Goal: Task Accomplishment & Management: Manage account settings

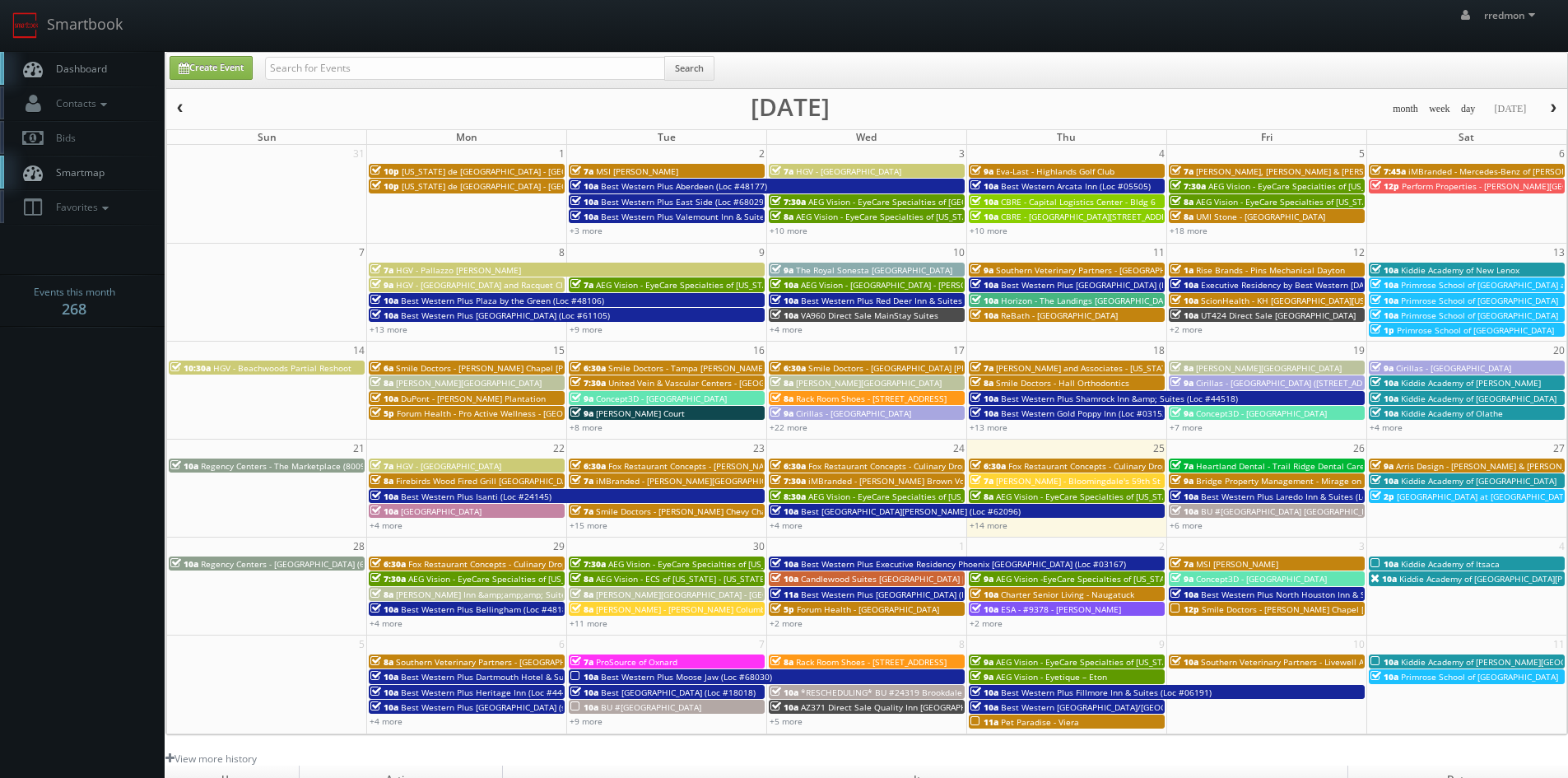
click at [479, 62] on input "text" at bounding box center [465, 68] width 400 height 23
type input "john saunders"
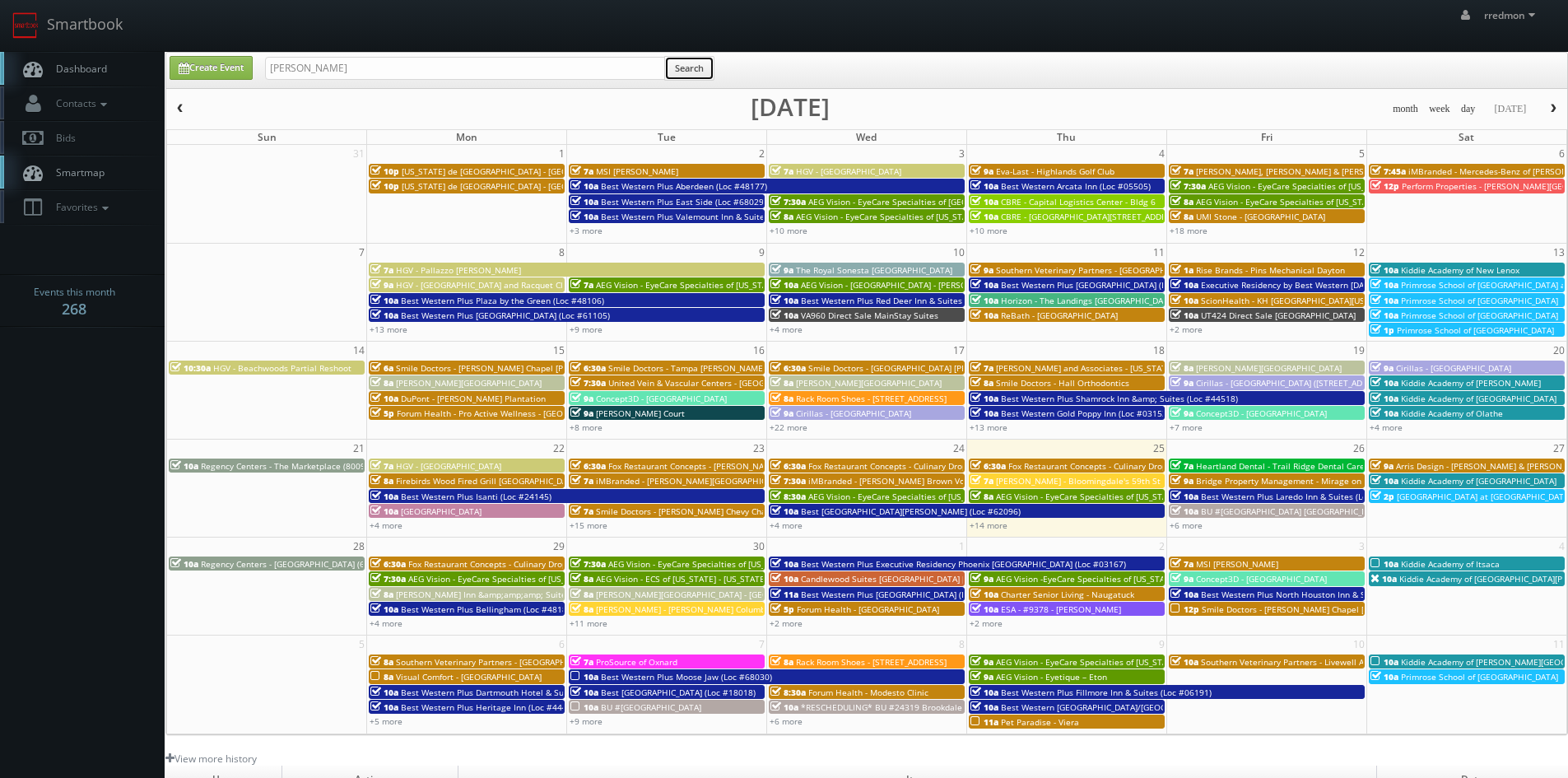
click at [692, 71] on button "Search" at bounding box center [689, 68] width 50 height 25
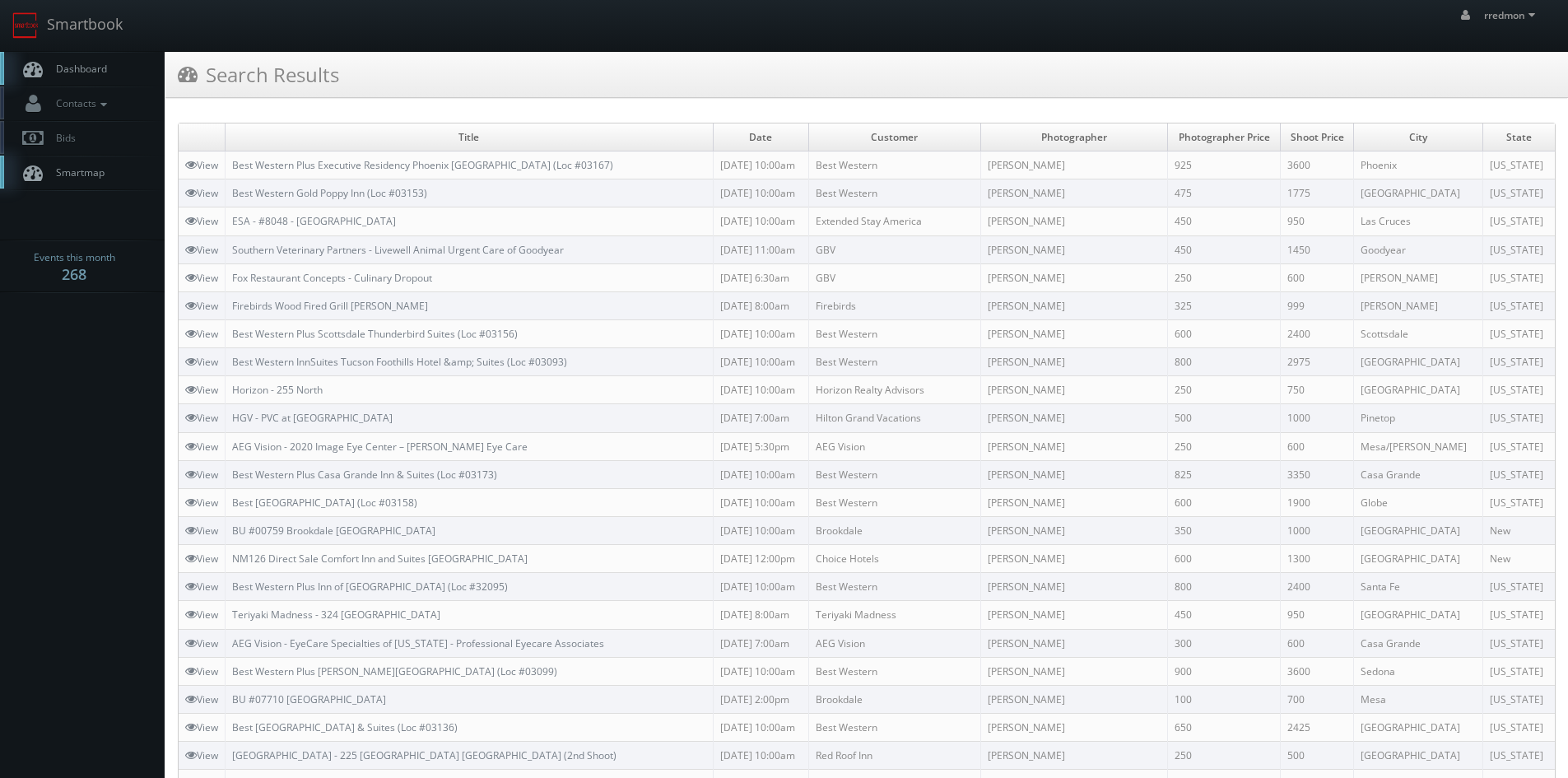
click at [82, 71] on span "Dashboard" at bounding box center [76, 68] width 59 height 14
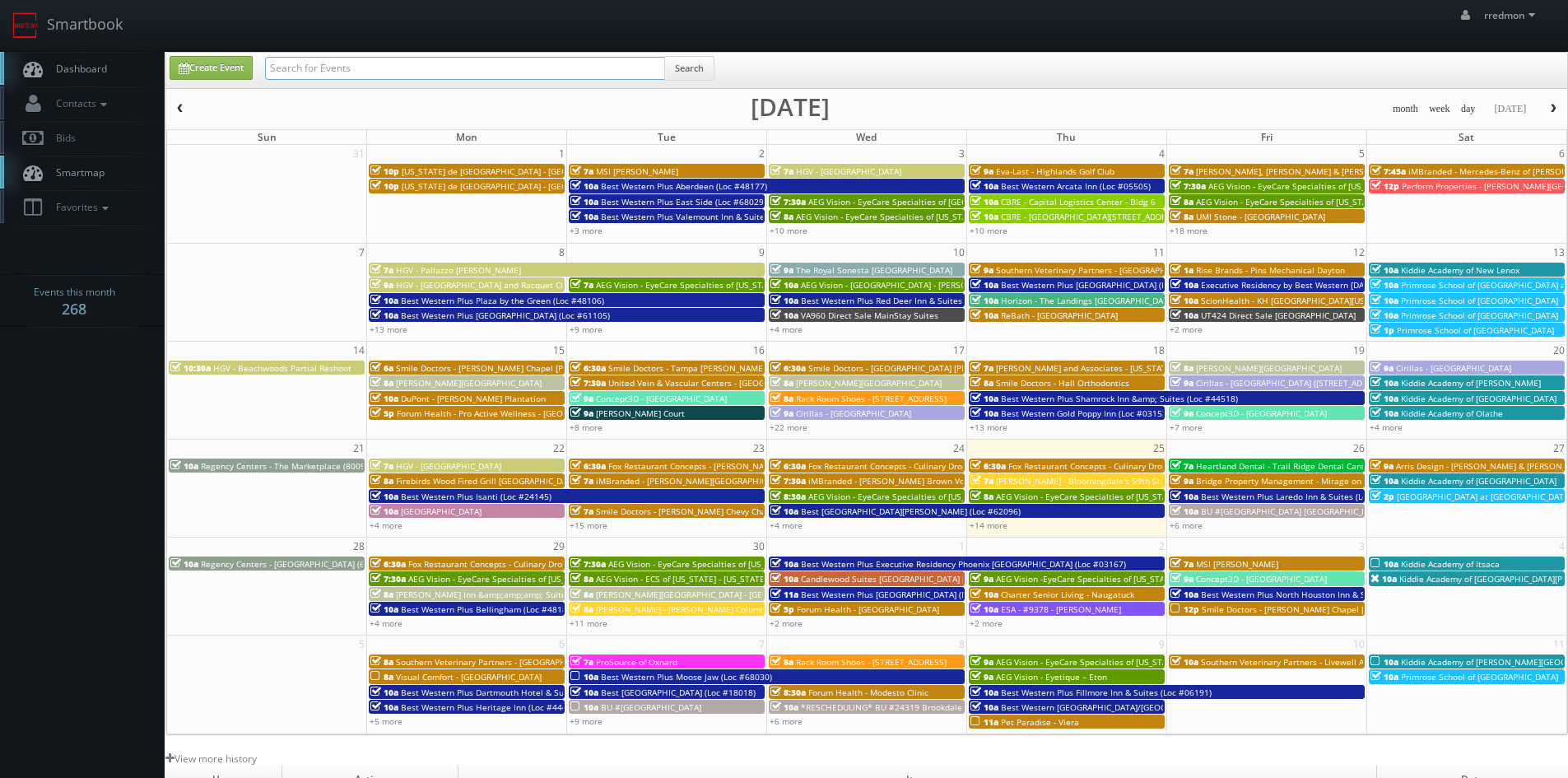
click at [364, 67] on input "text" at bounding box center [465, 68] width 400 height 23
type input "fox restaurant concepts"
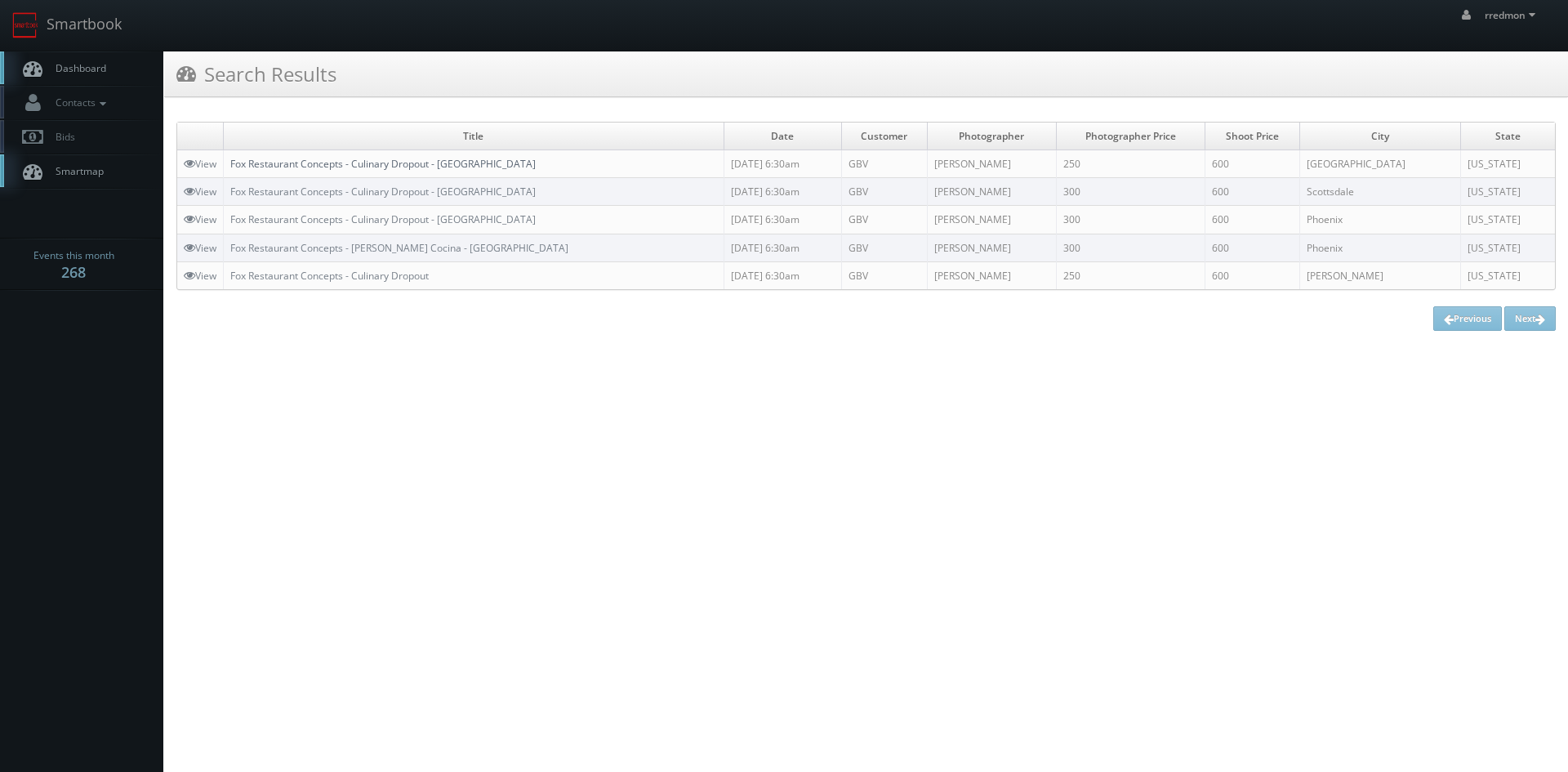
click at [440, 166] on link "Fox Restaurant Concepts - Culinary Dropout - [GEOGRAPHIC_DATA]" at bounding box center [383, 163] width 305 height 14
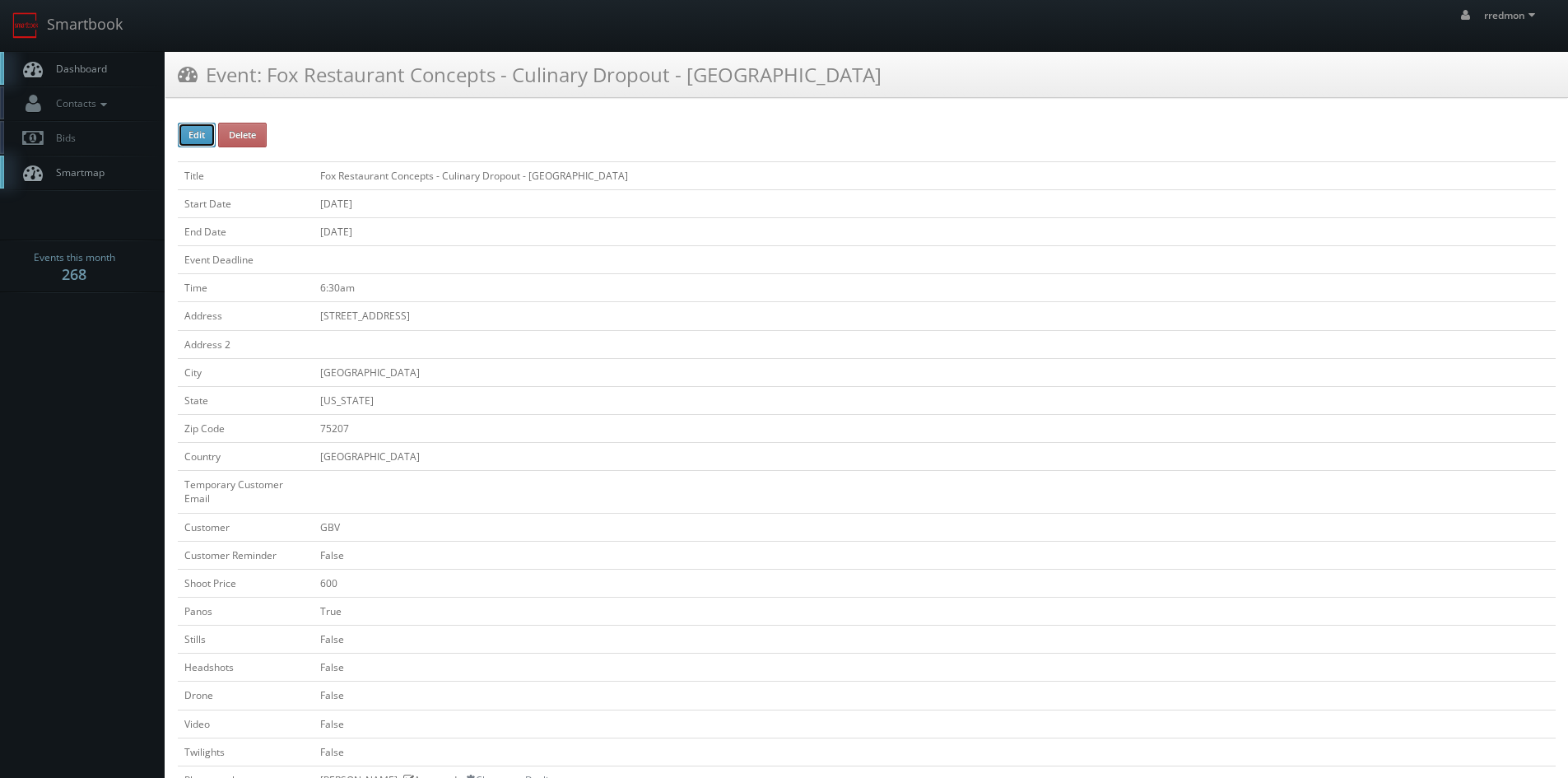
click at [181, 136] on button "Edit" at bounding box center [197, 135] width 38 height 25
select select "[US_STATE]"
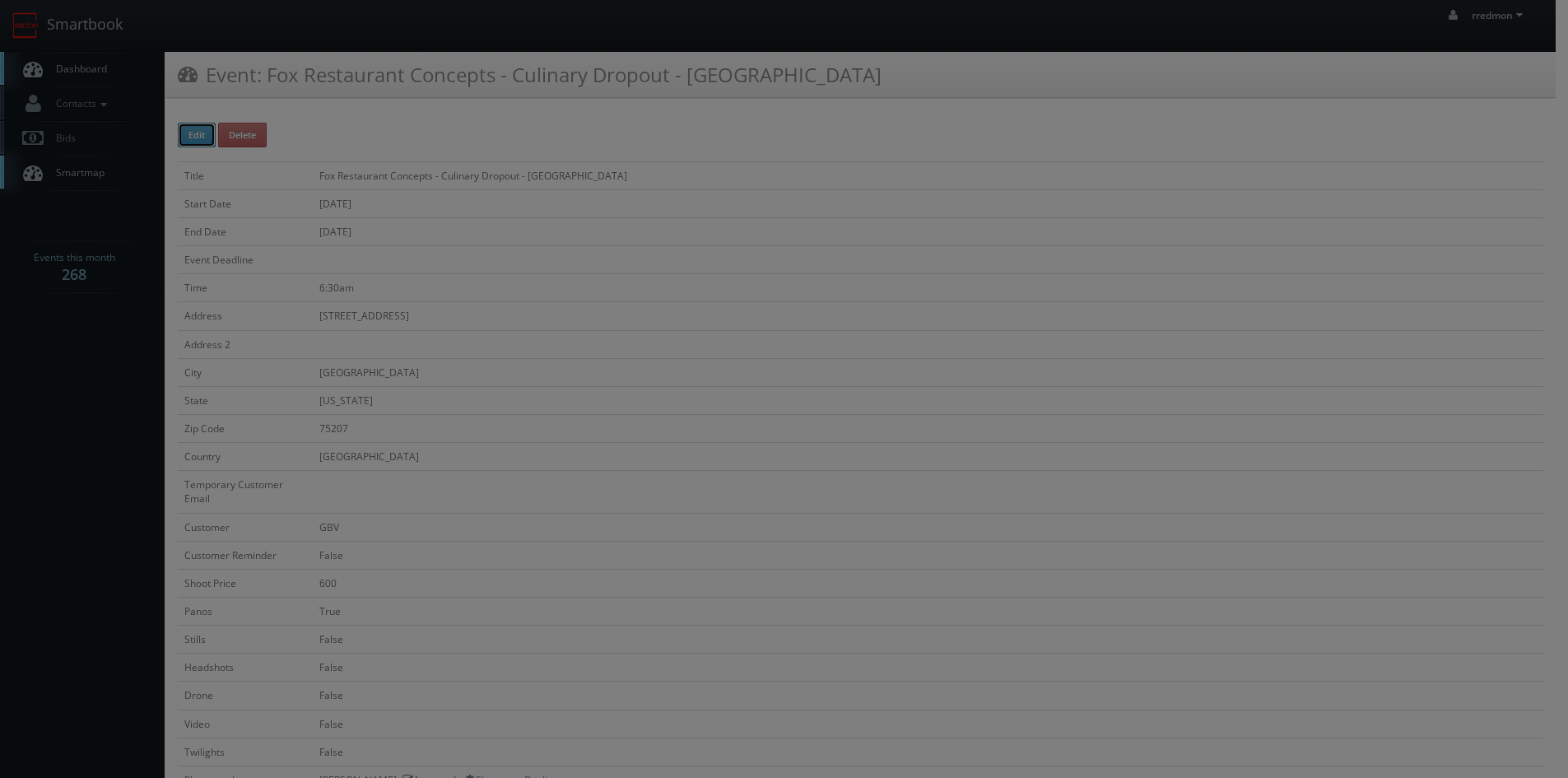
type input "600"
type input "250"
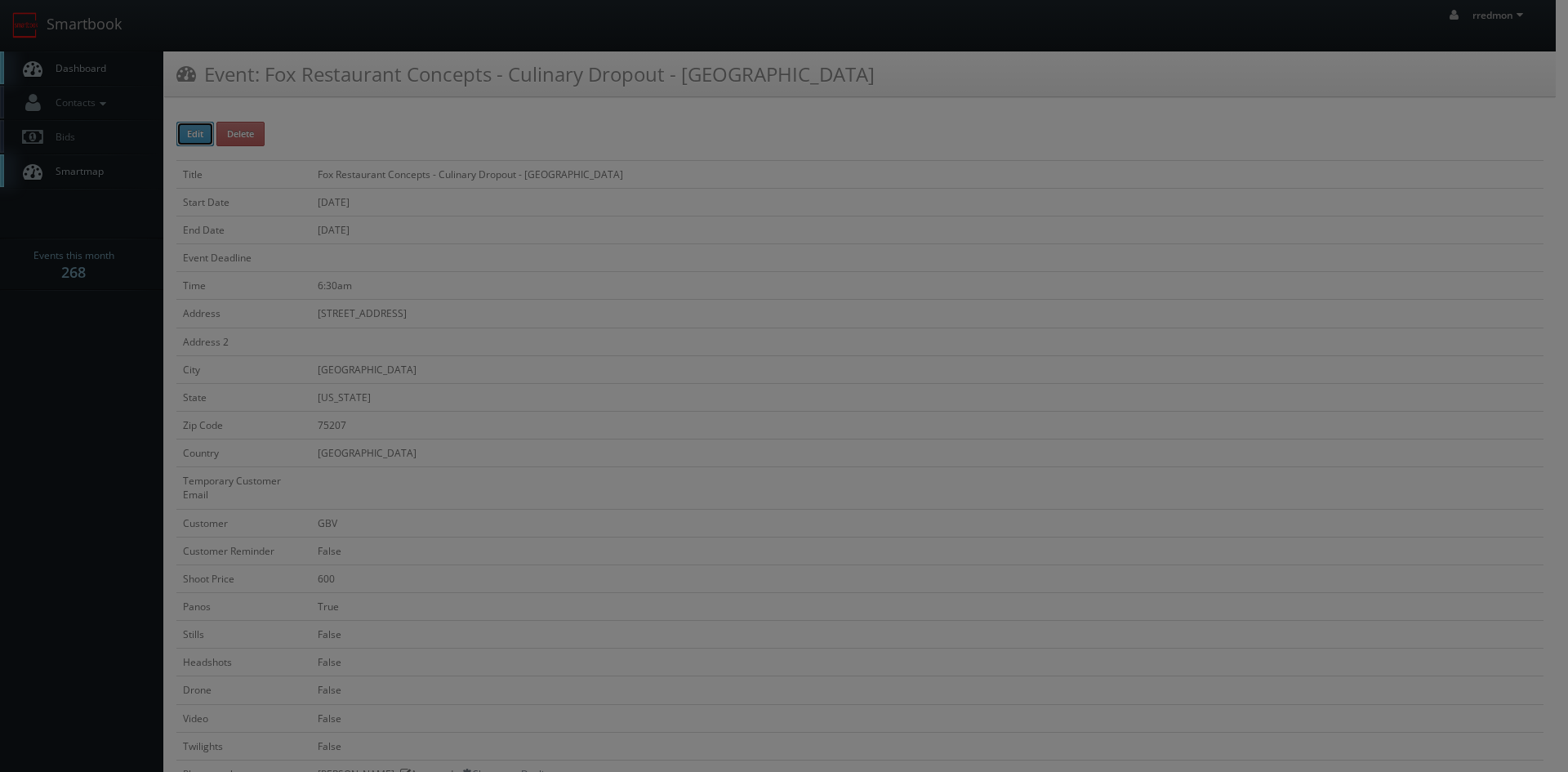
select select "[EMAIL_ADDRESS][DOMAIN_NAME]"
select select "[PERSON_NAME][EMAIL_ADDRESS][DOMAIN_NAME]"
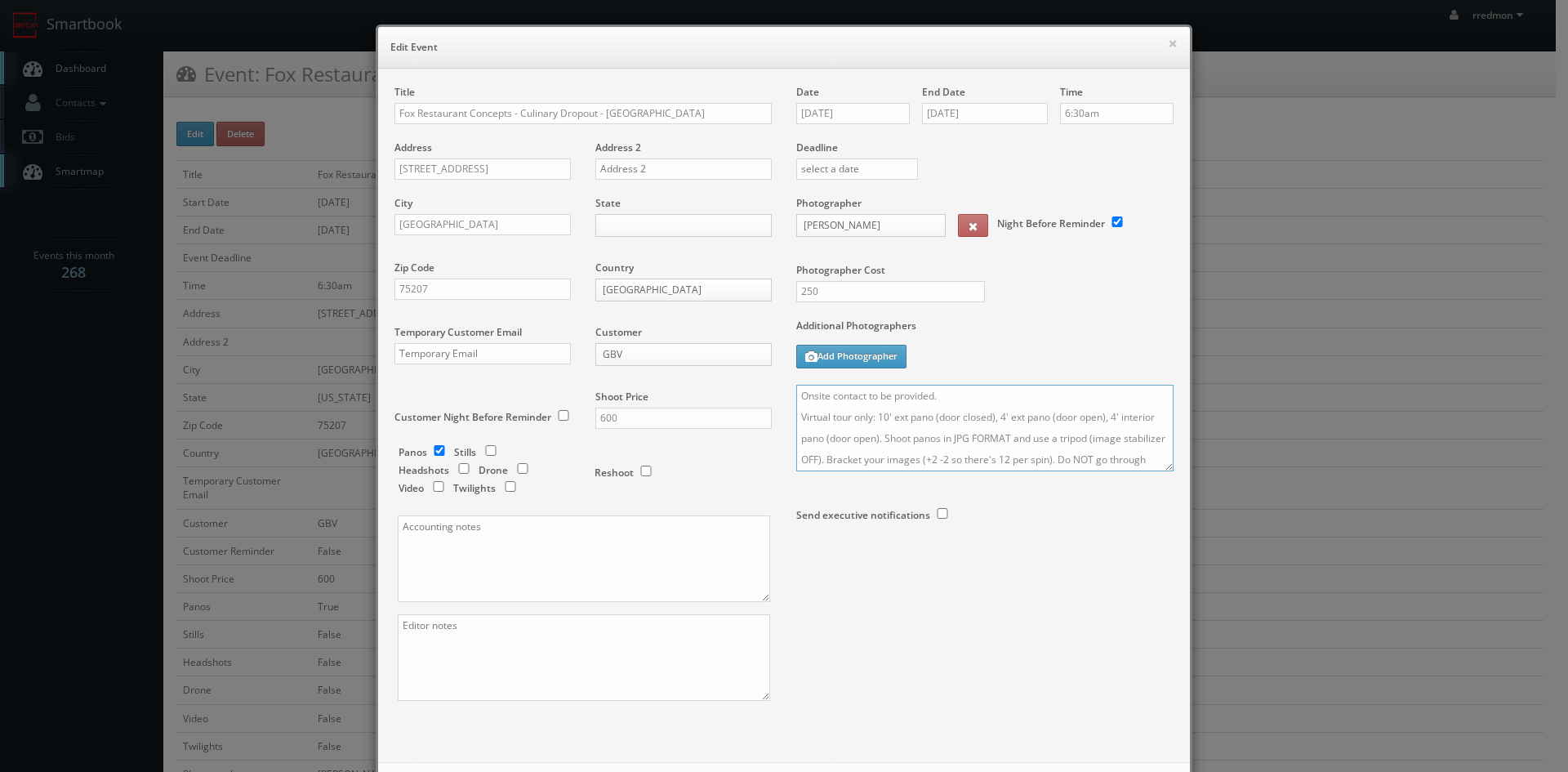
click at [941, 394] on textarea "Onsite contact to be provided. Virtual tour only: 10' ext pano (door closed), 4…" at bounding box center [985, 428] width 378 height 87
drag, startPoint x: 1159, startPoint y: 464, endPoint x: 1154, endPoint y: 690, distance: 226.1
click at [1154, 690] on textarea "Onsite contact to be provided. Virtual tour only: 10' ext pano (door closed), 4…" at bounding box center [983, 542] width 373 height 313
drag, startPoint x: 997, startPoint y: 401, endPoint x: 786, endPoint y: 403, distance: 211.0
click at [786, 403] on div "Date 09/29/2025 End Date 09/29/2025 Time 6:30am Deadline Photographer Steve Whe…" at bounding box center [984, 454] width 401 height 740
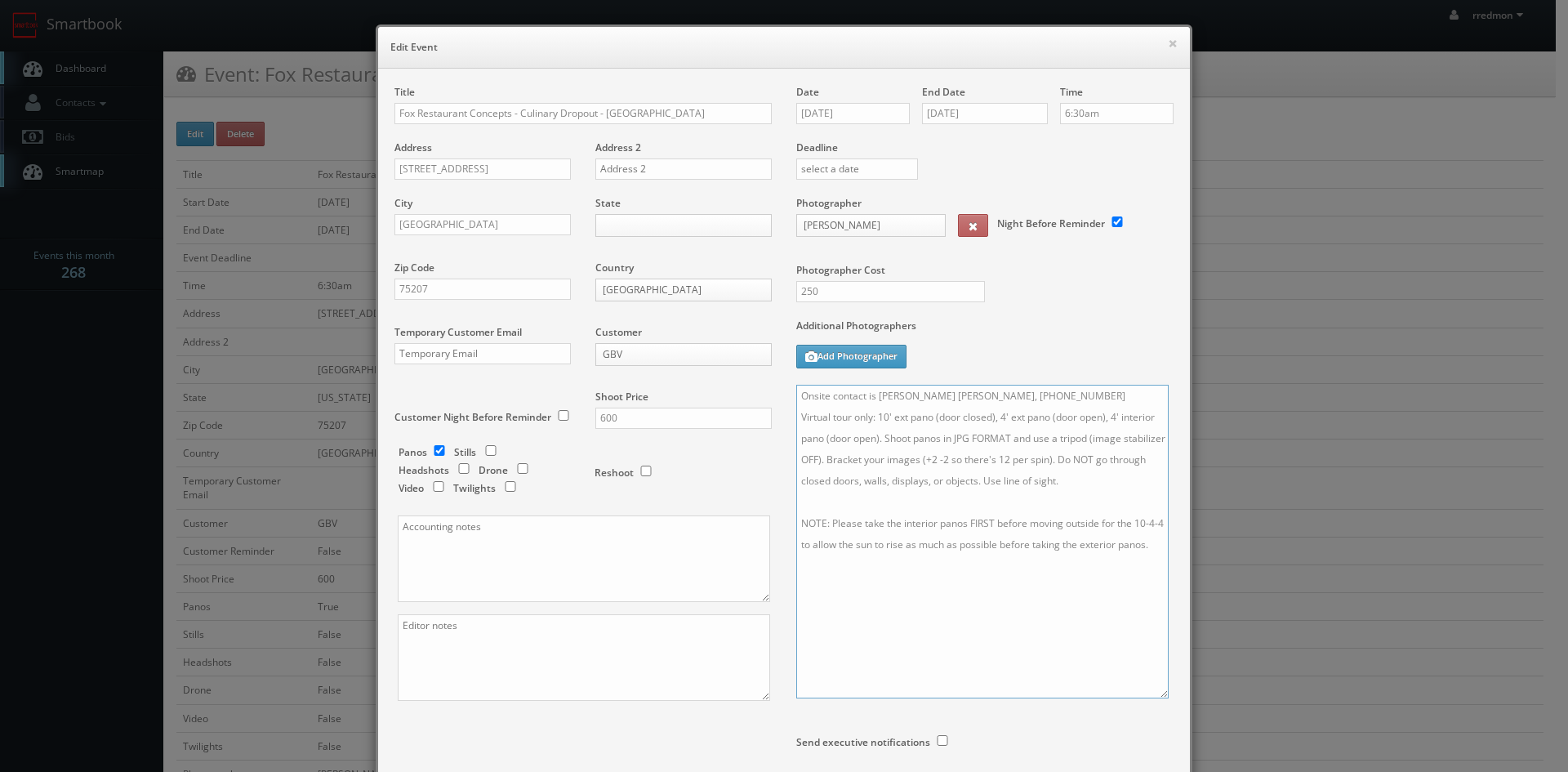
scroll to position [169, 0]
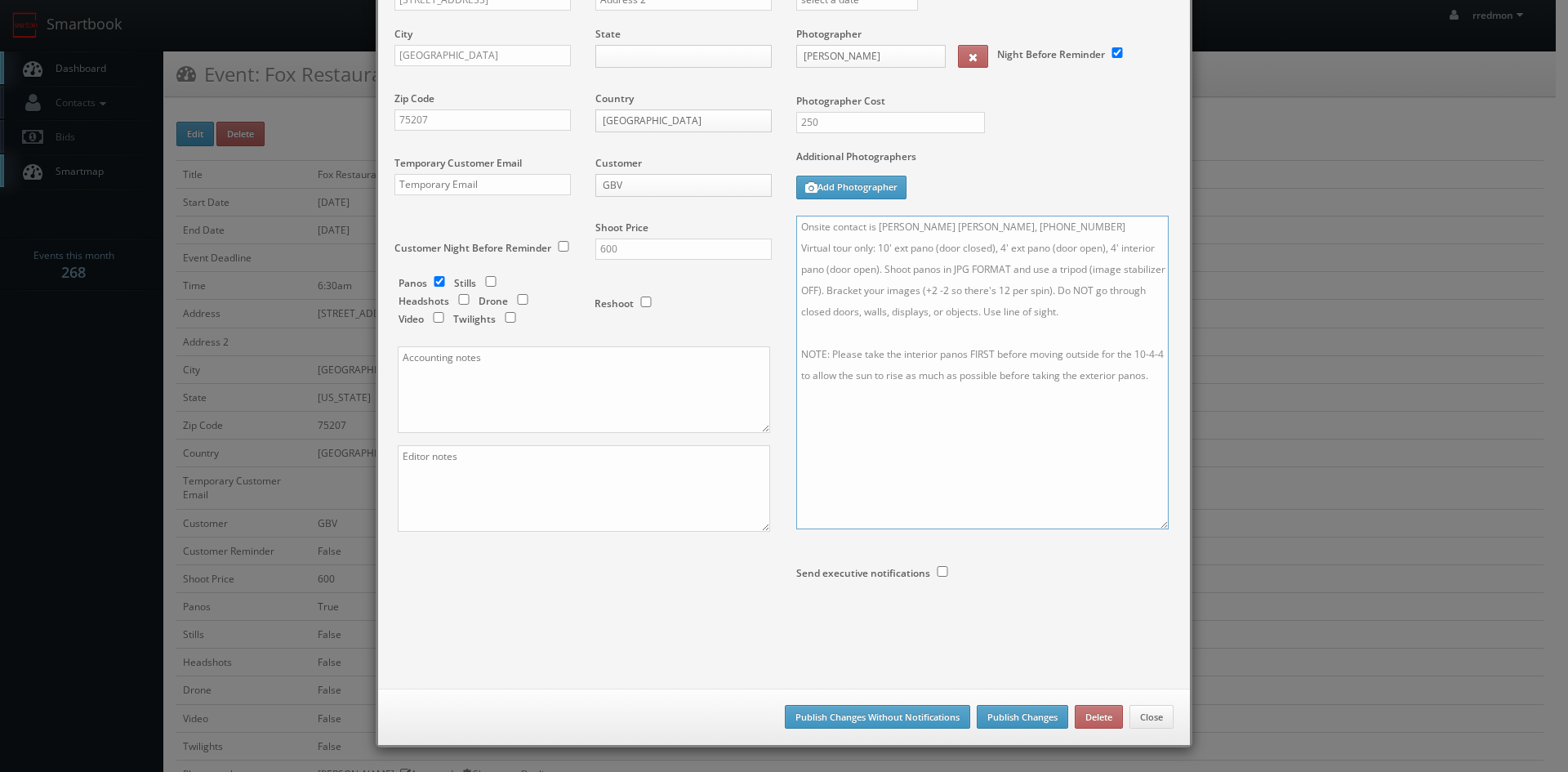
type textarea "Onsite contact is [PERSON_NAME] [PERSON_NAME], [PHONE_NUMBER] Virtual tour only…"
click at [1016, 720] on button "Publish Changes" at bounding box center [1022, 718] width 92 height 25
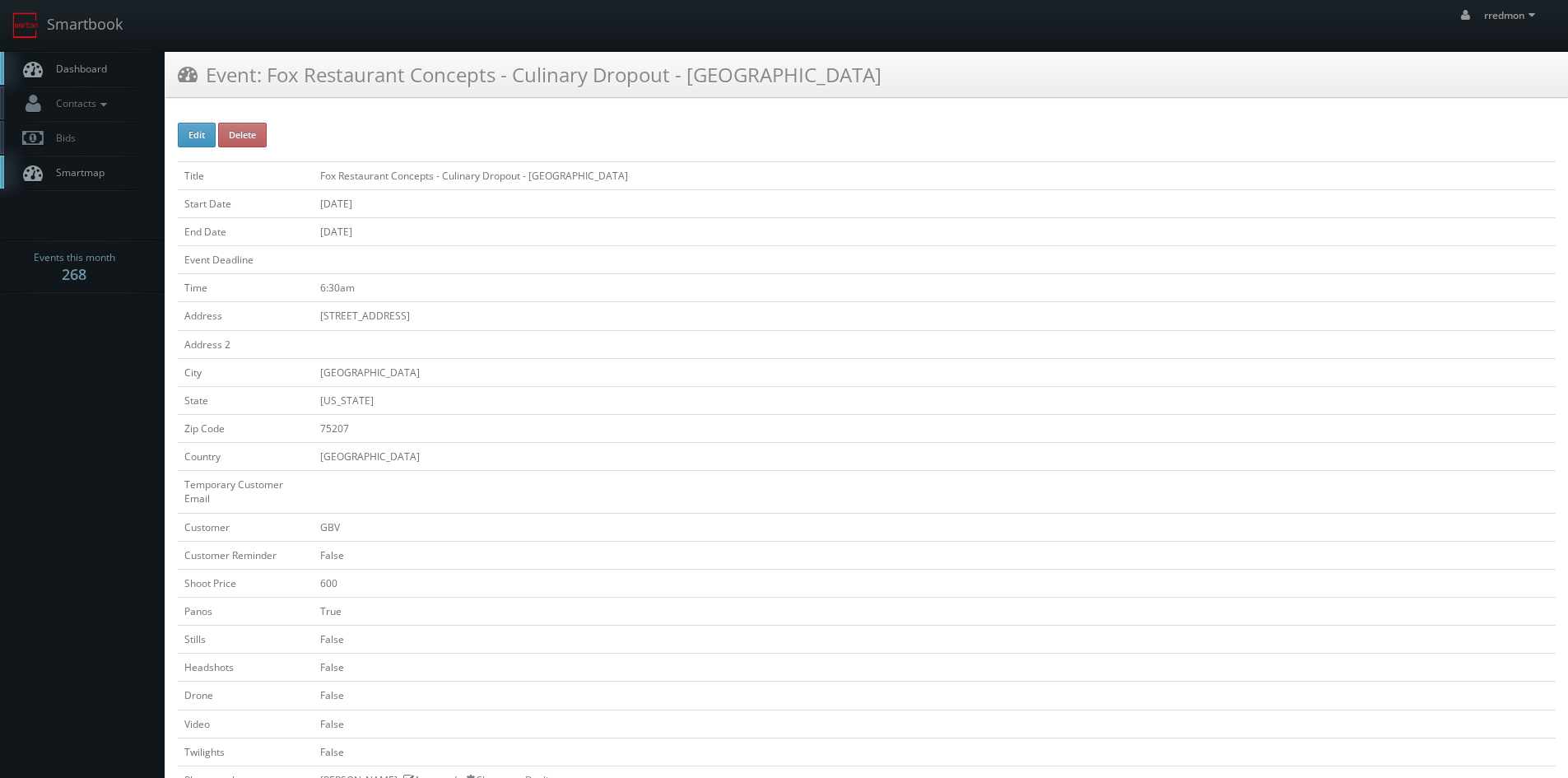
click at [86, 71] on span "Dashboard" at bounding box center [76, 68] width 59 height 14
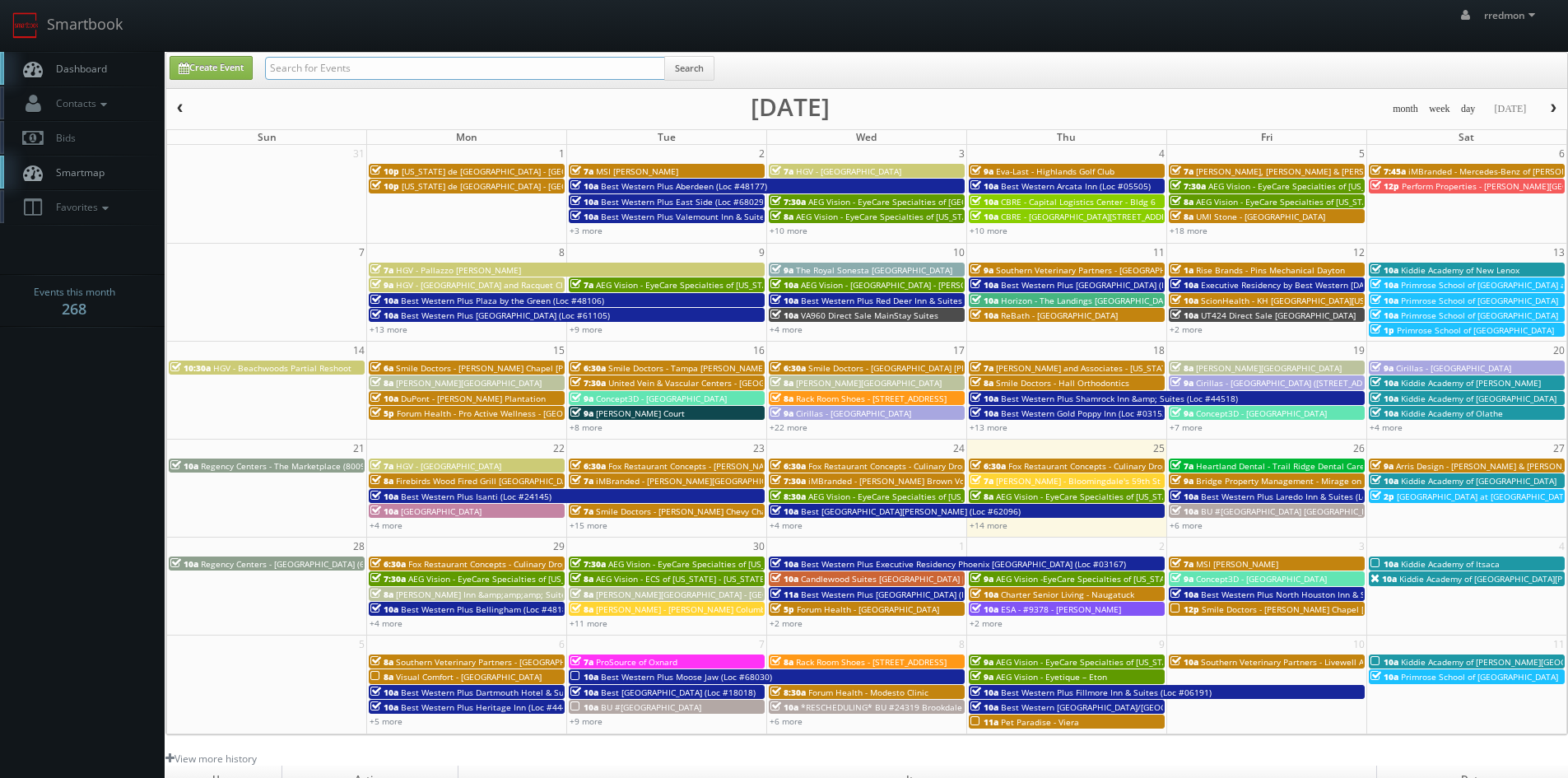
click at [369, 71] on input "text" at bounding box center [465, 68] width 400 height 23
type input "culinary dropout"
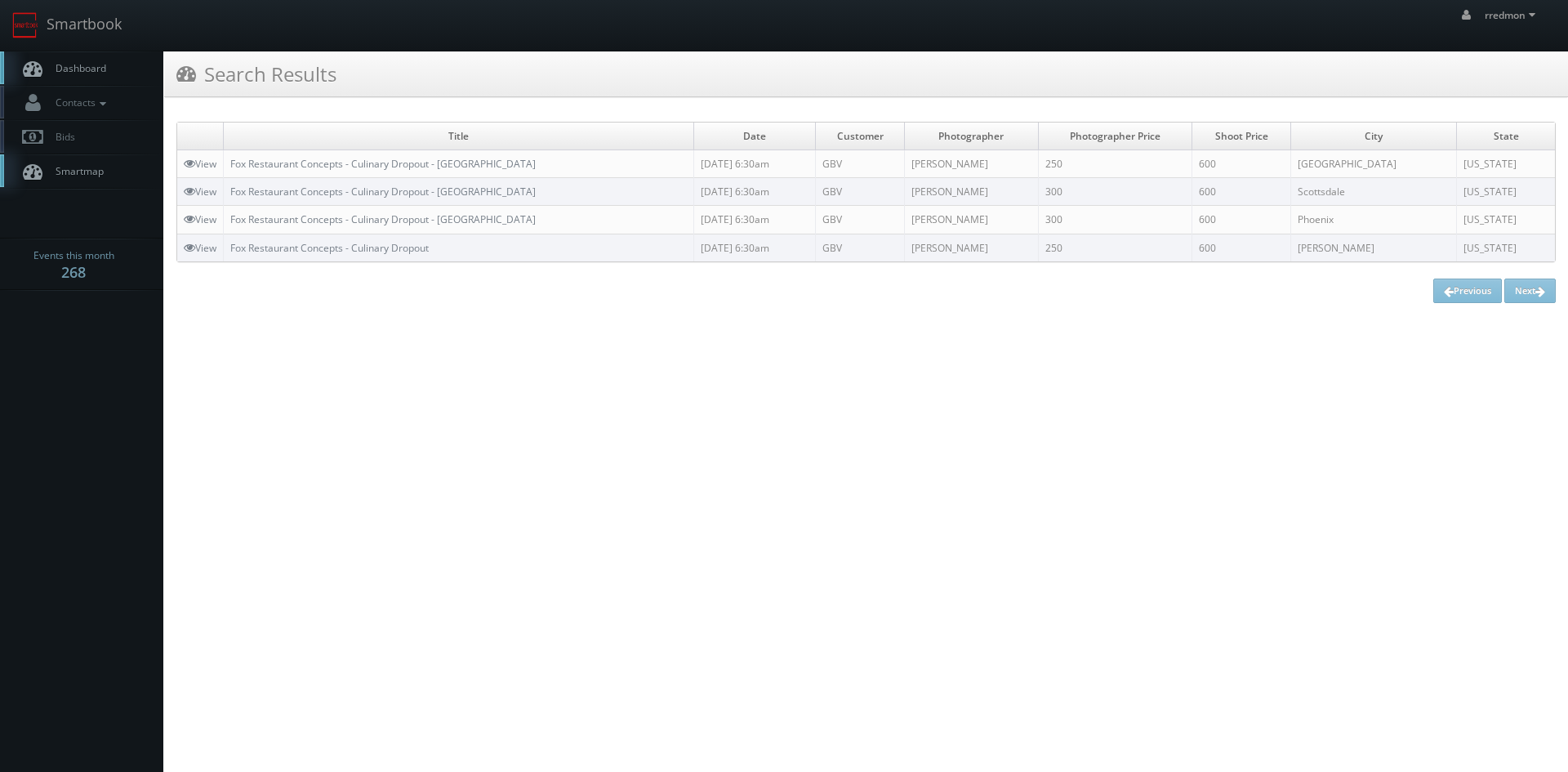
click at [123, 64] on link "Dashboard" at bounding box center [82, 68] width 163 height 34
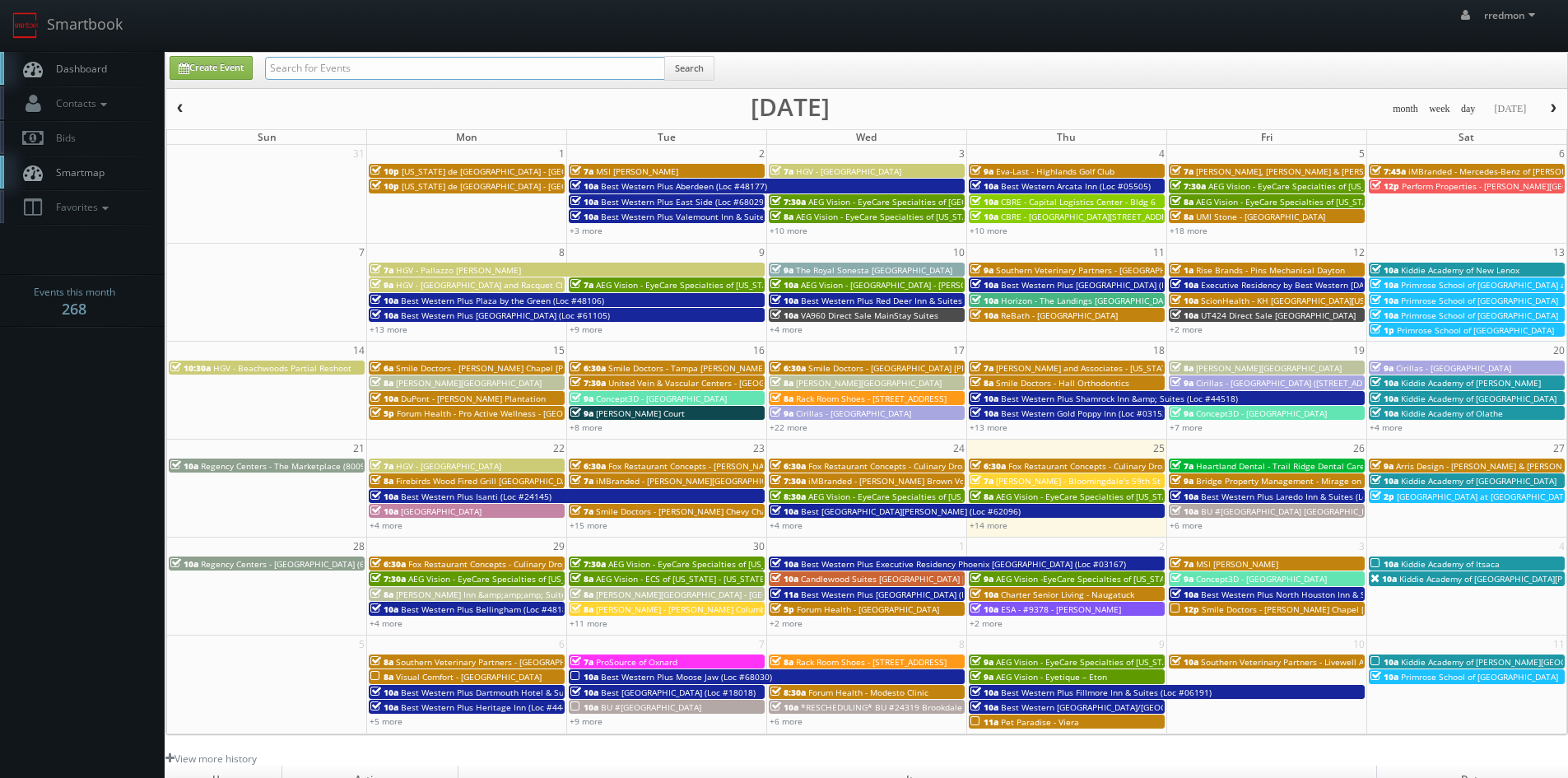
click at [395, 76] on input "text" at bounding box center [465, 68] width 400 height 23
type input "cirillas"
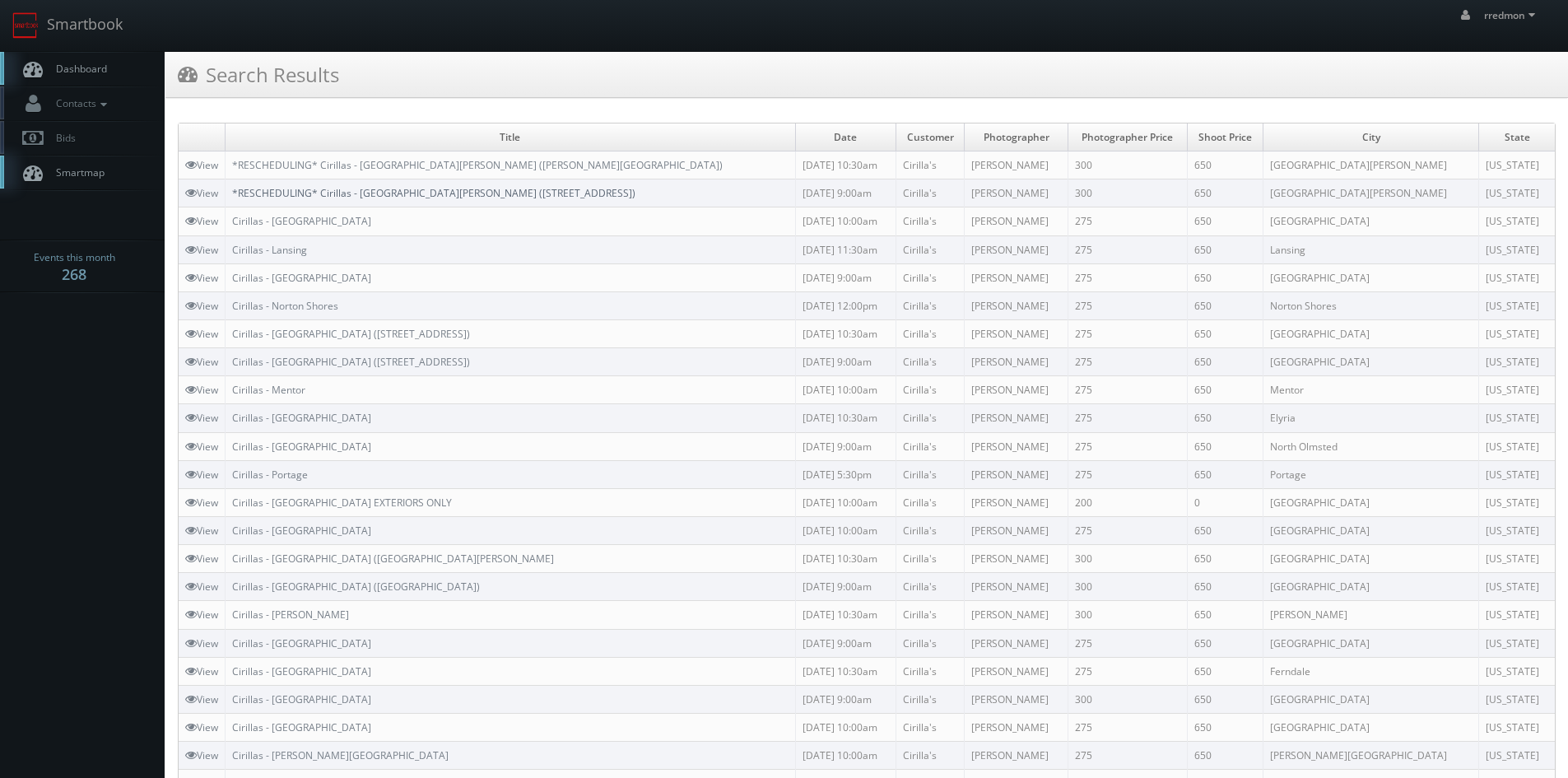
click at [406, 196] on link "*RESCHEDULING* Cirillas - Fort Wayne (4625 Coldwater Rd)" at bounding box center [433, 193] width 403 height 14
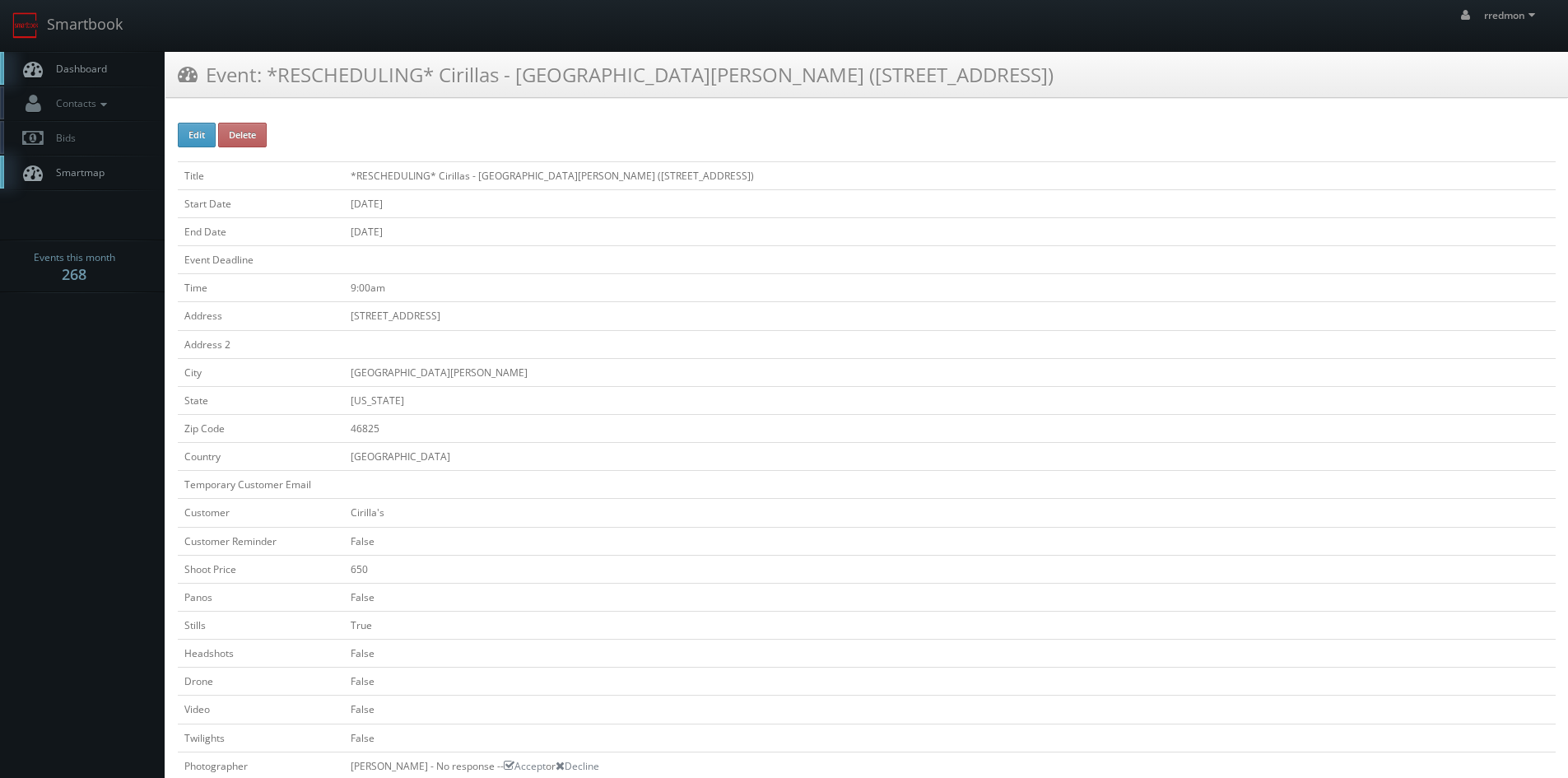
click at [110, 68] on link "Dashboard" at bounding box center [82, 68] width 165 height 34
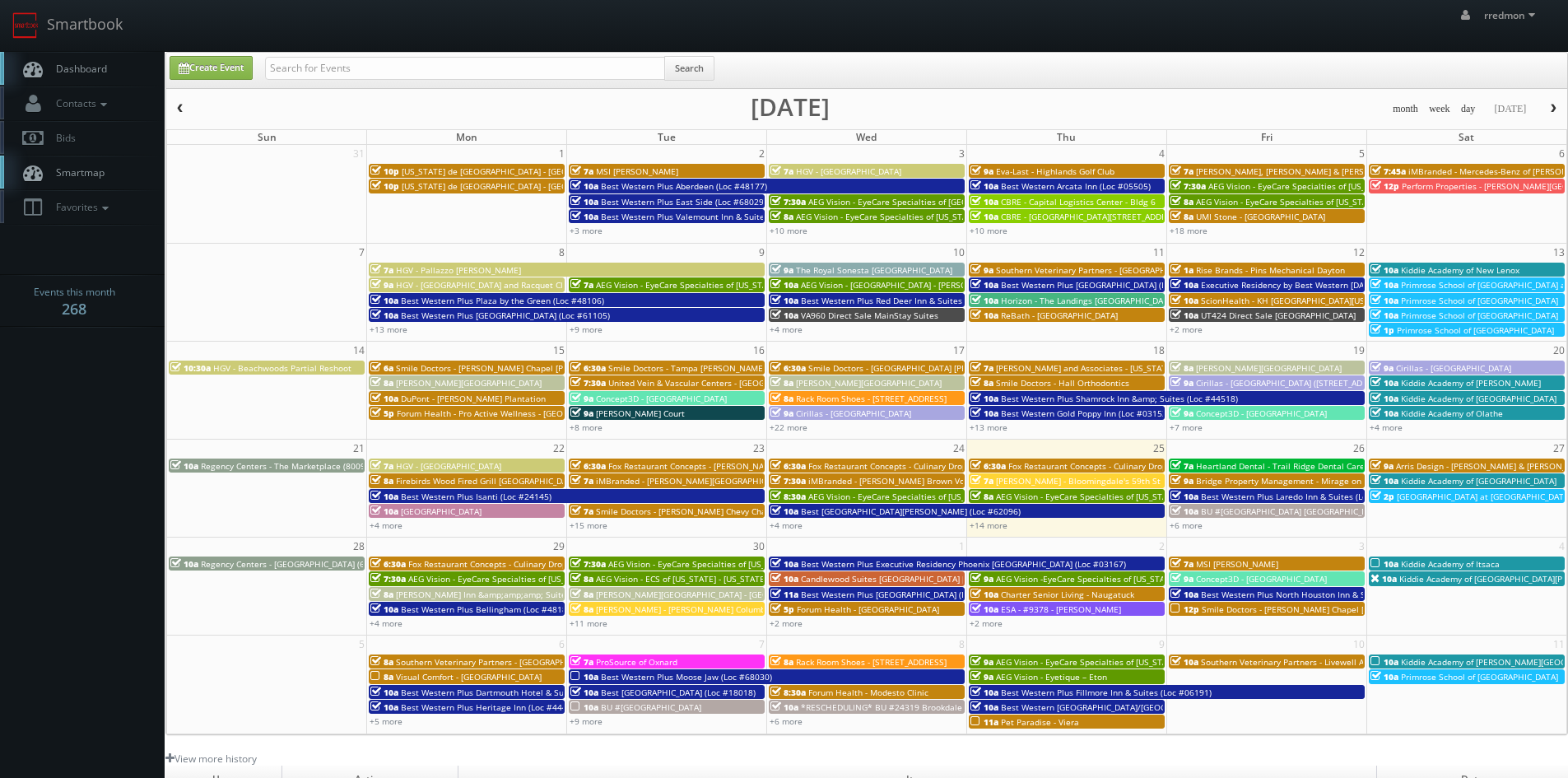
click at [1552, 114] on span "button" at bounding box center [1553, 109] width 12 height 10
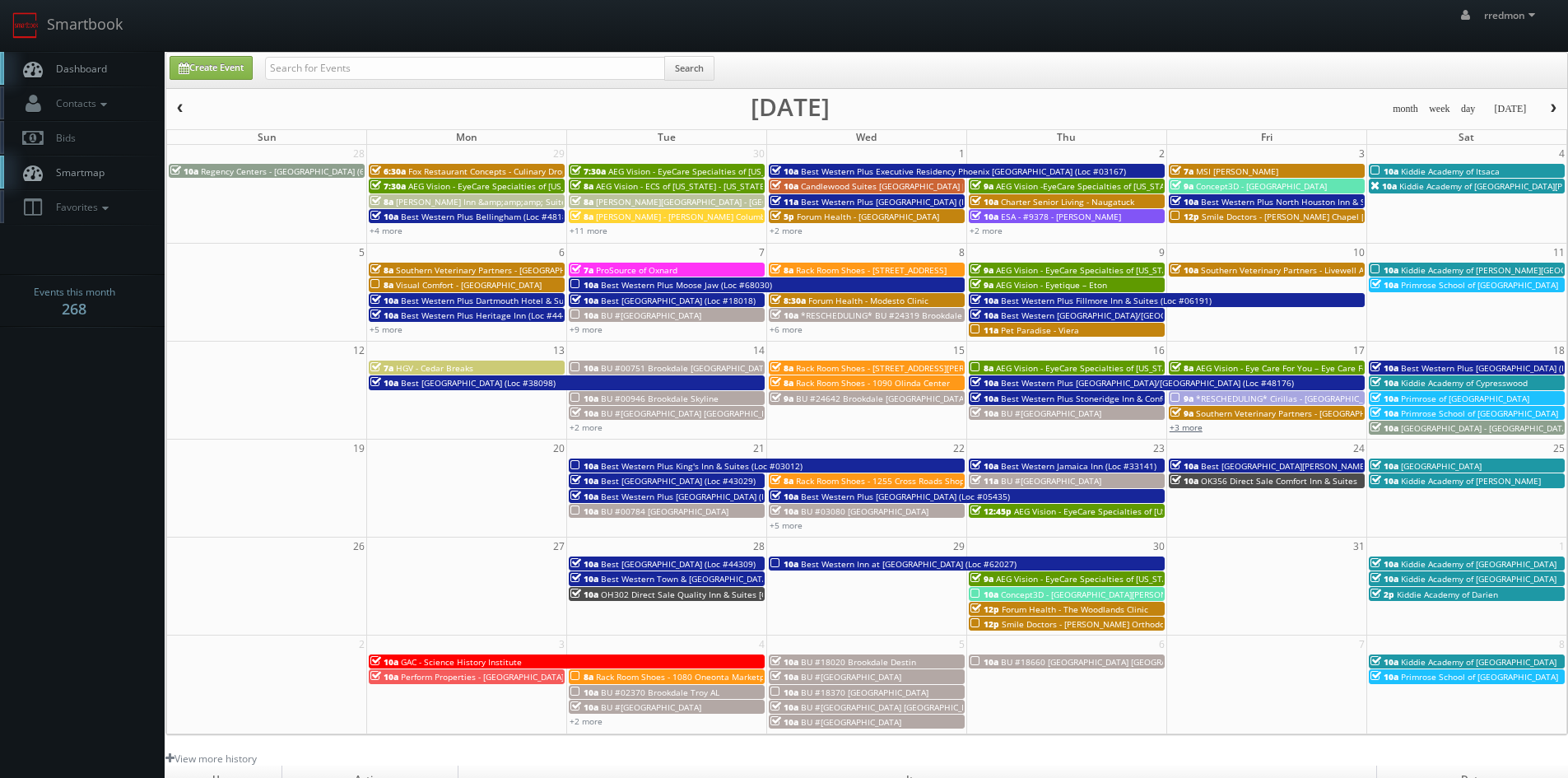
click at [1190, 426] on link "+3 more" at bounding box center [1186, 427] width 33 height 12
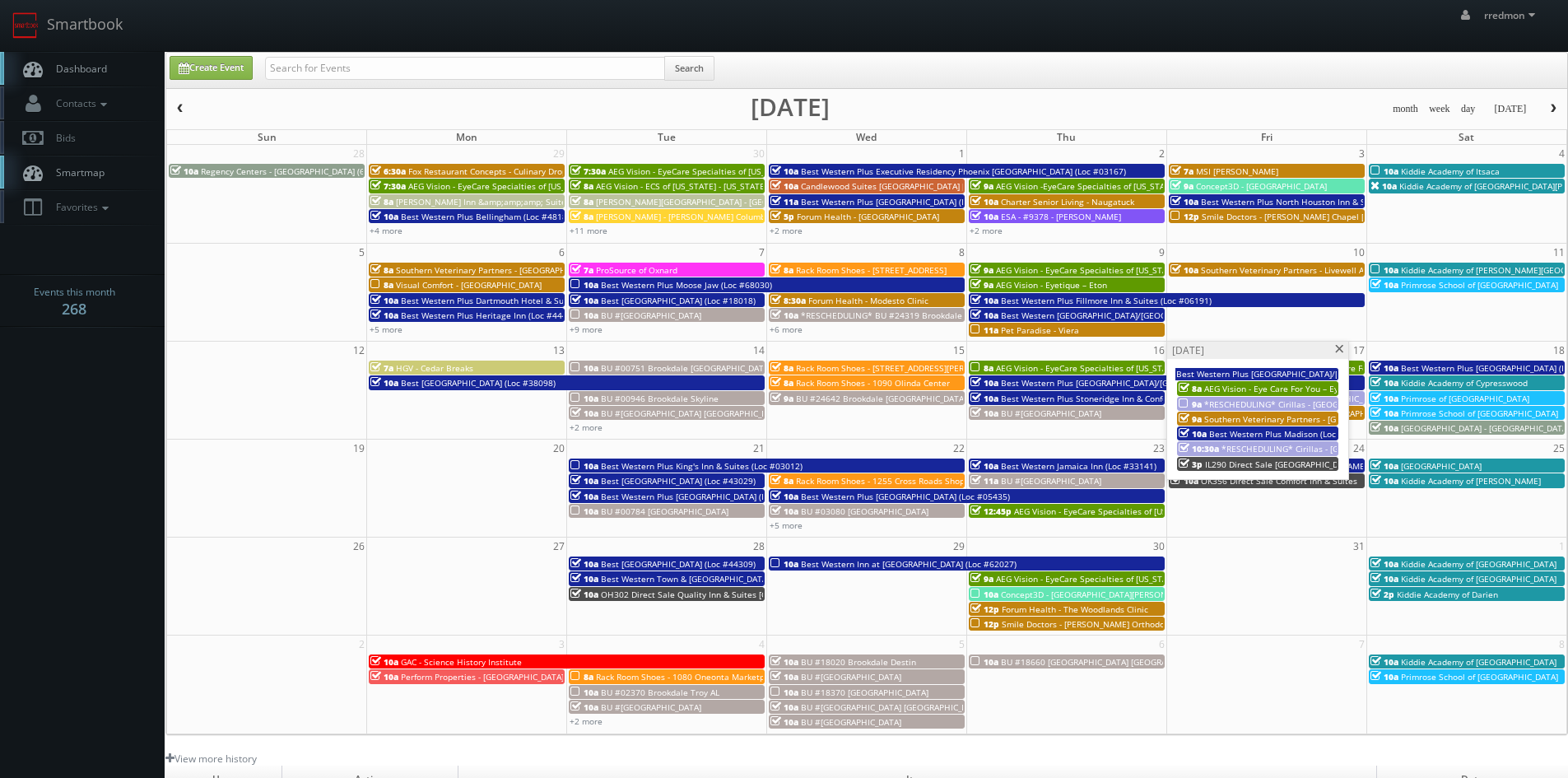
click at [1220, 401] on span "*RESCHEDULING* Cirillas - [GEOGRAPHIC_DATA][PERSON_NAME] ([STREET_ADDRESS])" at bounding box center [1372, 404] width 336 height 12
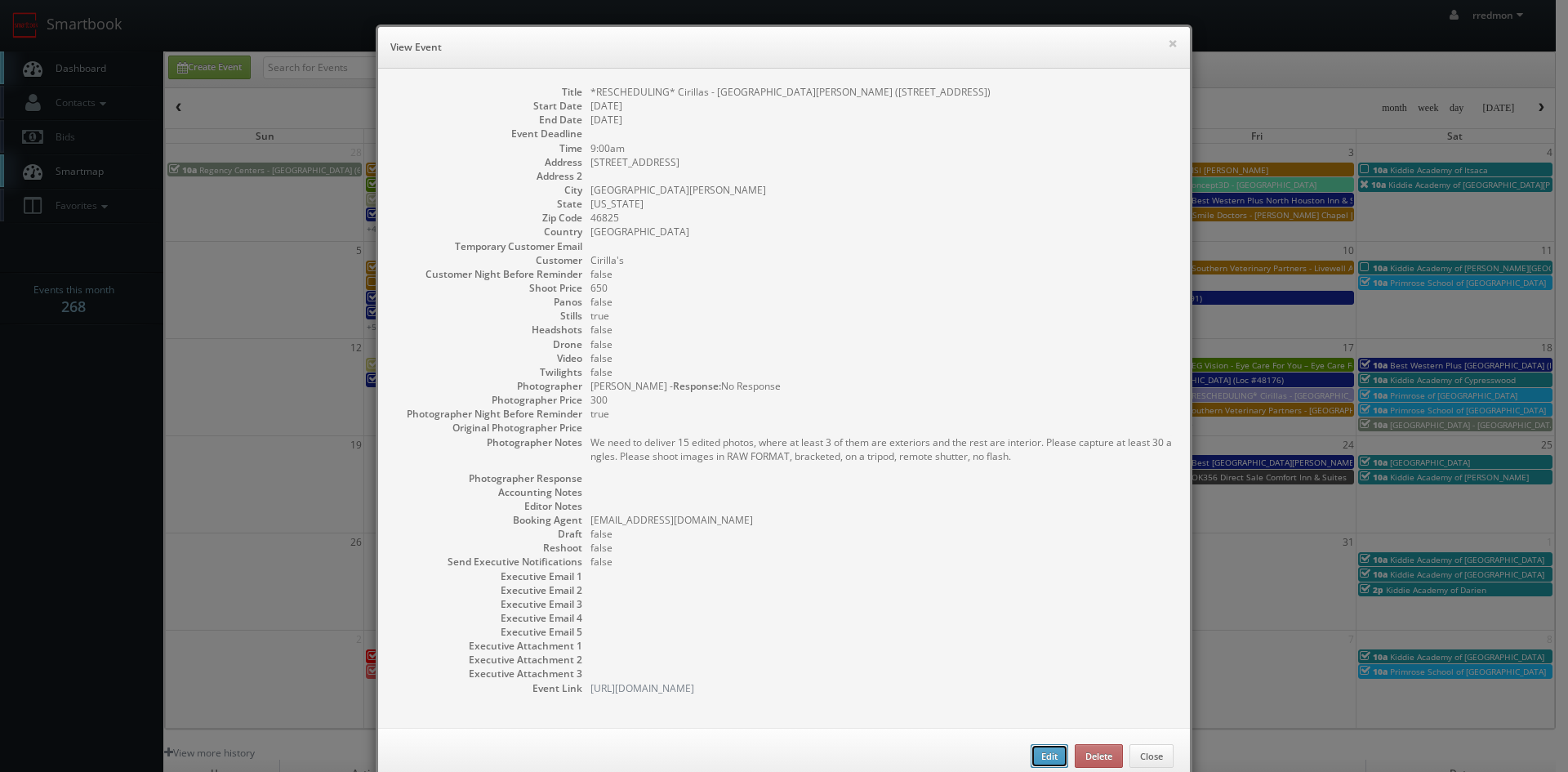
drag, startPoint x: 1038, startPoint y: 755, endPoint x: 1025, endPoint y: 665, distance: 90.9
click at [1038, 753] on button "Edit" at bounding box center [1049, 756] width 38 height 25
type input "*RESCHEDULING* Cirillas - [GEOGRAPHIC_DATA][PERSON_NAME] ([STREET_ADDRESS])"
type input "[STREET_ADDRESS]"
type input "[GEOGRAPHIC_DATA][PERSON_NAME]"
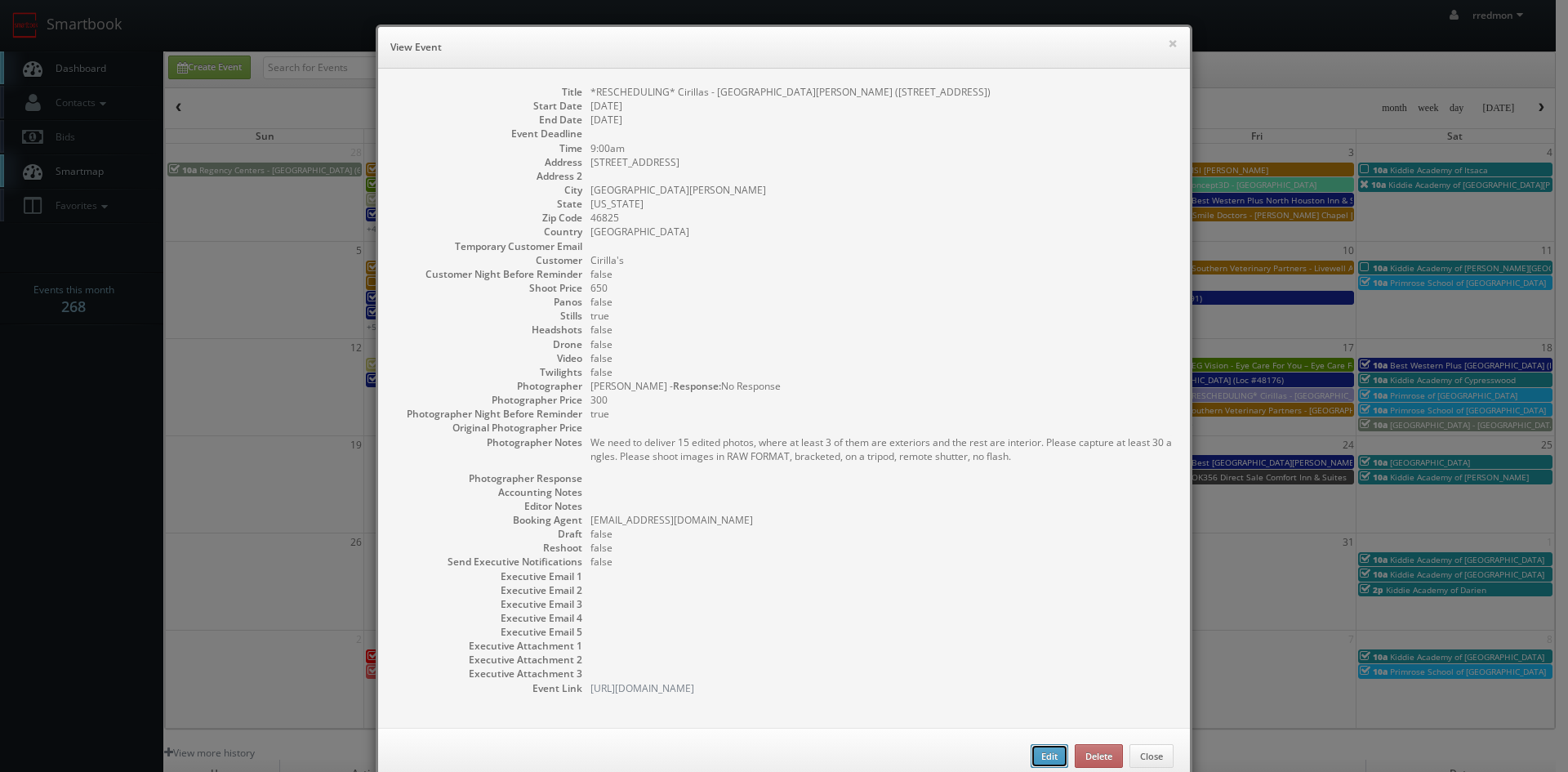
type input "46825"
type input "650"
checkbox input "true"
type input "10/17/2025"
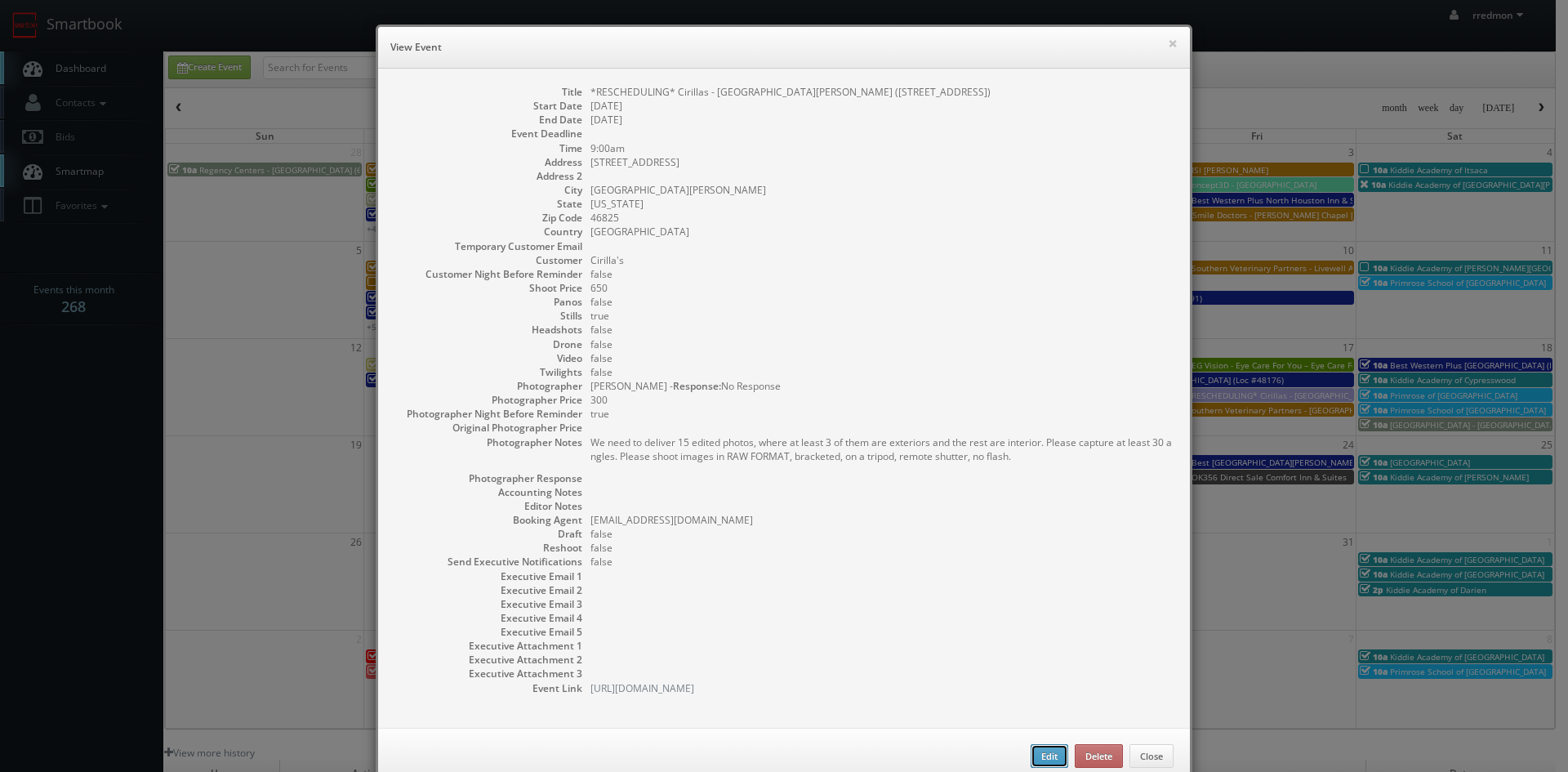
type input "9:00am"
checkbox input "true"
type textarea "We need to deliver 15 edited photos, where at least 3 of them are exteriors and…"
select select "[US_STATE]"
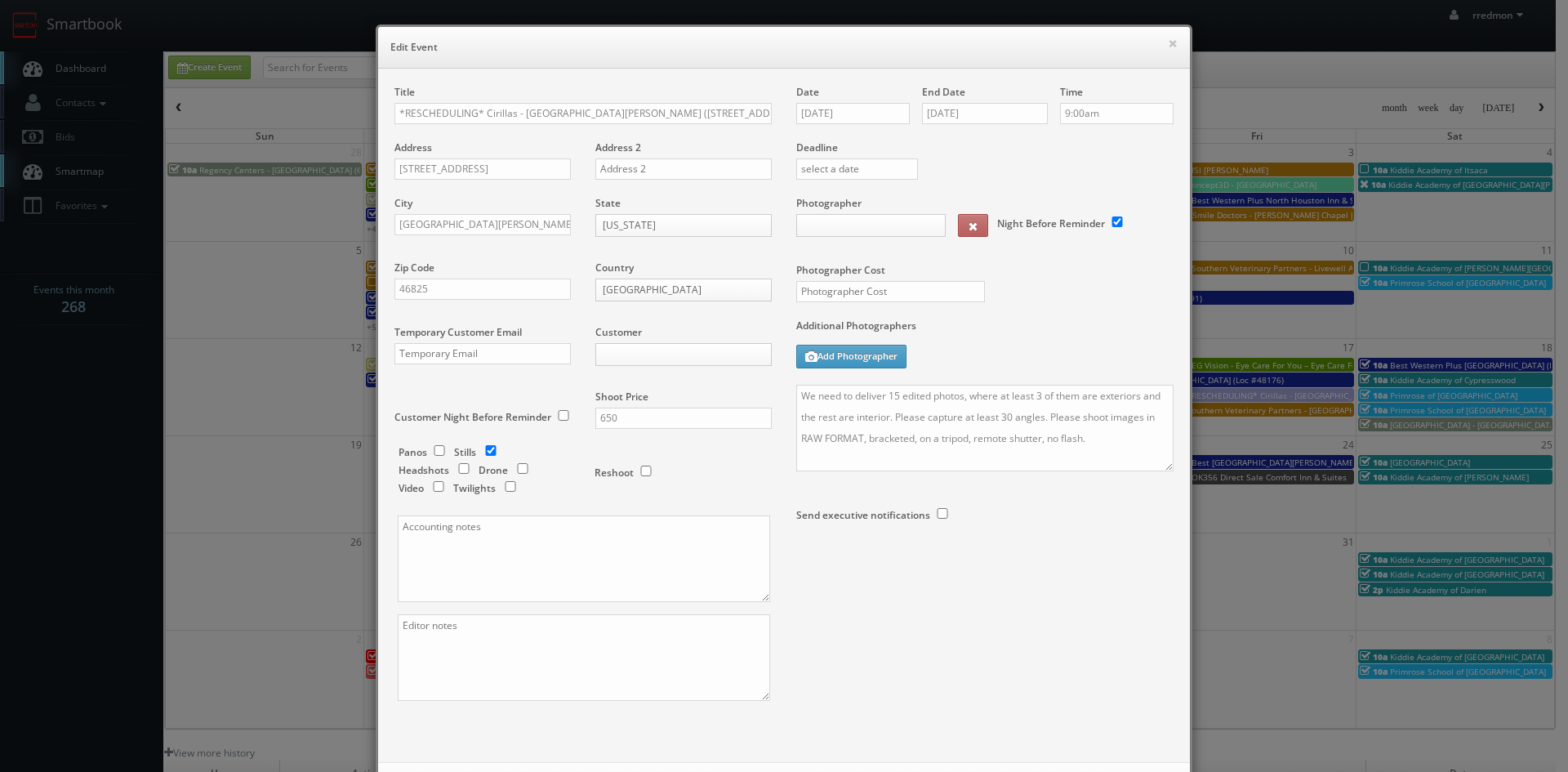
type input "300"
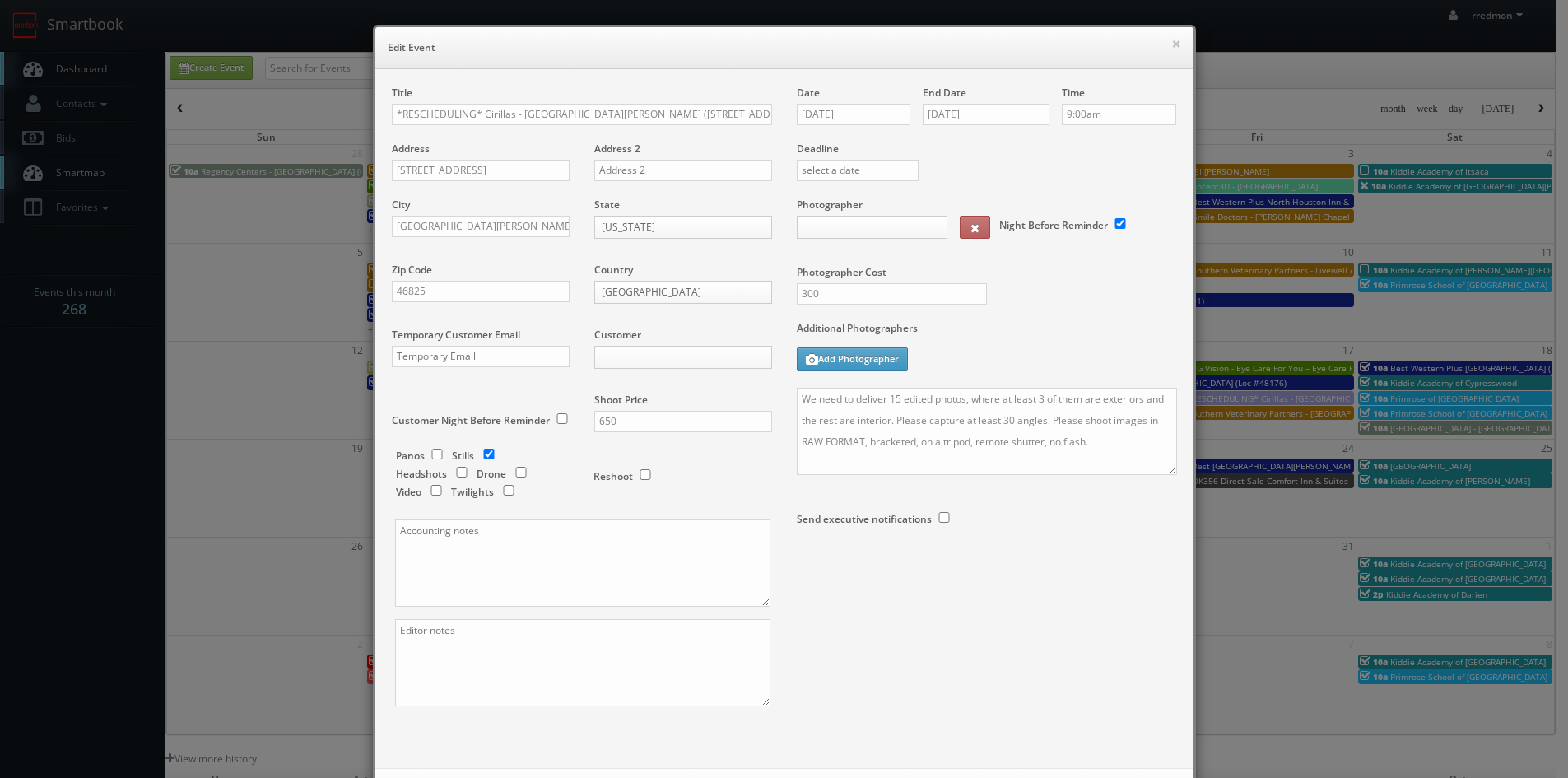
select select "cirillas@mg.cs3calendar.com"
select select "contact@focusonstudio.com"
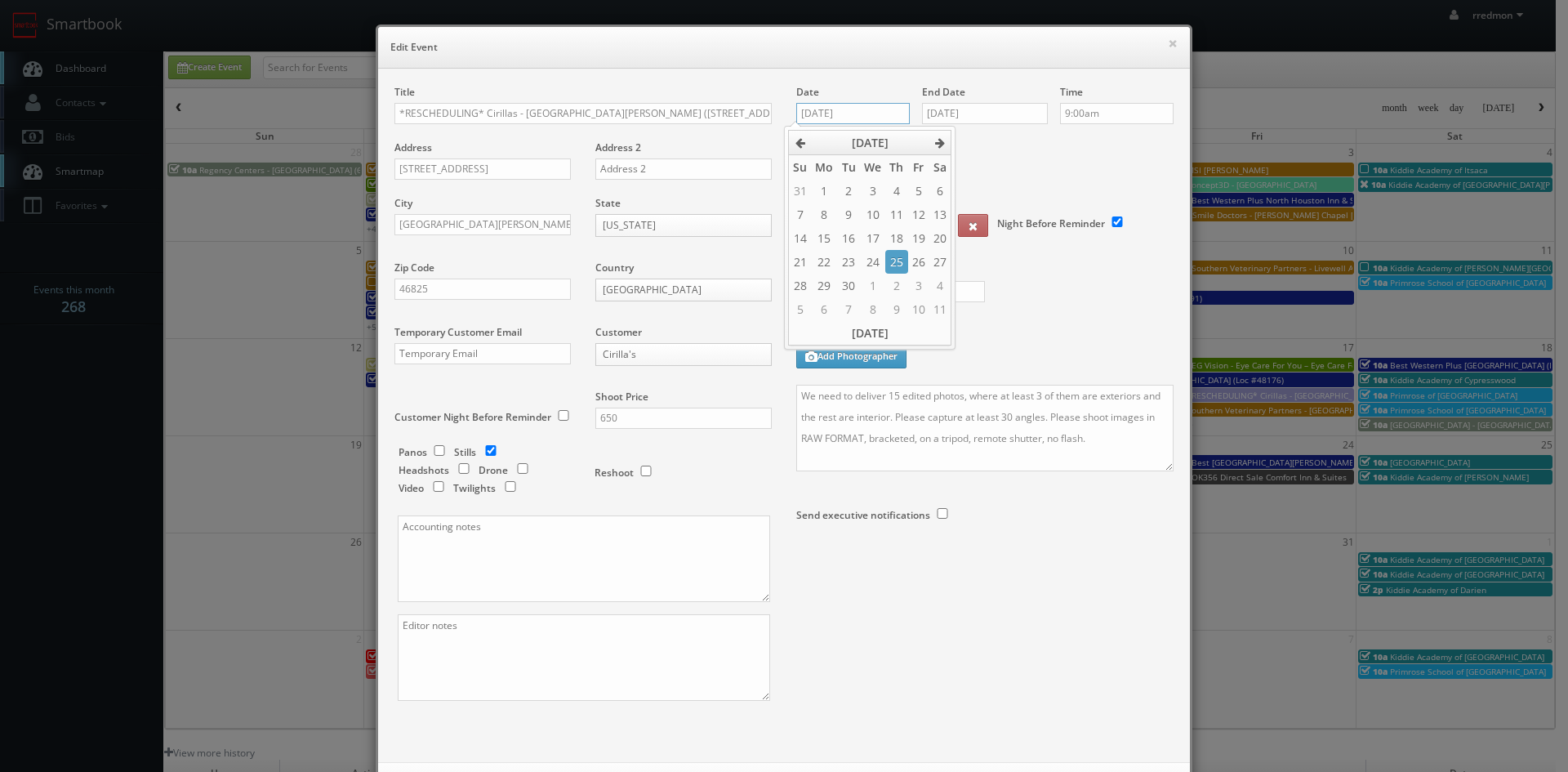
click at [857, 112] on input "10/17/2025" at bounding box center [853, 114] width 114 height 21
click at [941, 142] on icon at bounding box center [940, 143] width 10 height 12
click at [874, 238] on td "15" at bounding box center [872, 238] width 26 height 24
type input "[DATE]"
click at [974, 115] on input "[DATE]" at bounding box center [984, 114] width 126 height 21
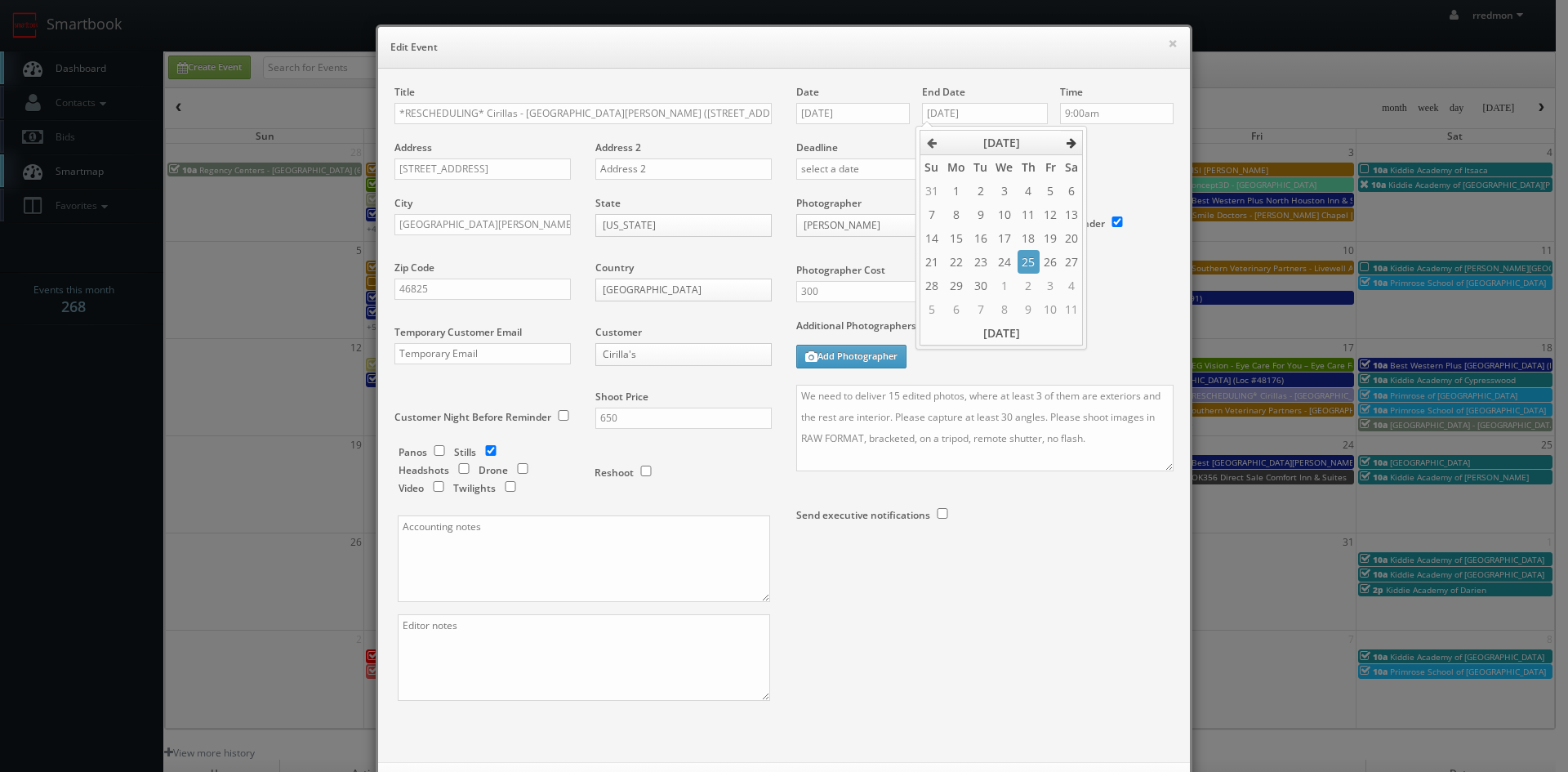
click at [1074, 145] on icon at bounding box center [1072, 143] width 10 height 12
click at [996, 236] on td "15" at bounding box center [1003, 238] width 26 height 24
type input "[DATE]"
click at [1103, 142] on label "Deadline" at bounding box center [984, 147] width 401 height 14
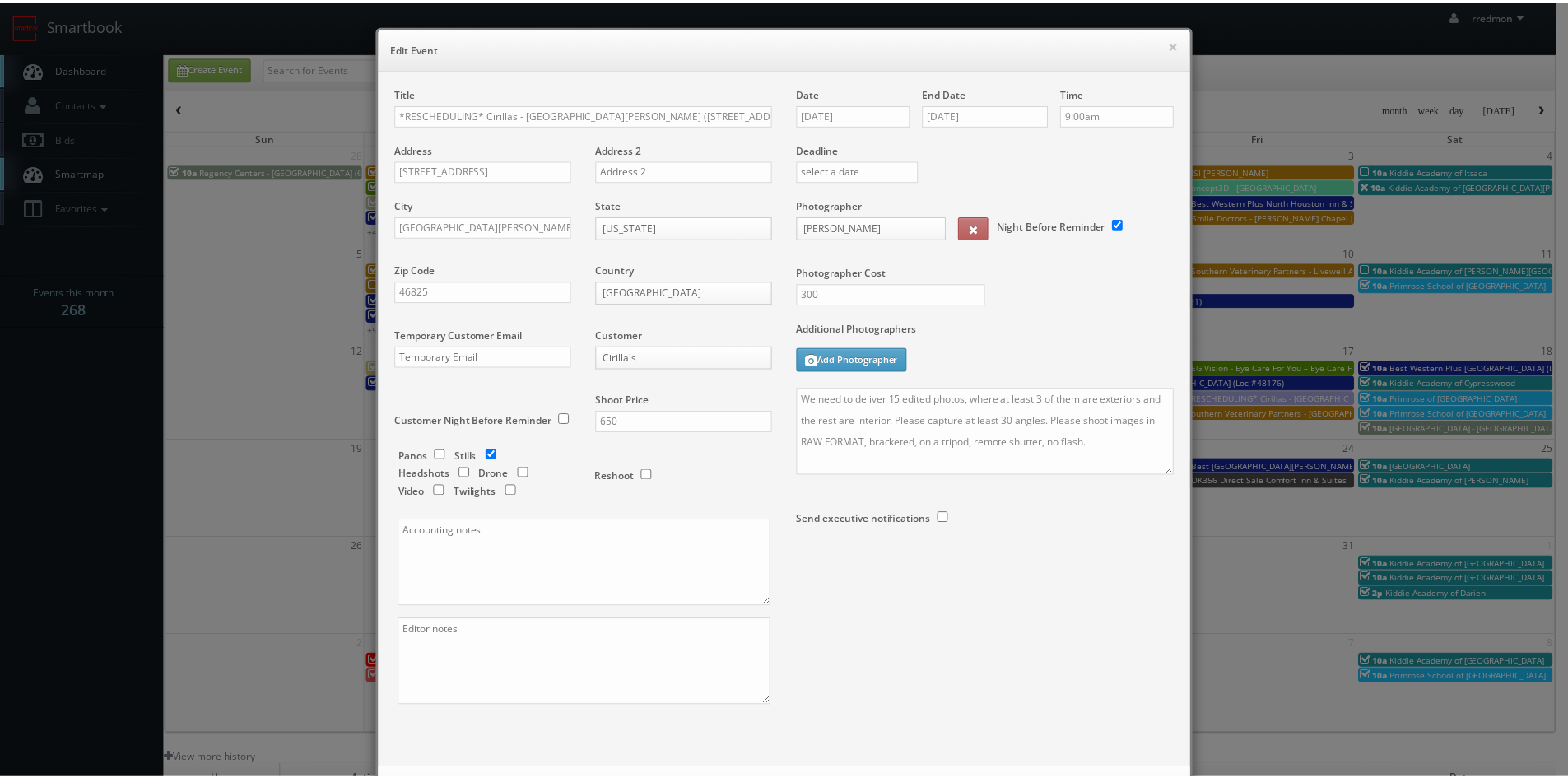
scroll to position [75, 0]
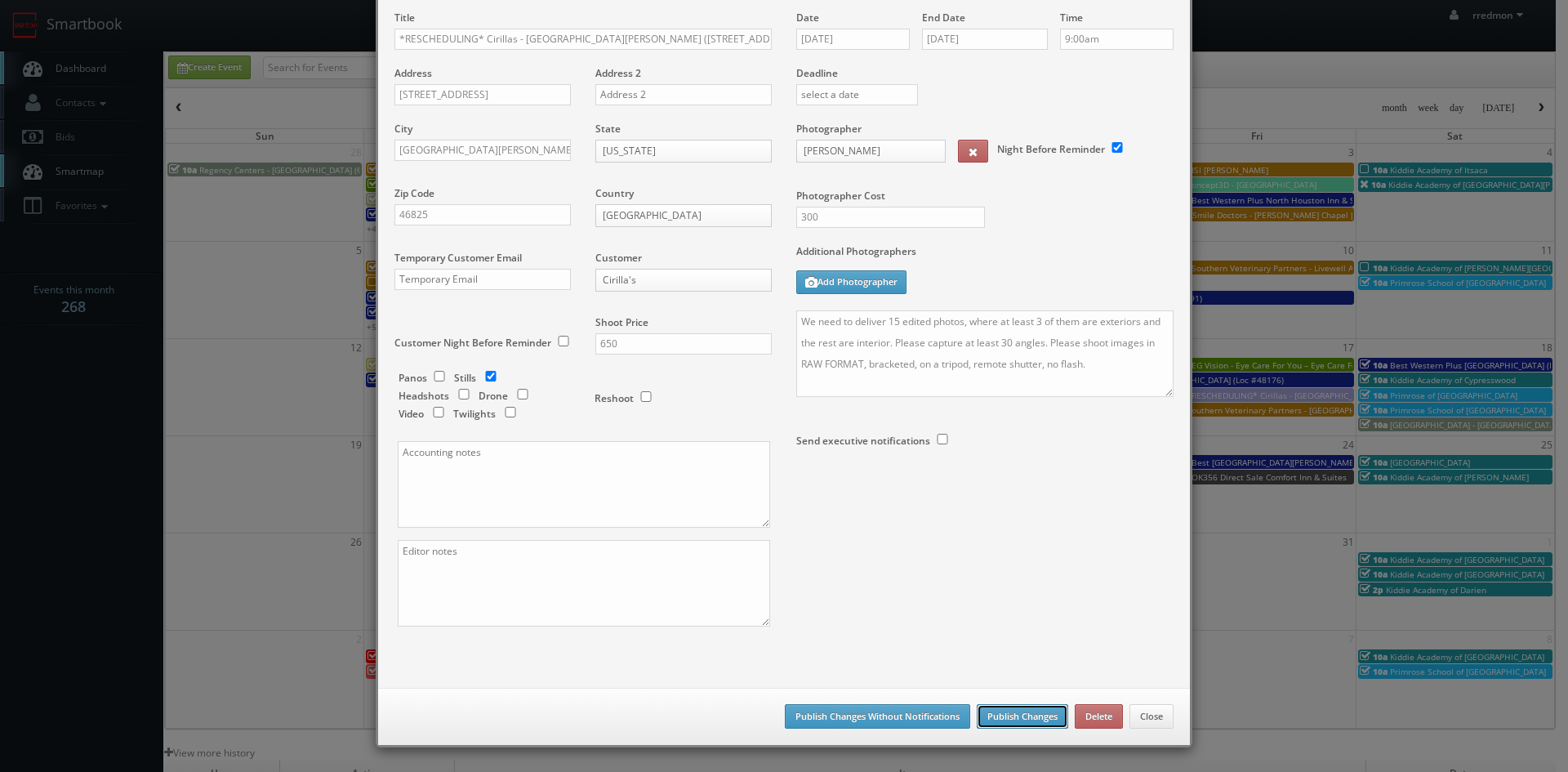
click at [1025, 713] on button "Publish Changes" at bounding box center [1022, 717] width 92 height 25
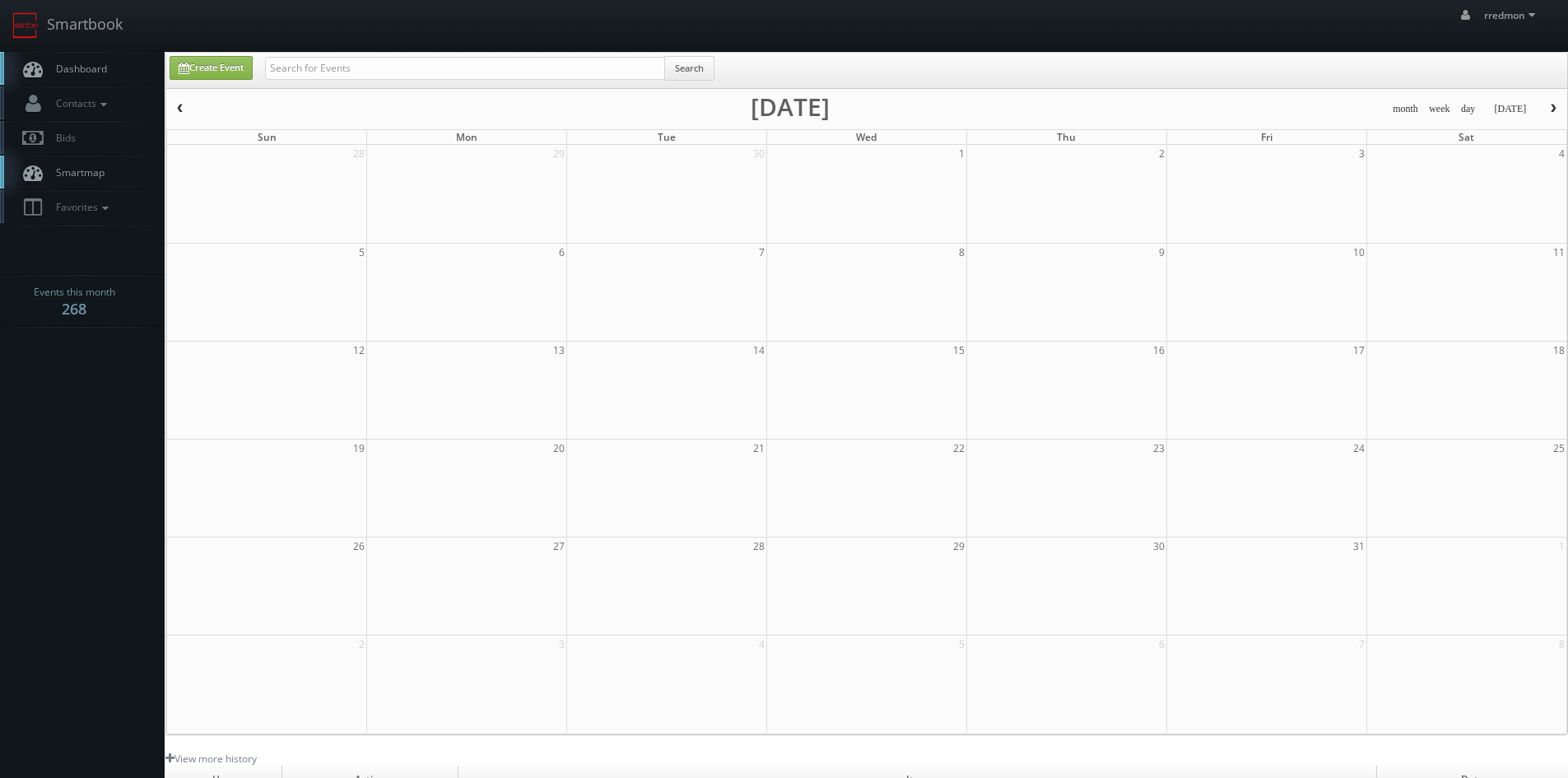
click at [106, 63] on span "Dashboard" at bounding box center [76, 68] width 59 height 14
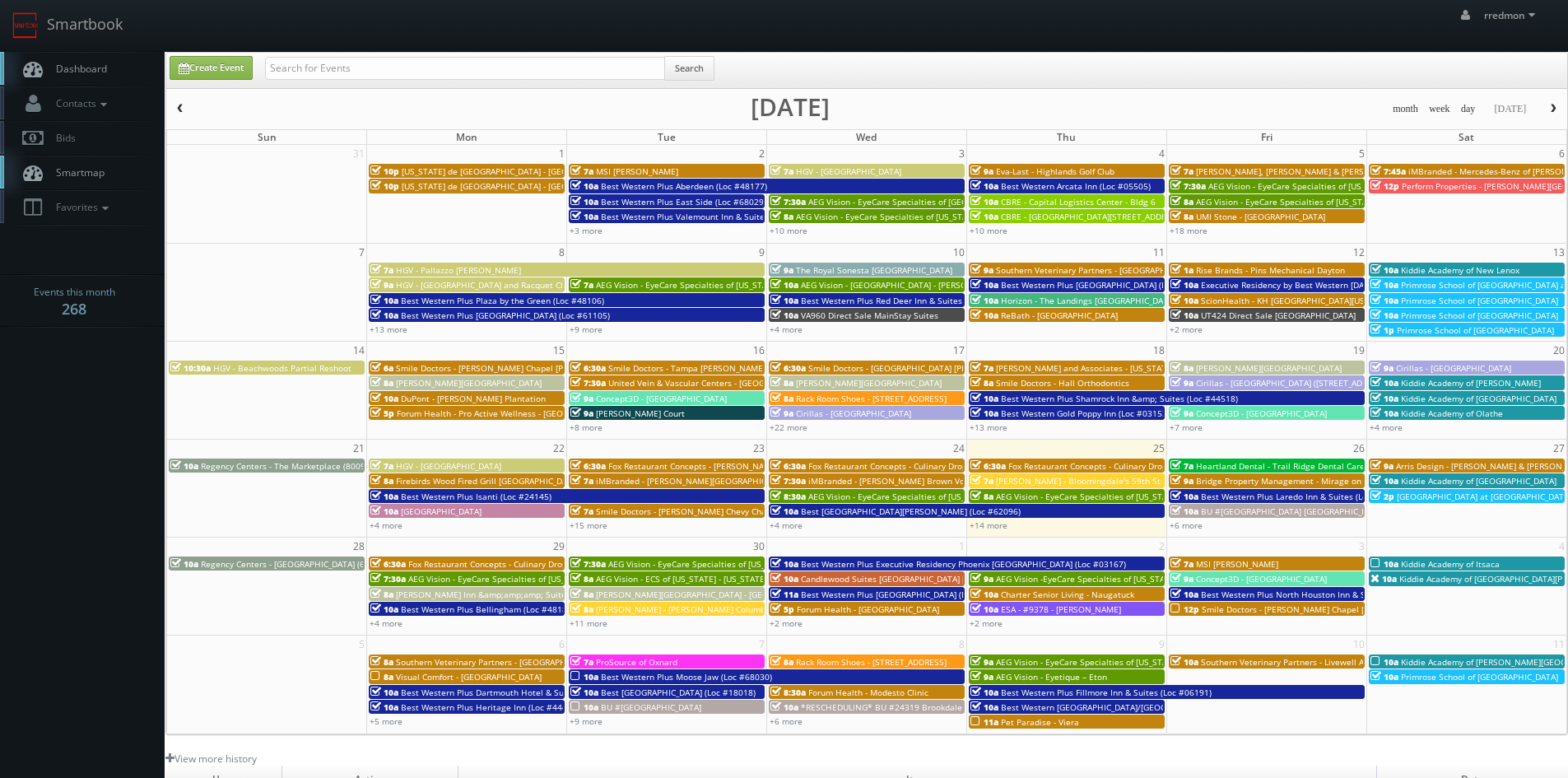
click at [1560, 111] on button "button" at bounding box center [1553, 109] width 28 height 21
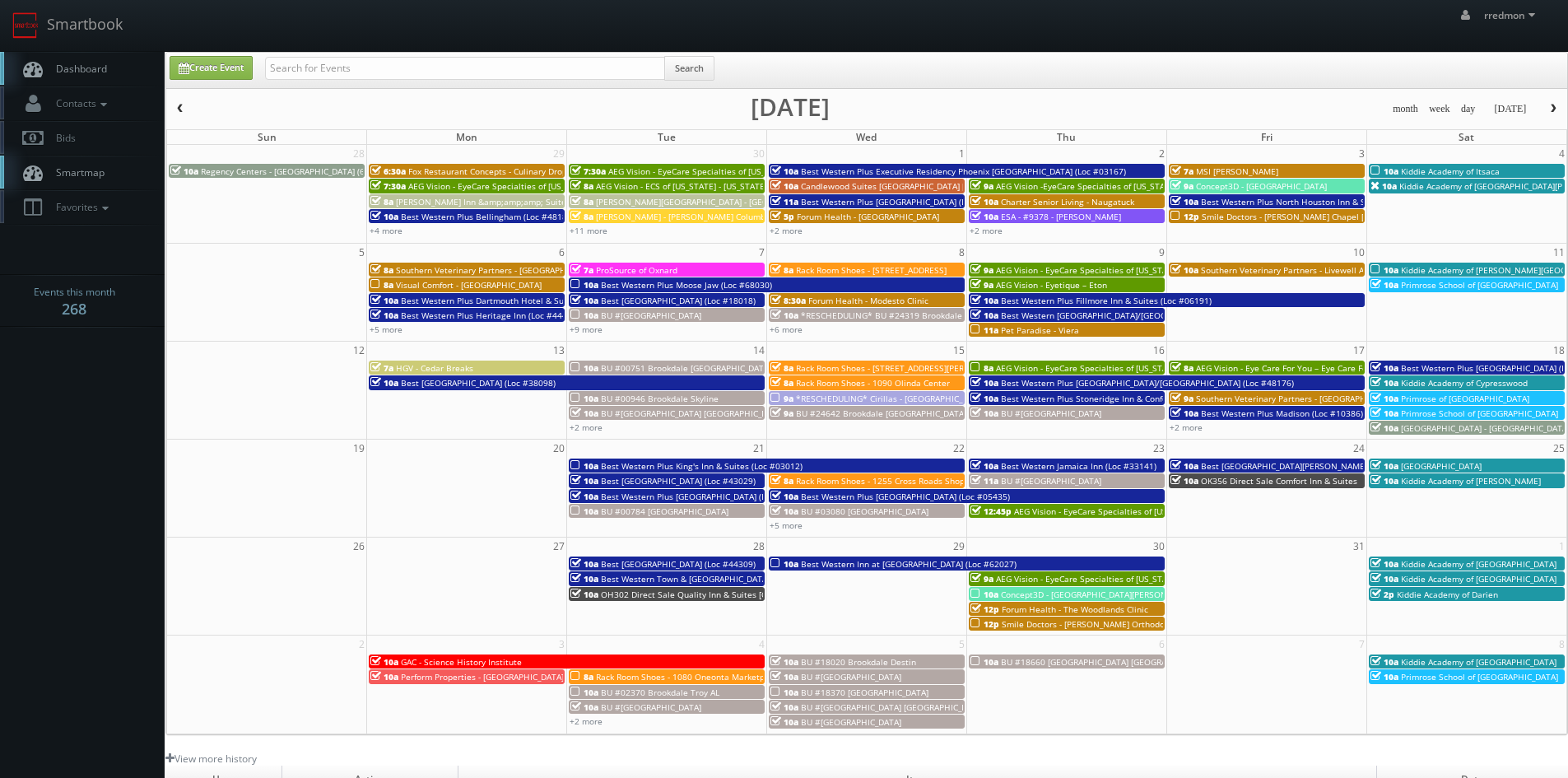
click at [917, 395] on span "*RESCHEDULING* Cirillas - [GEOGRAPHIC_DATA][PERSON_NAME] ([STREET_ADDRESS])" at bounding box center [964, 398] width 336 height 12
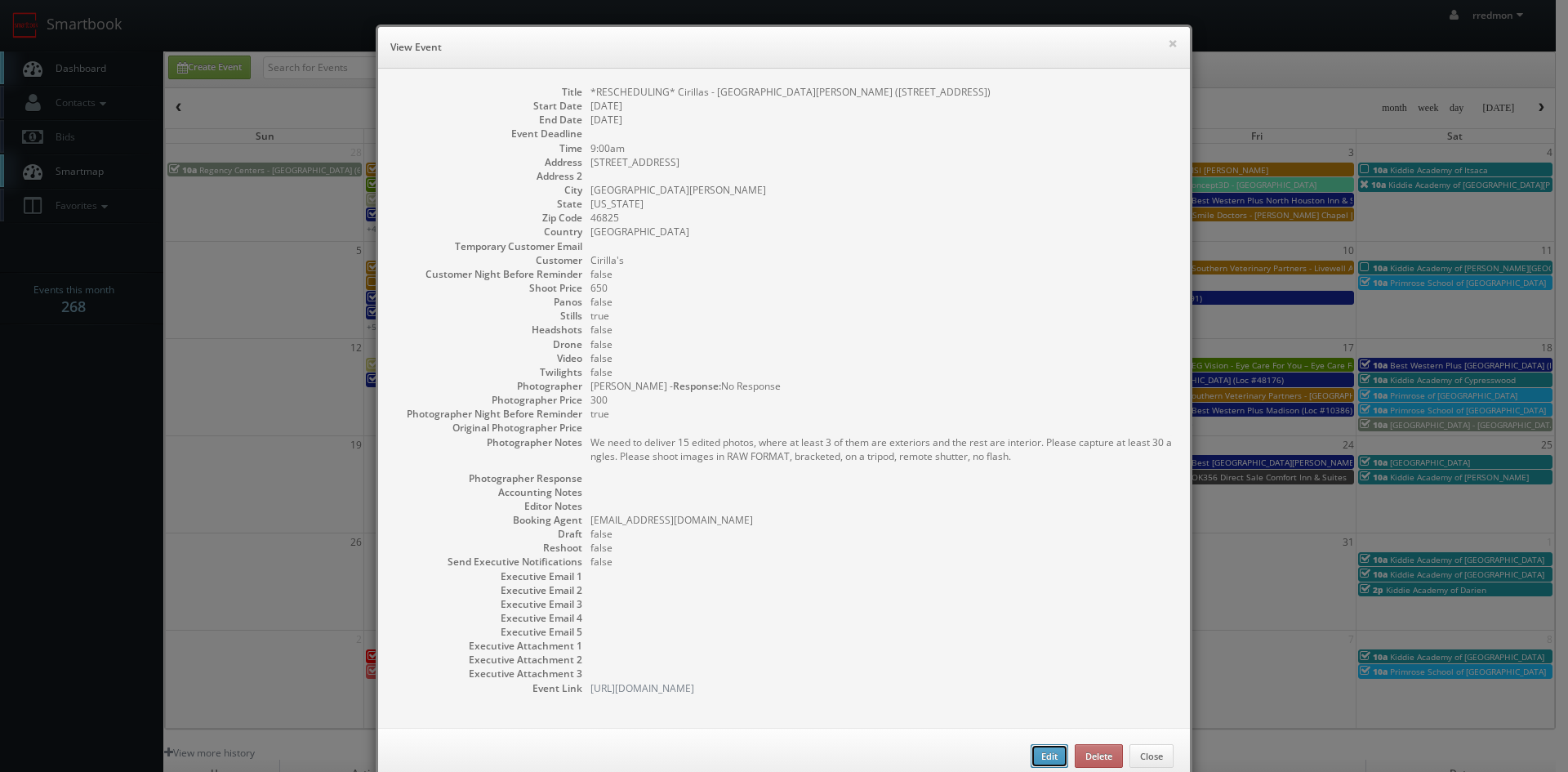
click at [1043, 751] on button "Edit" at bounding box center [1049, 756] width 38 height 25
type input "*RESCHEDULING* Cirillas - Fort Wayne (4625 Coldwater Rd)"
type input "4625 Coldwater Rd"
type input "Fort Wayne"
type input "46825"
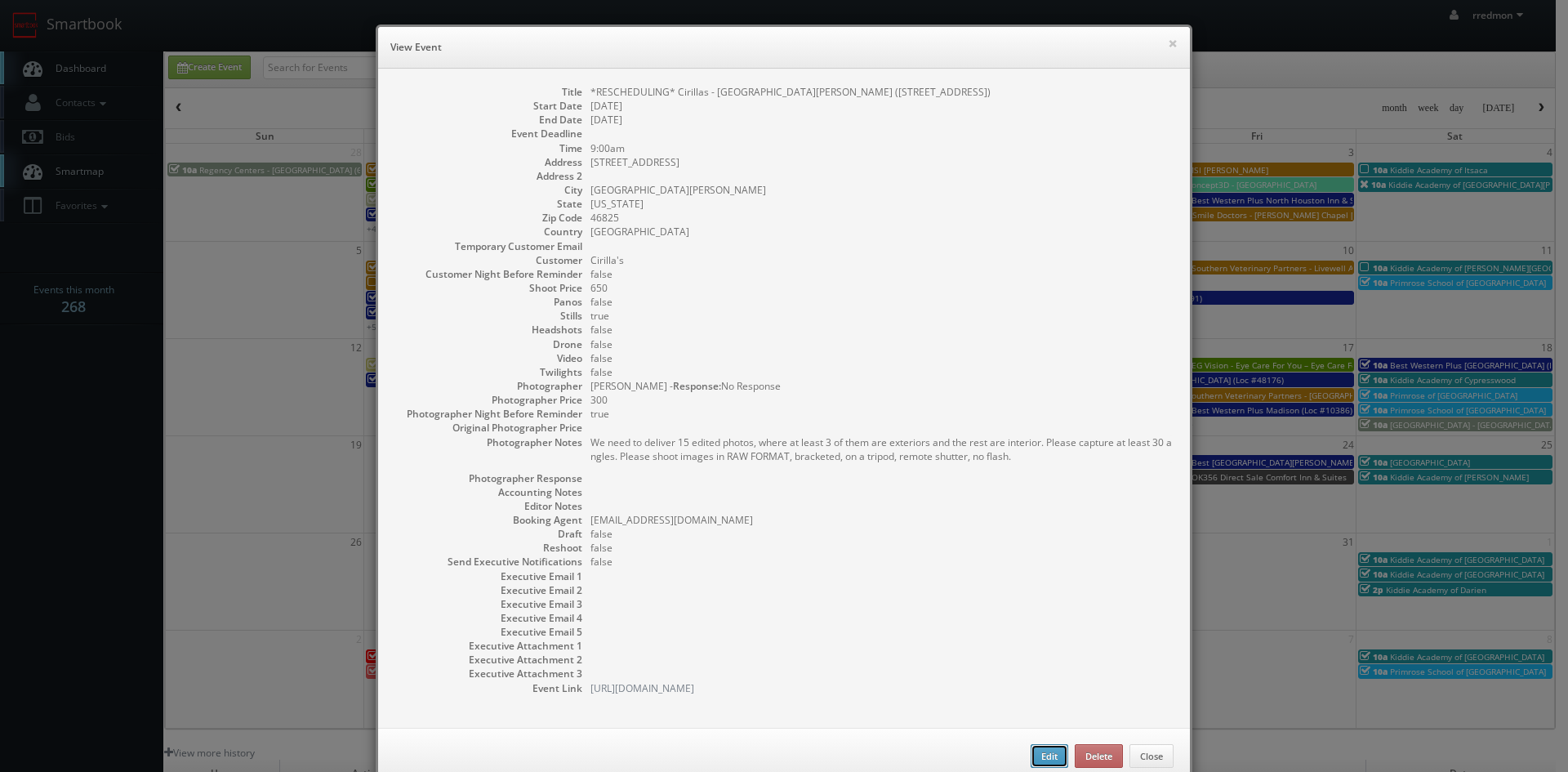
type input "650"
checkbox input "true"
type input "10/15/2025"
type input "9:00am"
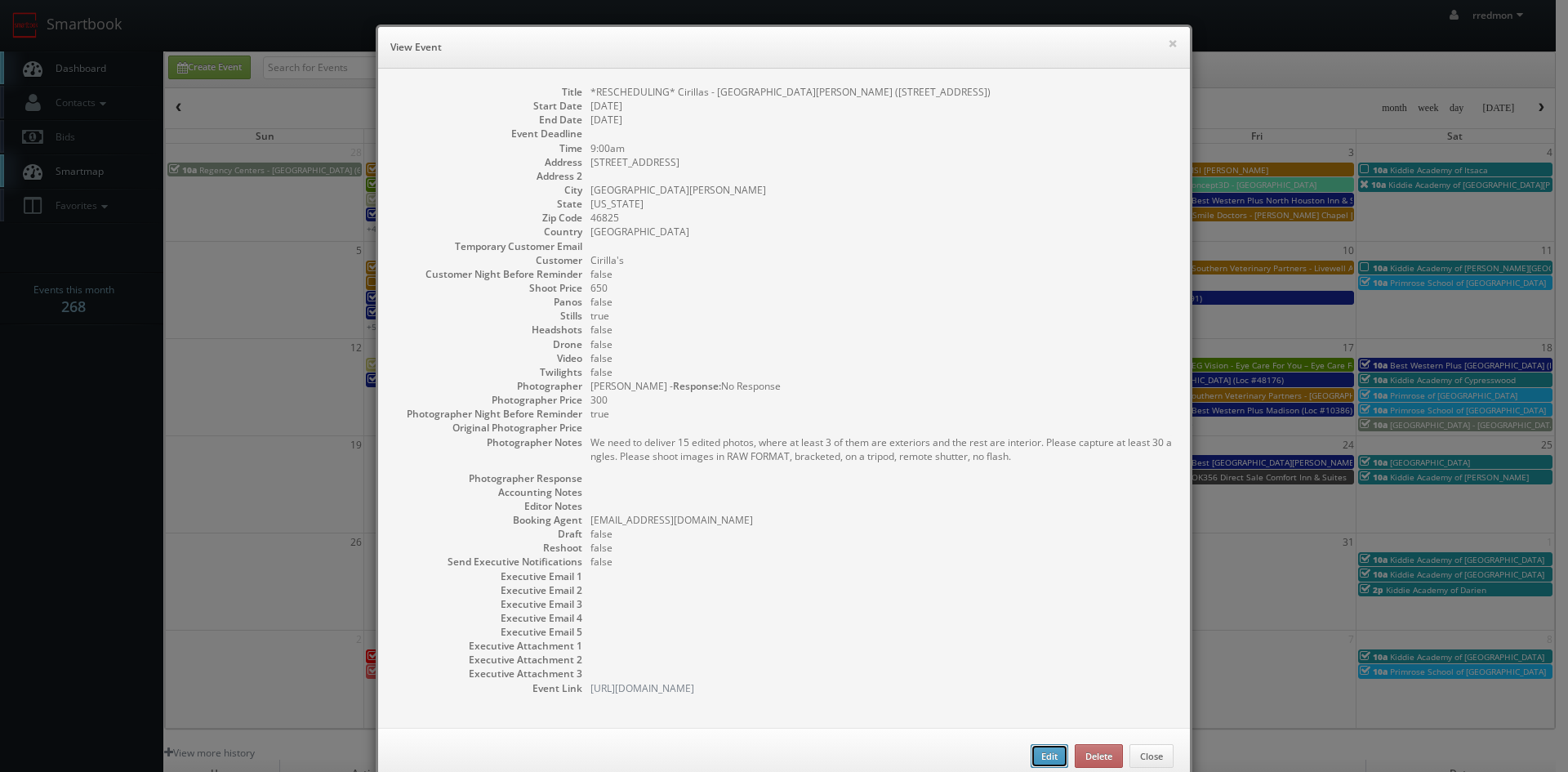
checkbox input "true"
type textarea "We need to deliver 15 edited photos, where at least 3 of them are exteriors and…"
select select "Indiana"
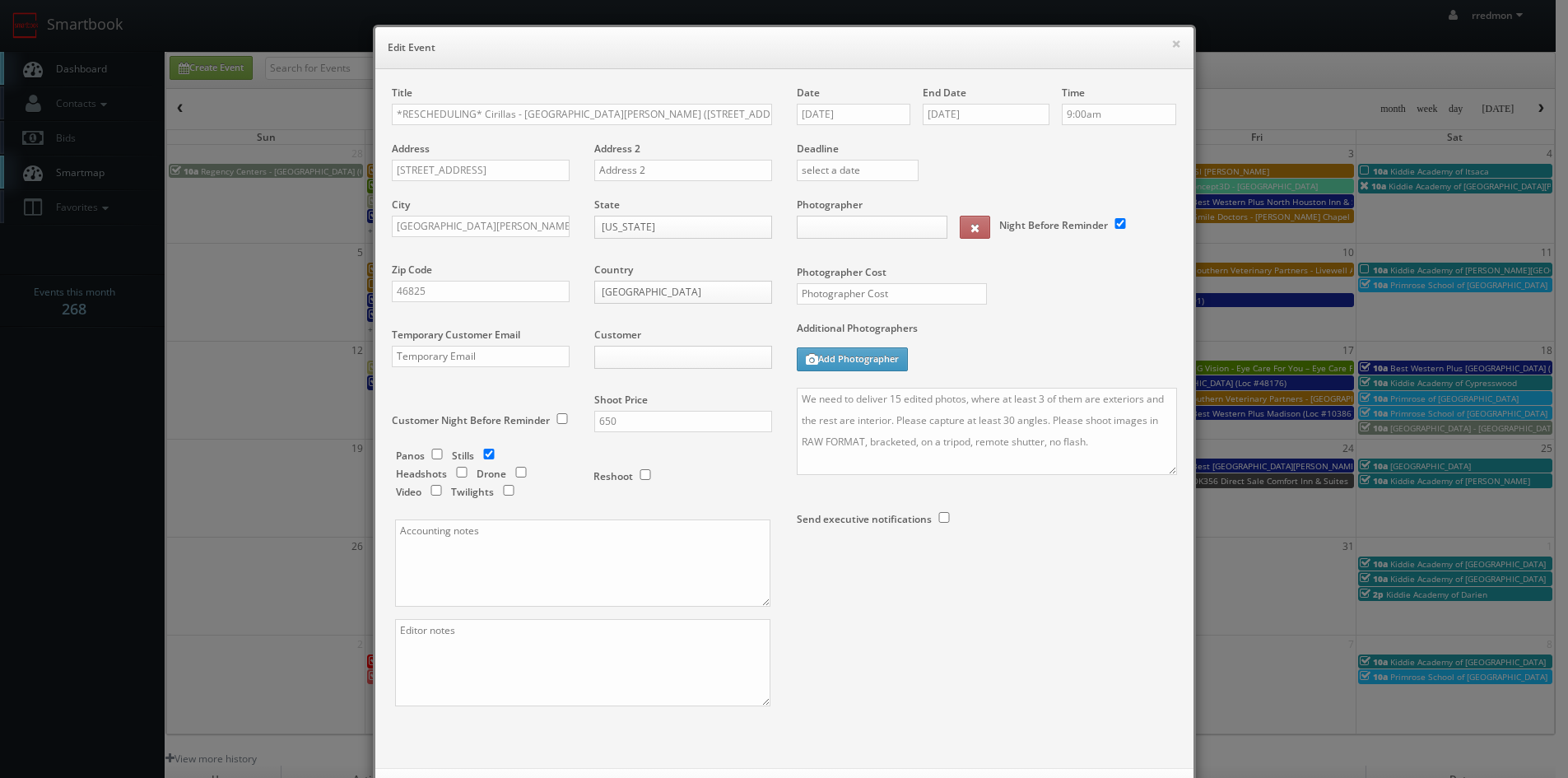
type input "300"
select select "cirillas@mg.cs3calendar.com"
select select "contact@focusonstudio.com"
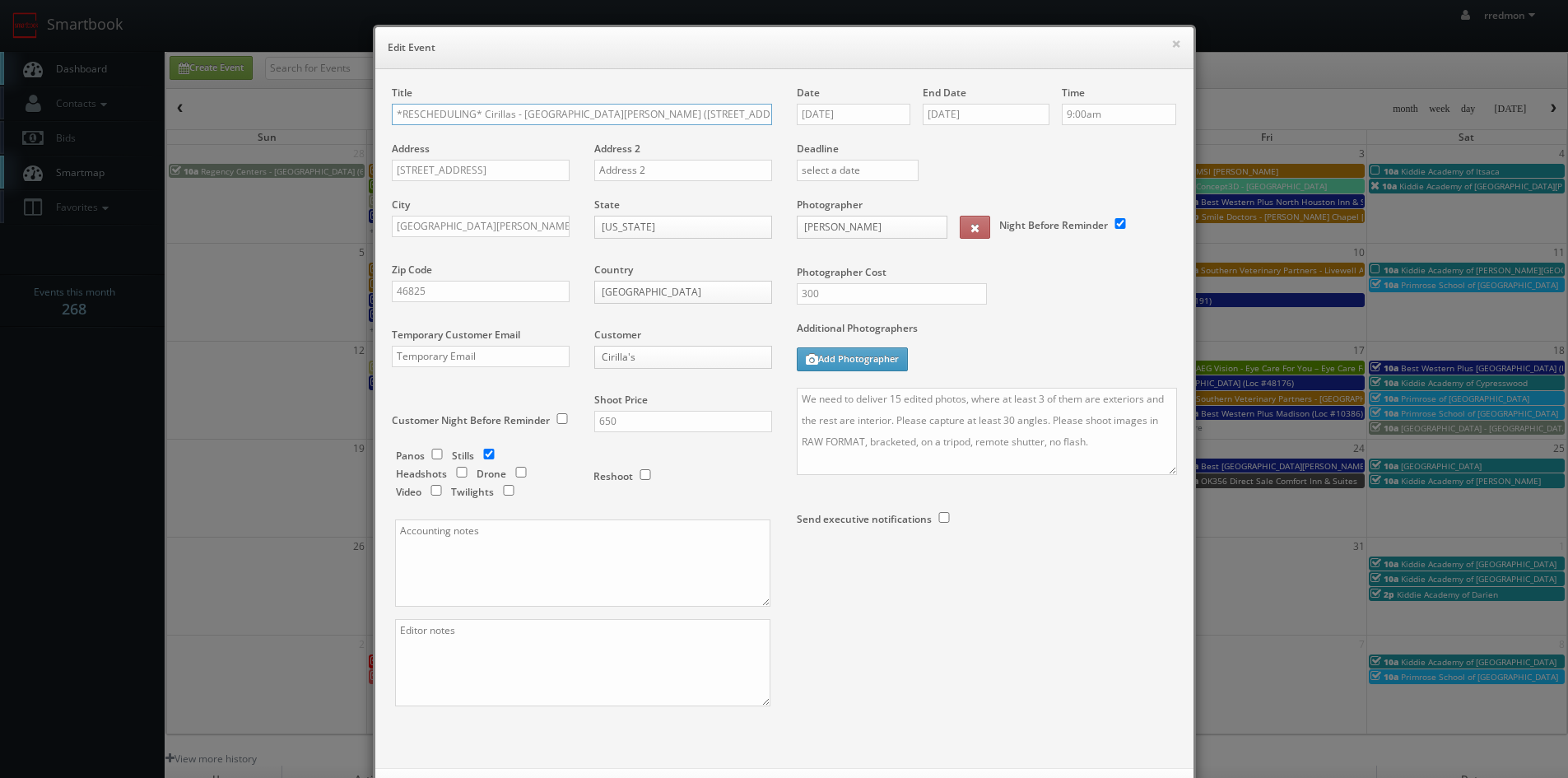
drag, startPoint x: 474, startPoint y: 115, endPoint x: 497, endPoint y: 121, distance: 23.8
click at [483, 117] on input "*RESCHEDULING* Cirillas - Fort Wayne (4625 Coldwater Rd)" at bounding box center [582, 115] width 381 height 22
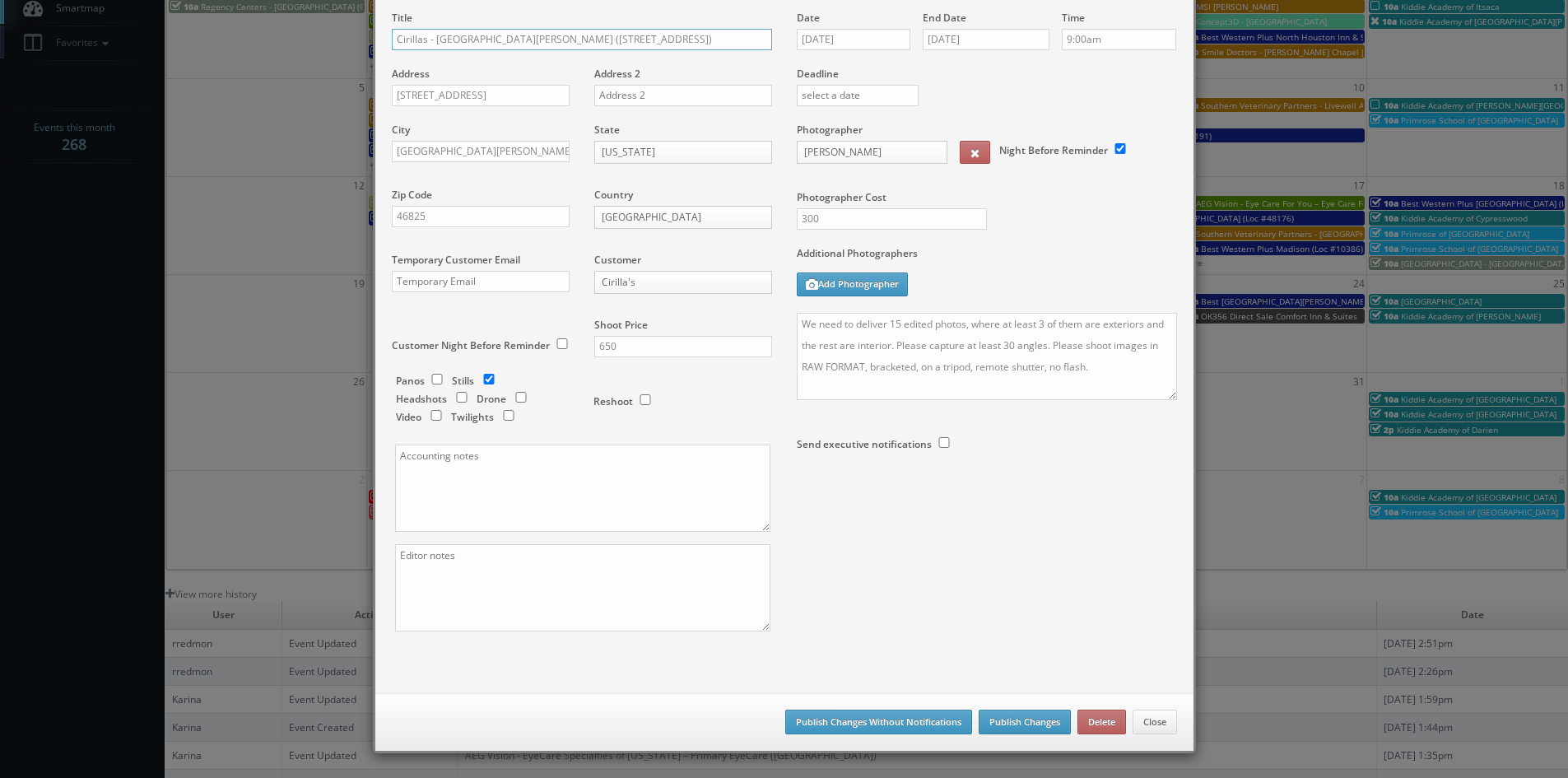
type input "Cirillas - Fort Wayne (4625 Coldwater Rd)"
click at [1002, 717] on button "Publish Changes" at bounding box center [1025, 722] width 92 height 25
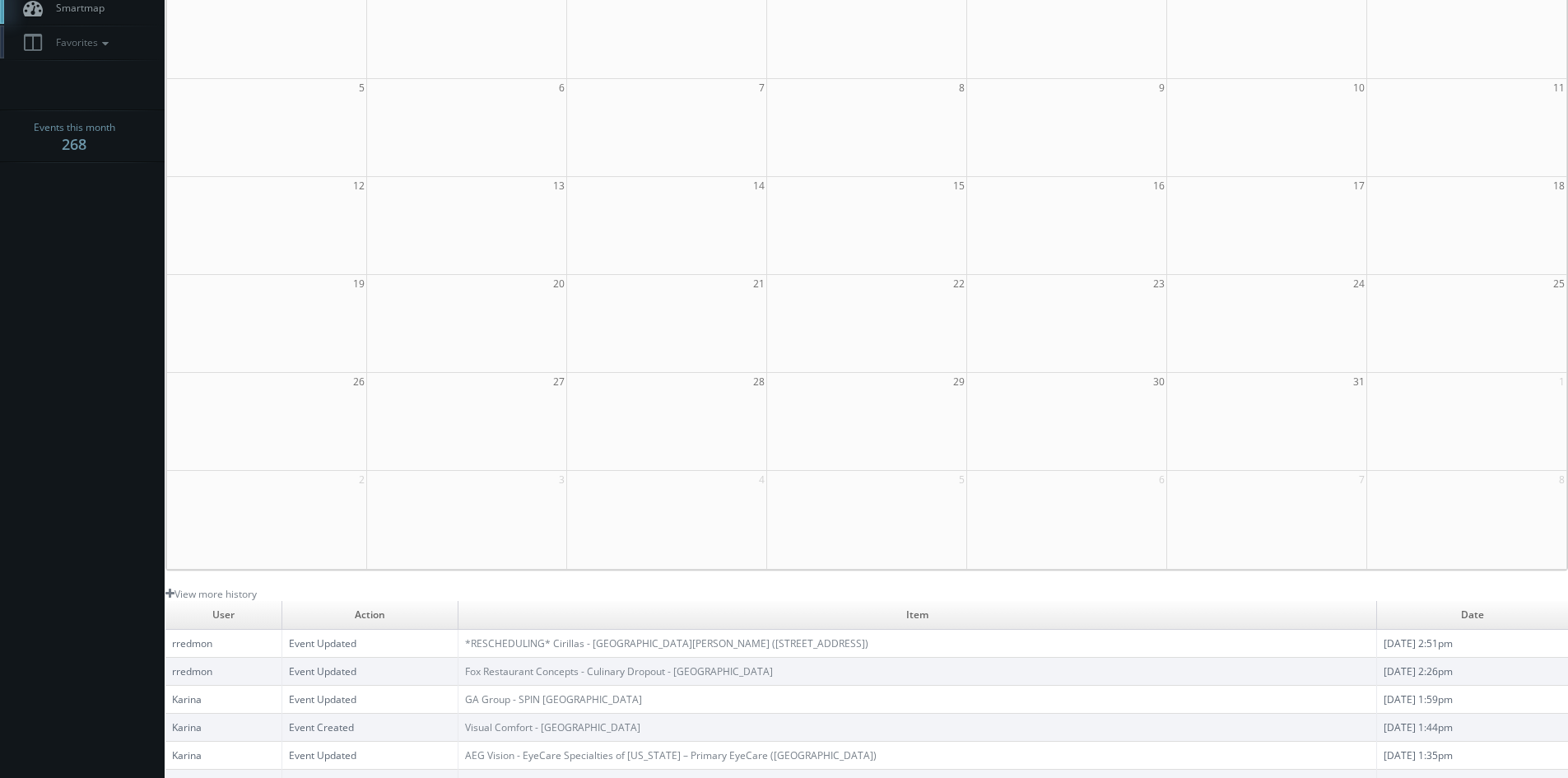
scroll to position [0, 0]
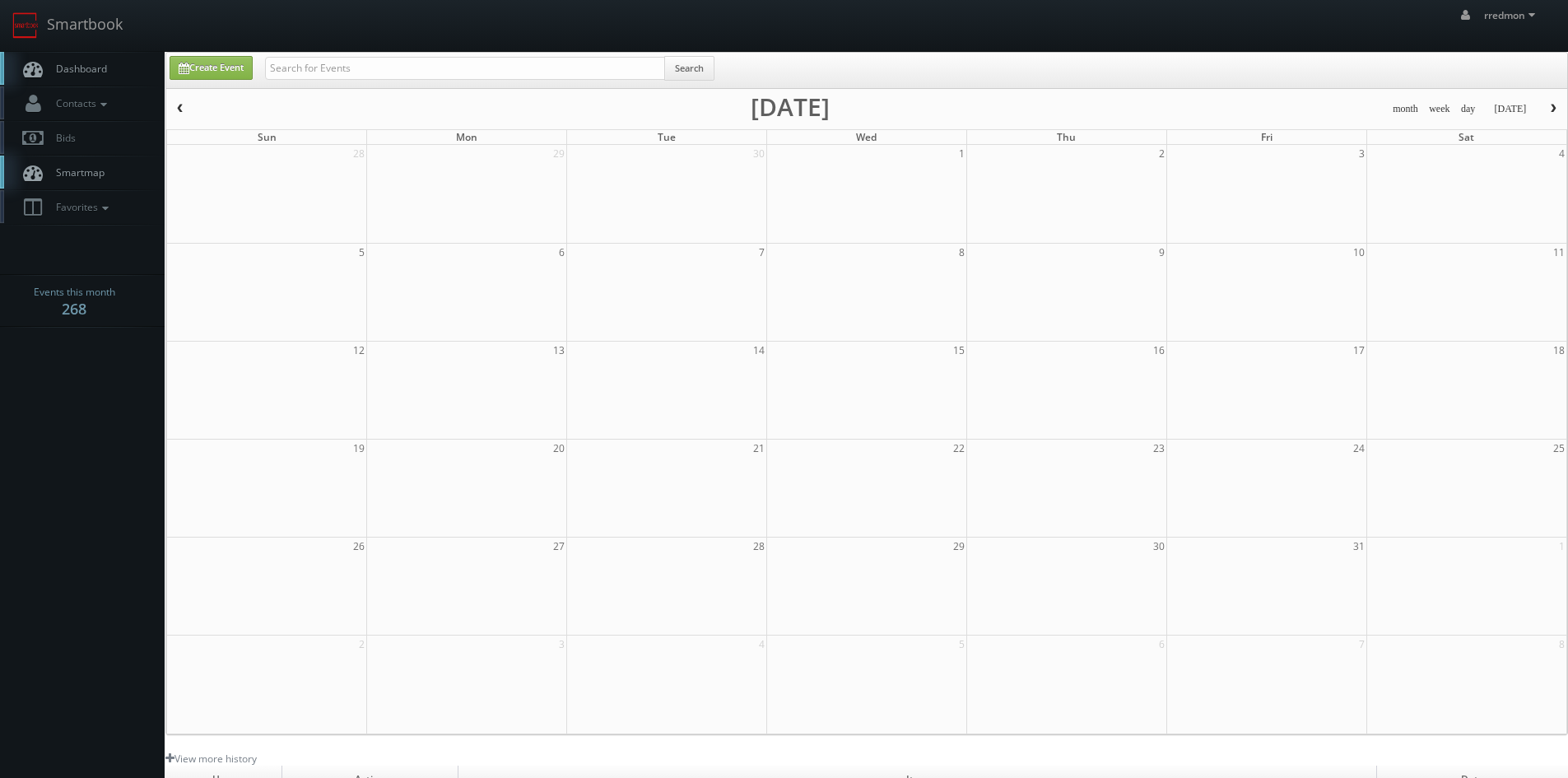
click at [78, 73] on span "Dashboard" at bounding box center [76, 68] width 59 height 14
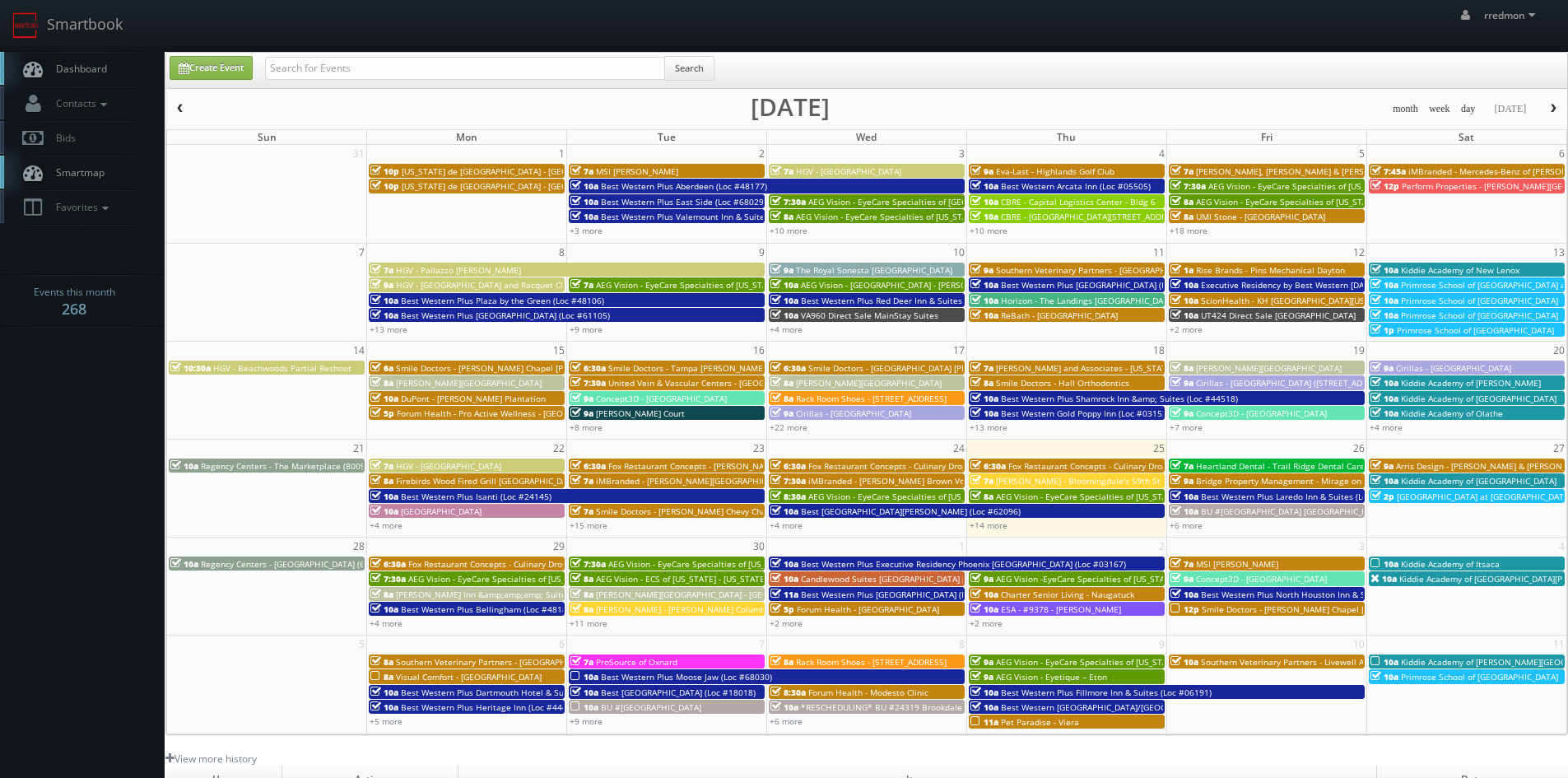
click at [1553, 103] on button "button" at bounding box center [1553, 109] width 28 height 21
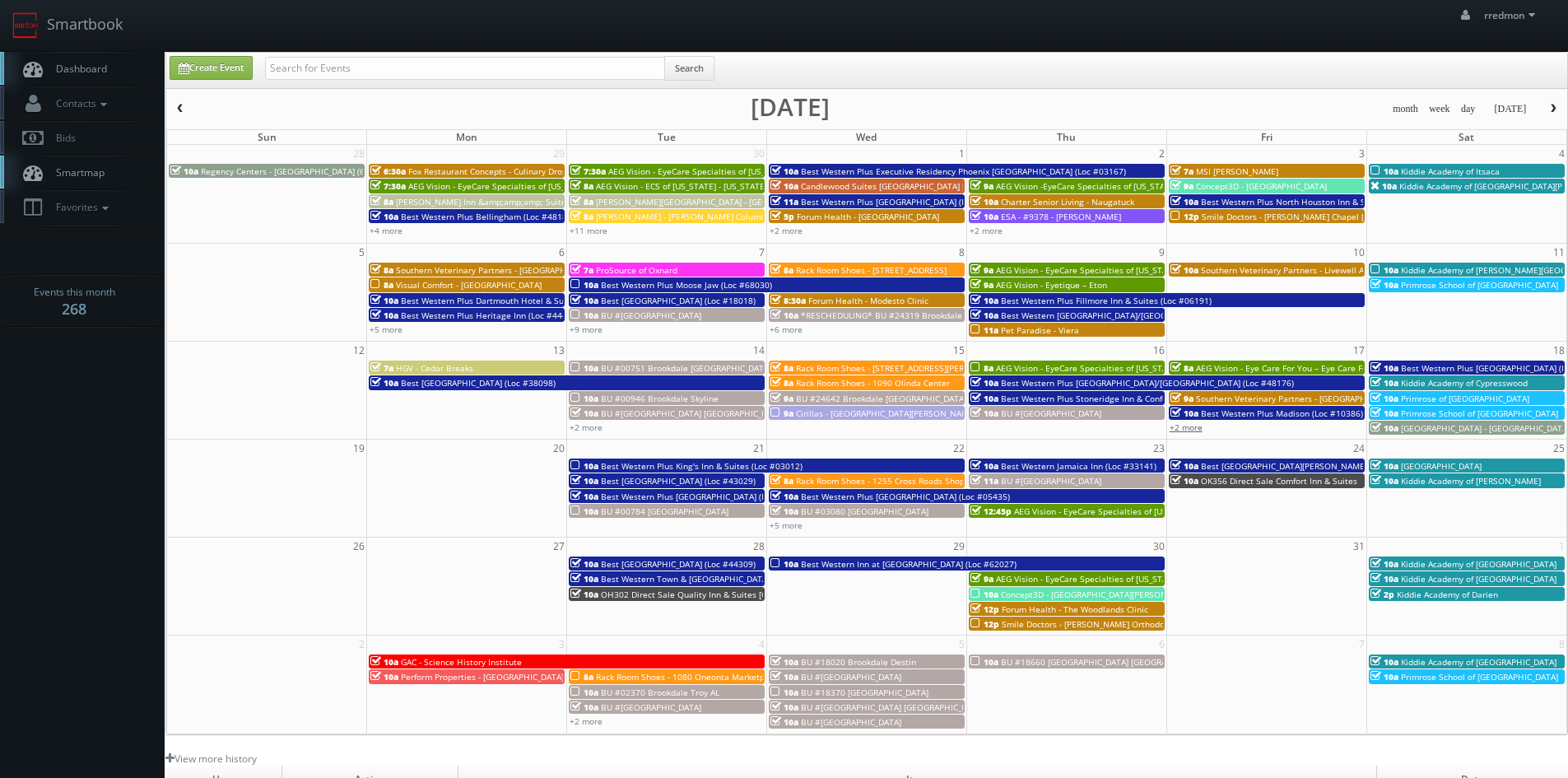
click at [1188, 425] on link "+2 more" at bounding box center [1186, 427] width 33 height 12
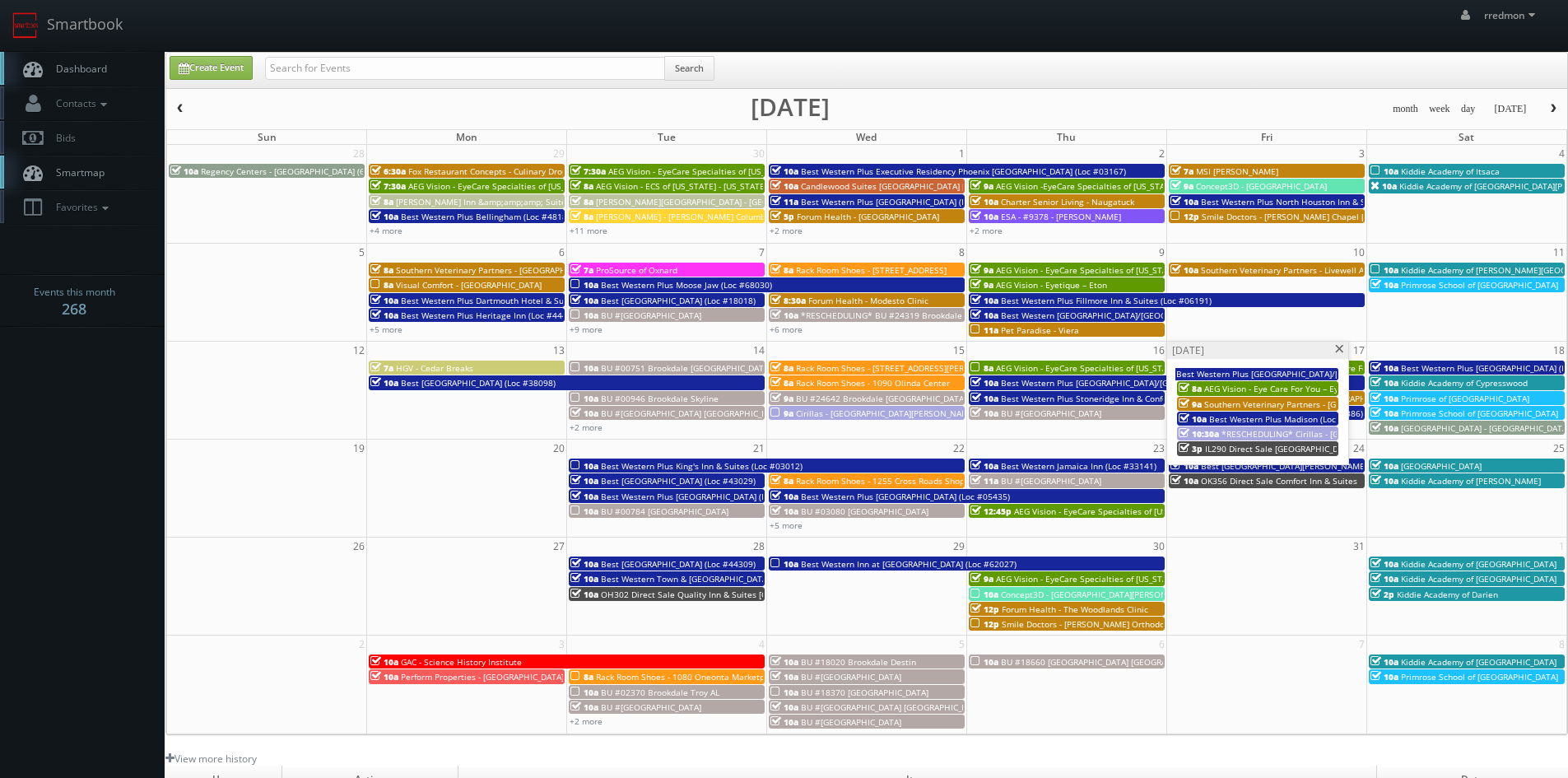
click at [1246, 429] on span "*RESCHEDULING* Cirillas - Fort Wayne (Covington Road)" at bounding box center [1425, 434] width 407 height 12
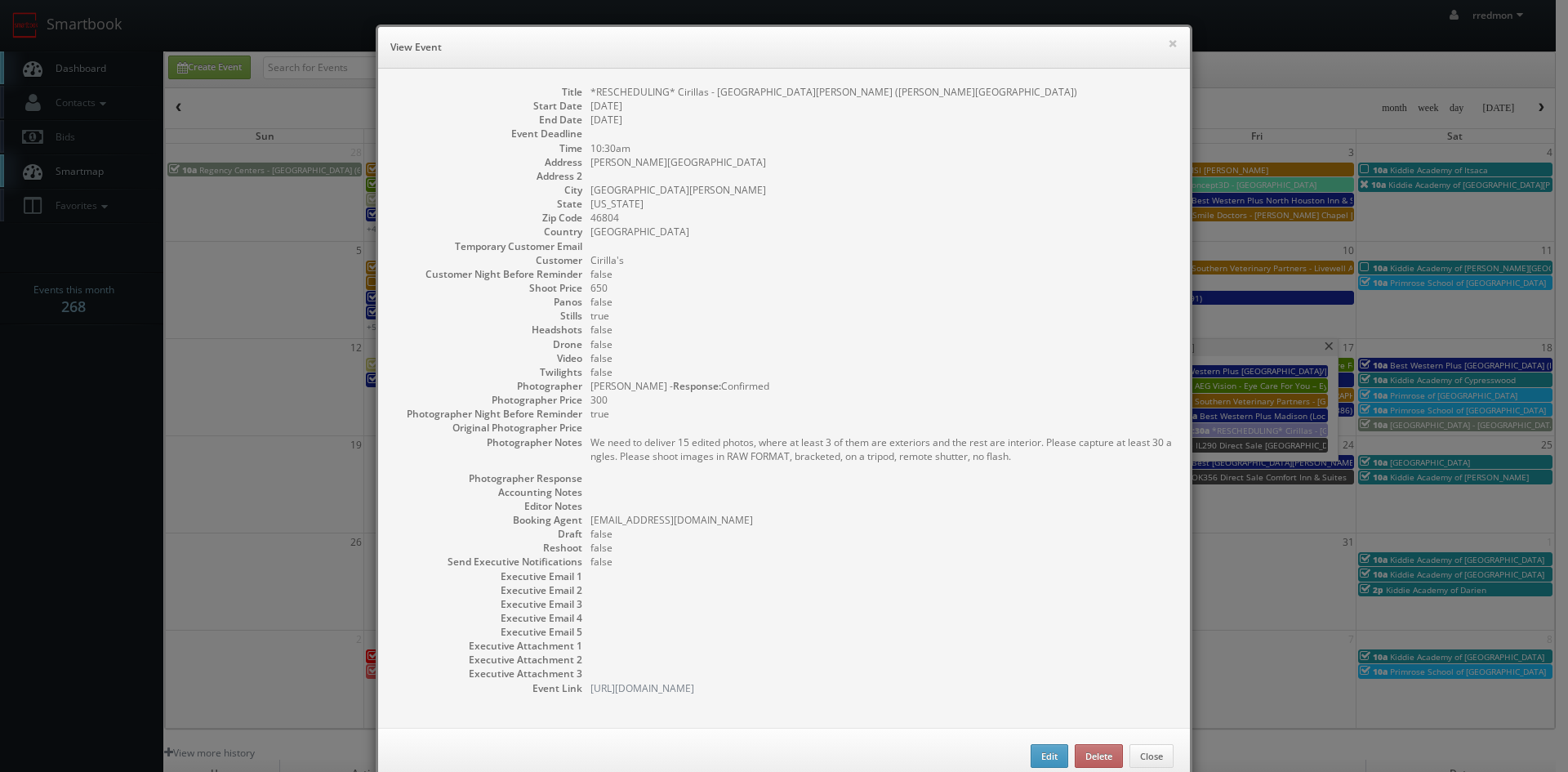
scroll to position [40, 0]
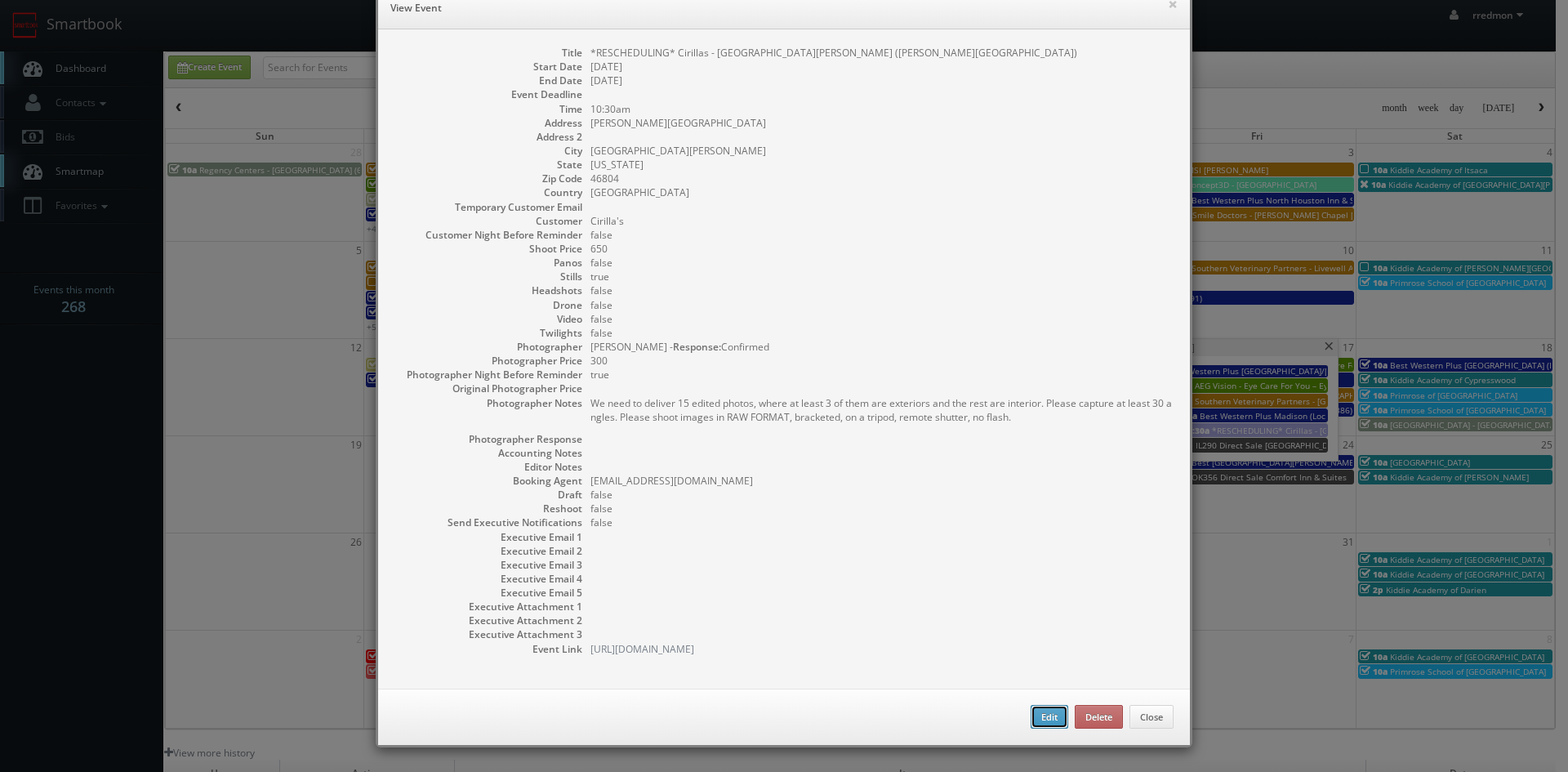
click at [1038, 722] on button "Edit" at bounding box center [1049, 718] width 38 height 25
type input "*RESCHEDULING* Cirillas - Fort Wayne (Covington Road)"
type input "Covington Road"
type input "Fort Wayne"
type input "46804"
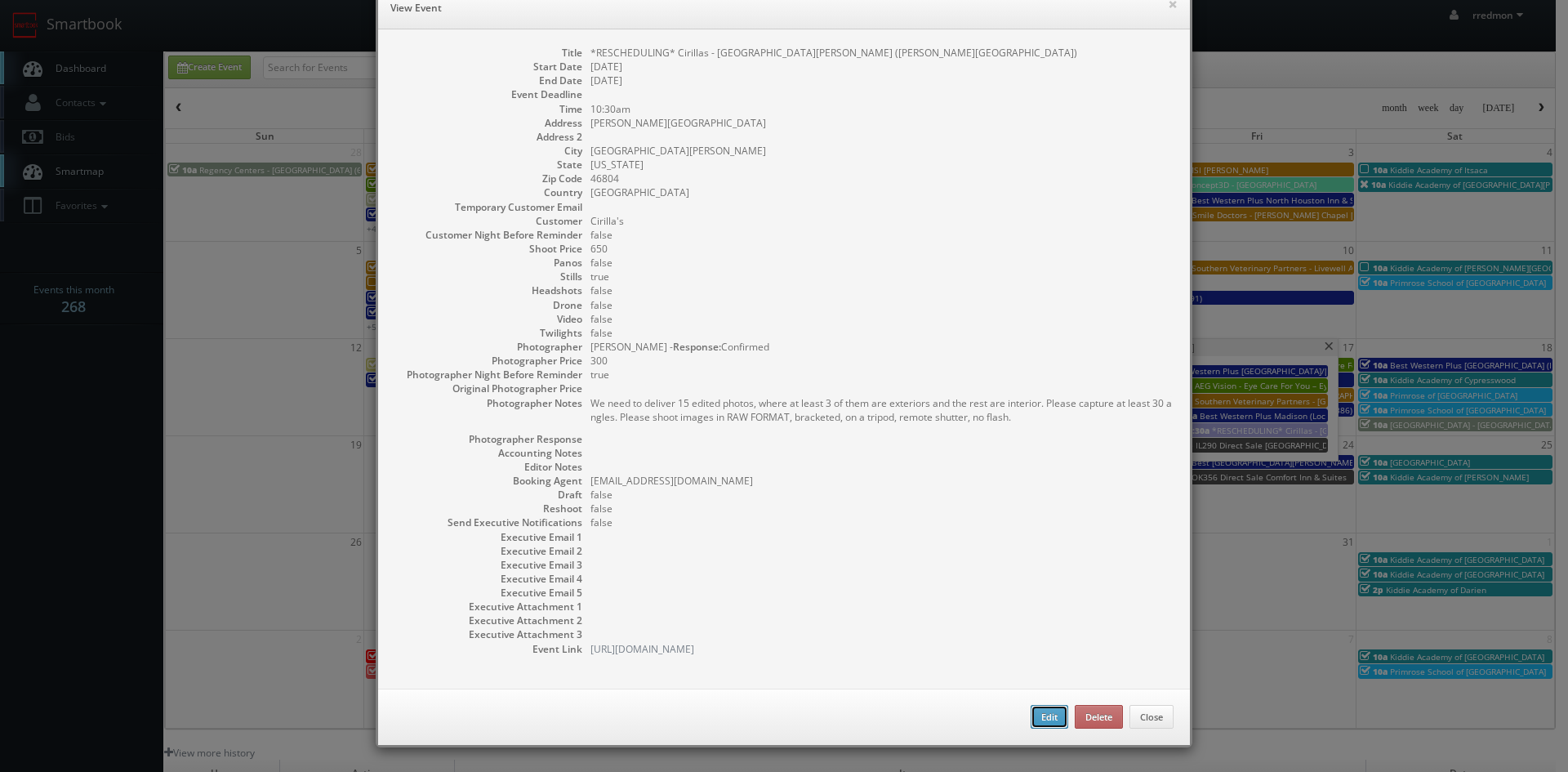
type input "650"
checkbox input "true"
type input "10/17/2025"
type input "10:30am"
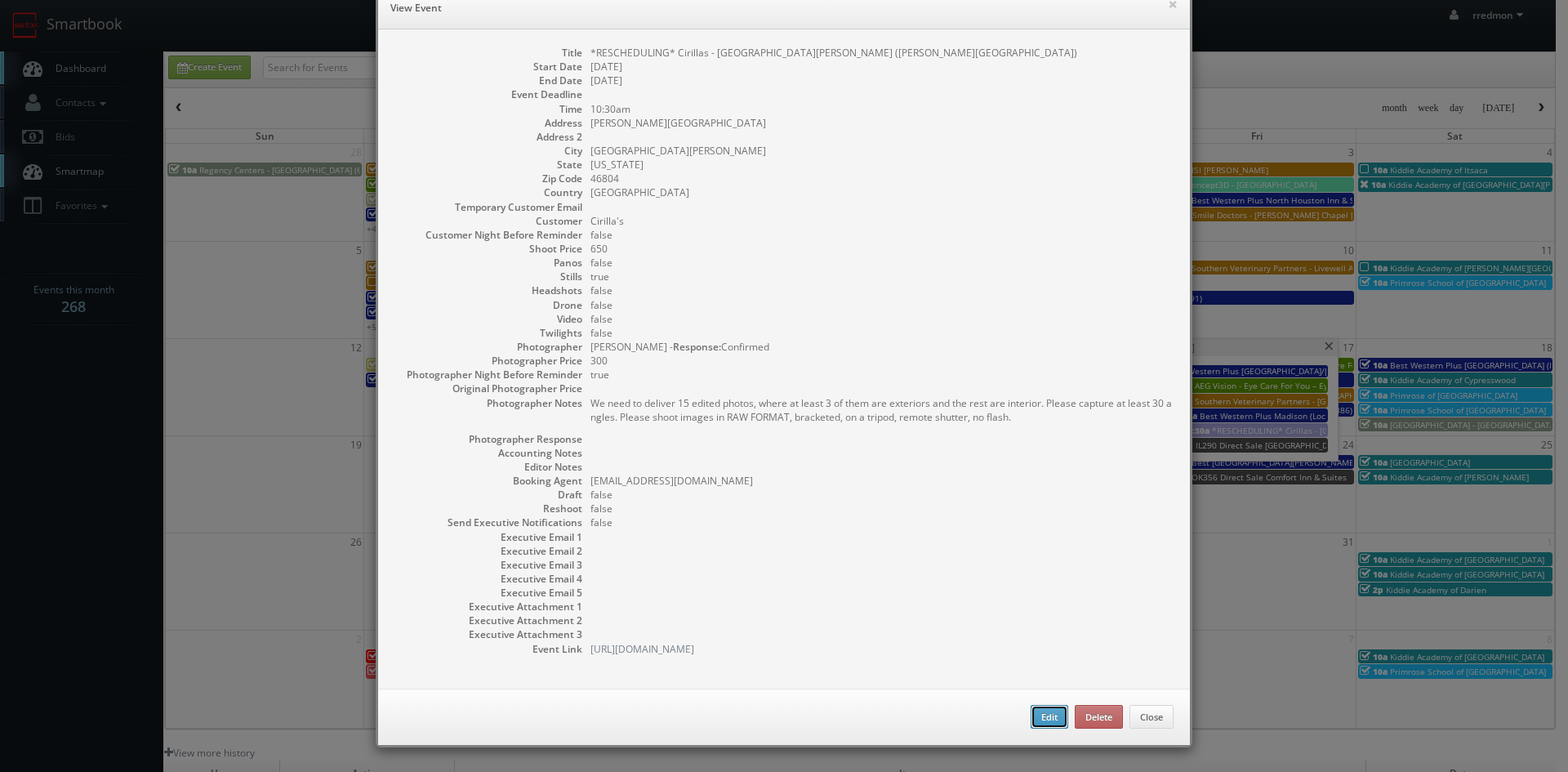
checkbox input "true"
type textarea "We need to deliver 15 edited photos, where at least 3 of them are exteriors and…"
select select "Indiana"
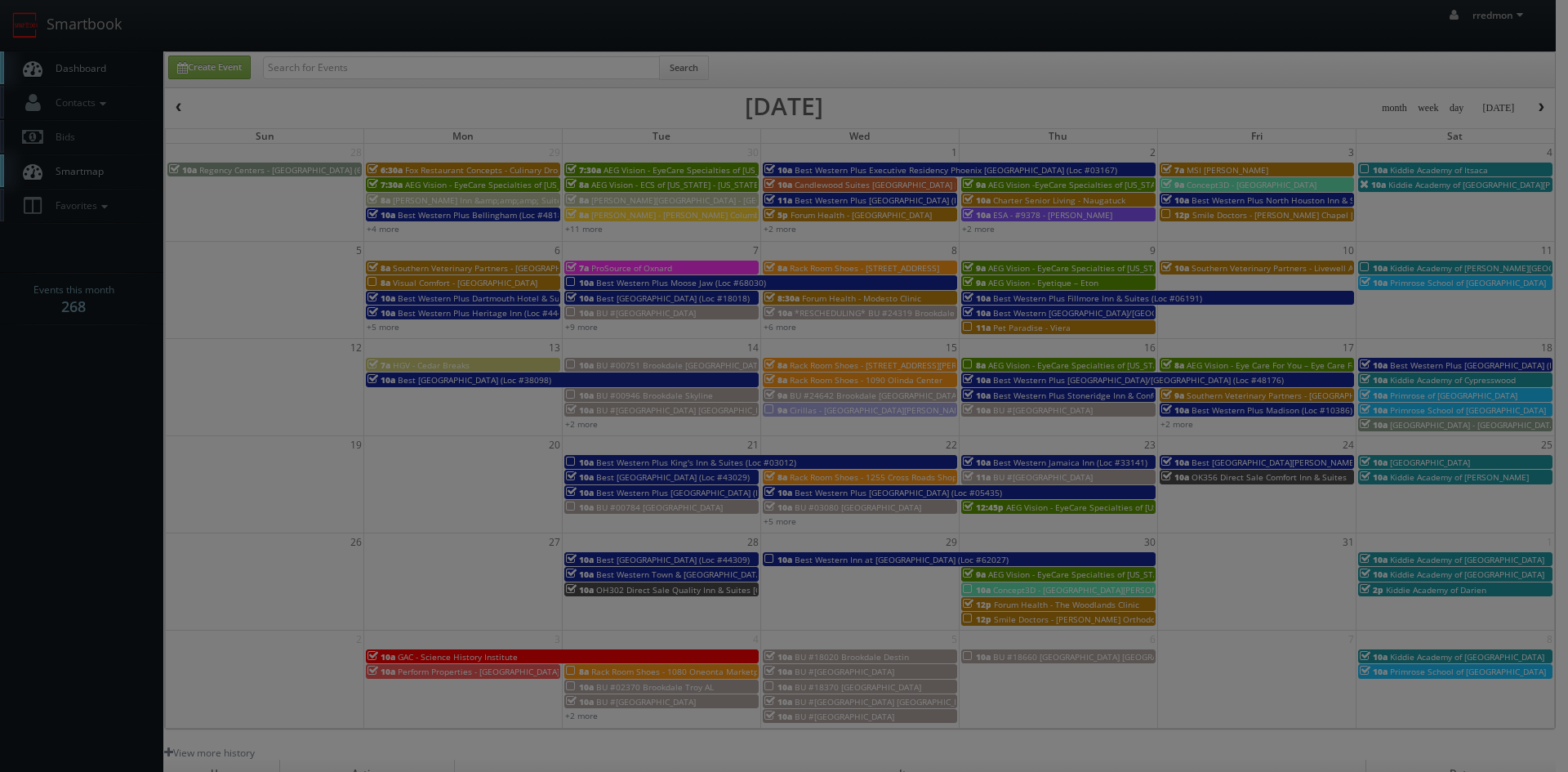
type input "300"
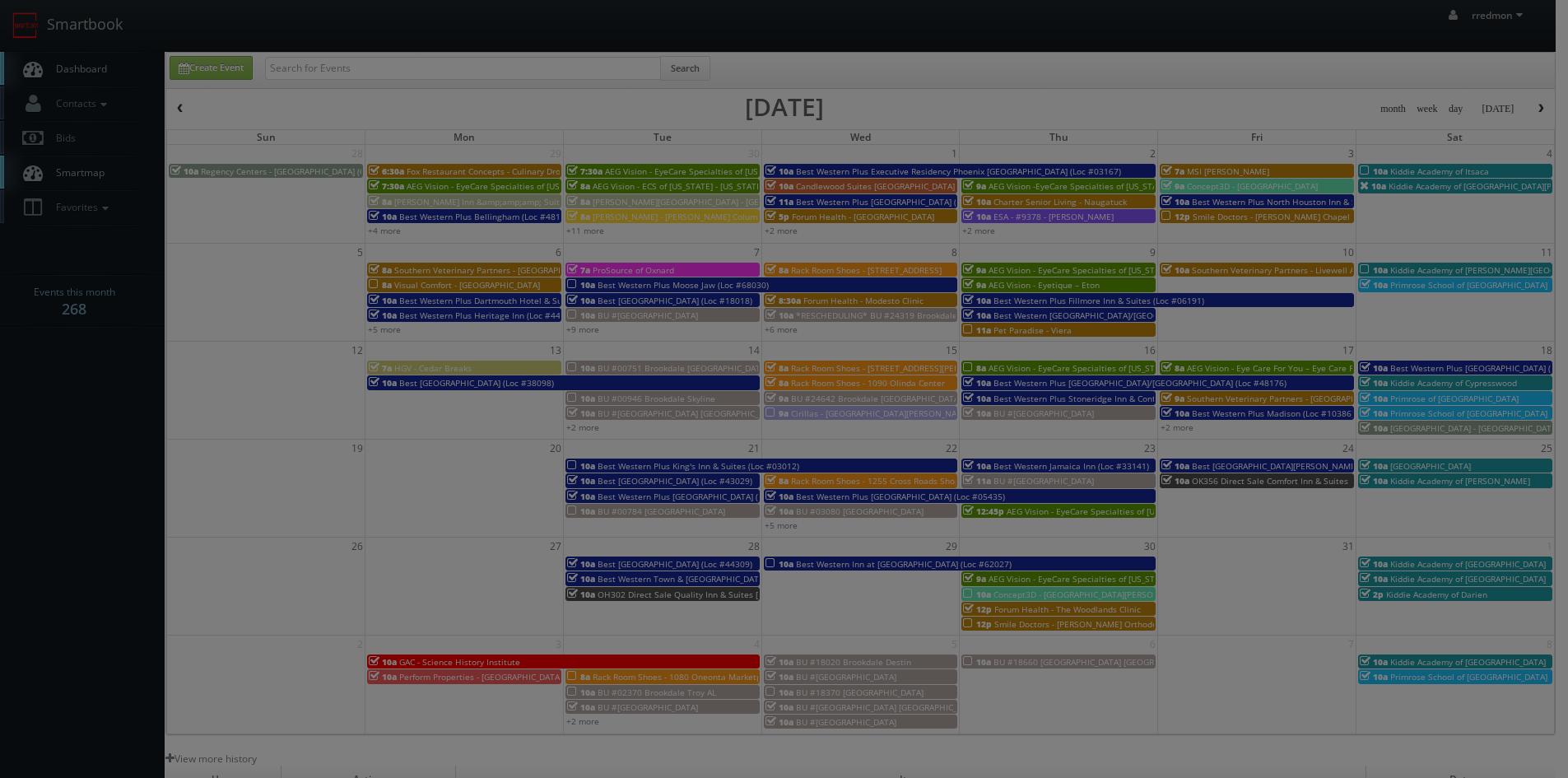
select select "cirillas@mg.cs3calendar.com"
select select "contact@focusonstudio.com"
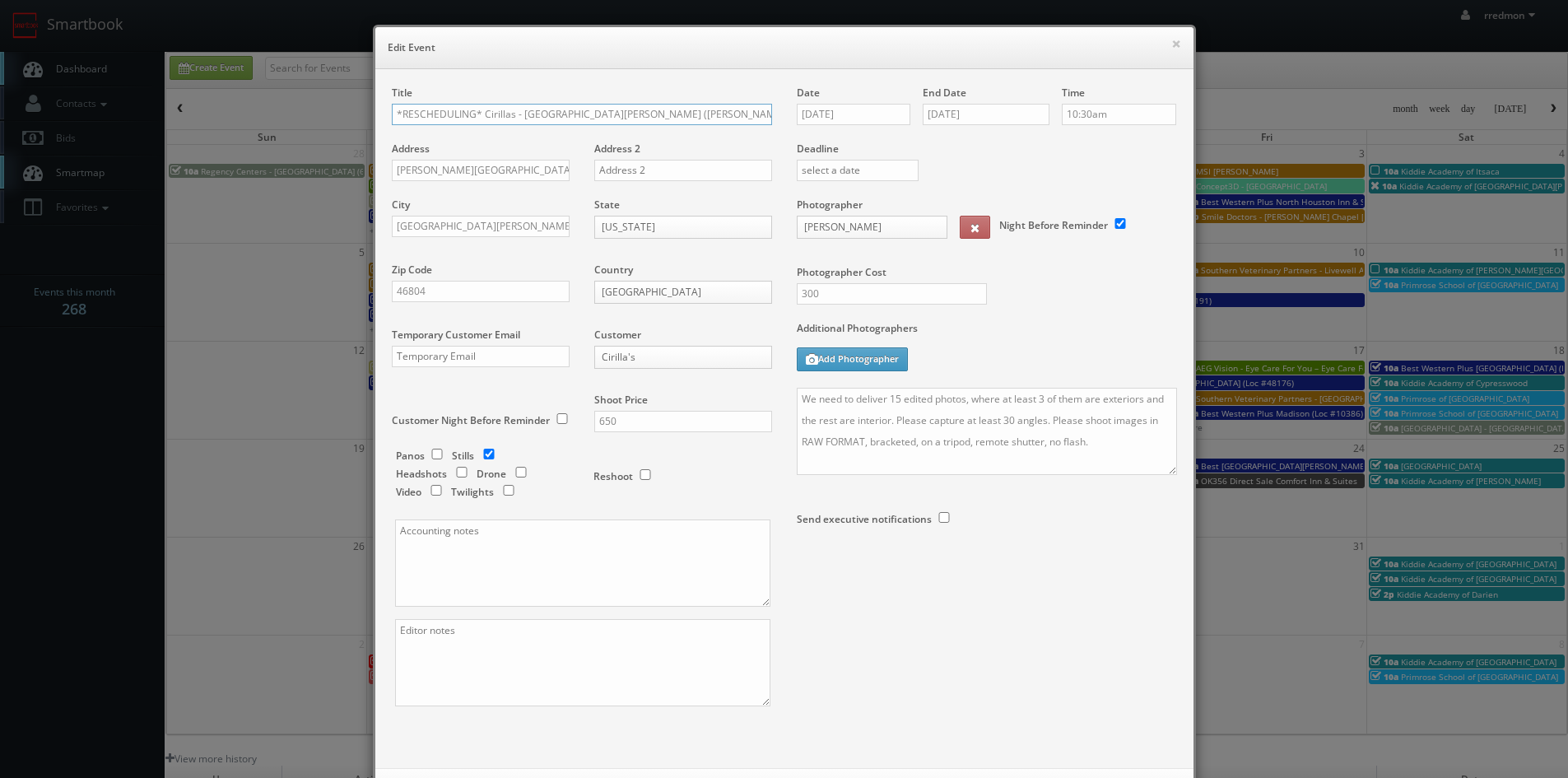
drag, startPoint x: 475, startPoint y: 112, endPoint x: 579, endPoint y: 142, distance: 108.2
click at [484, 116] on input "*RESCHEDULING* Cirillas - Fort Wayne (Covington Road)" at bounding box center [582, 115] width 381 height 22
type input "Cirillas - Fort Wayne (Covington Road)"
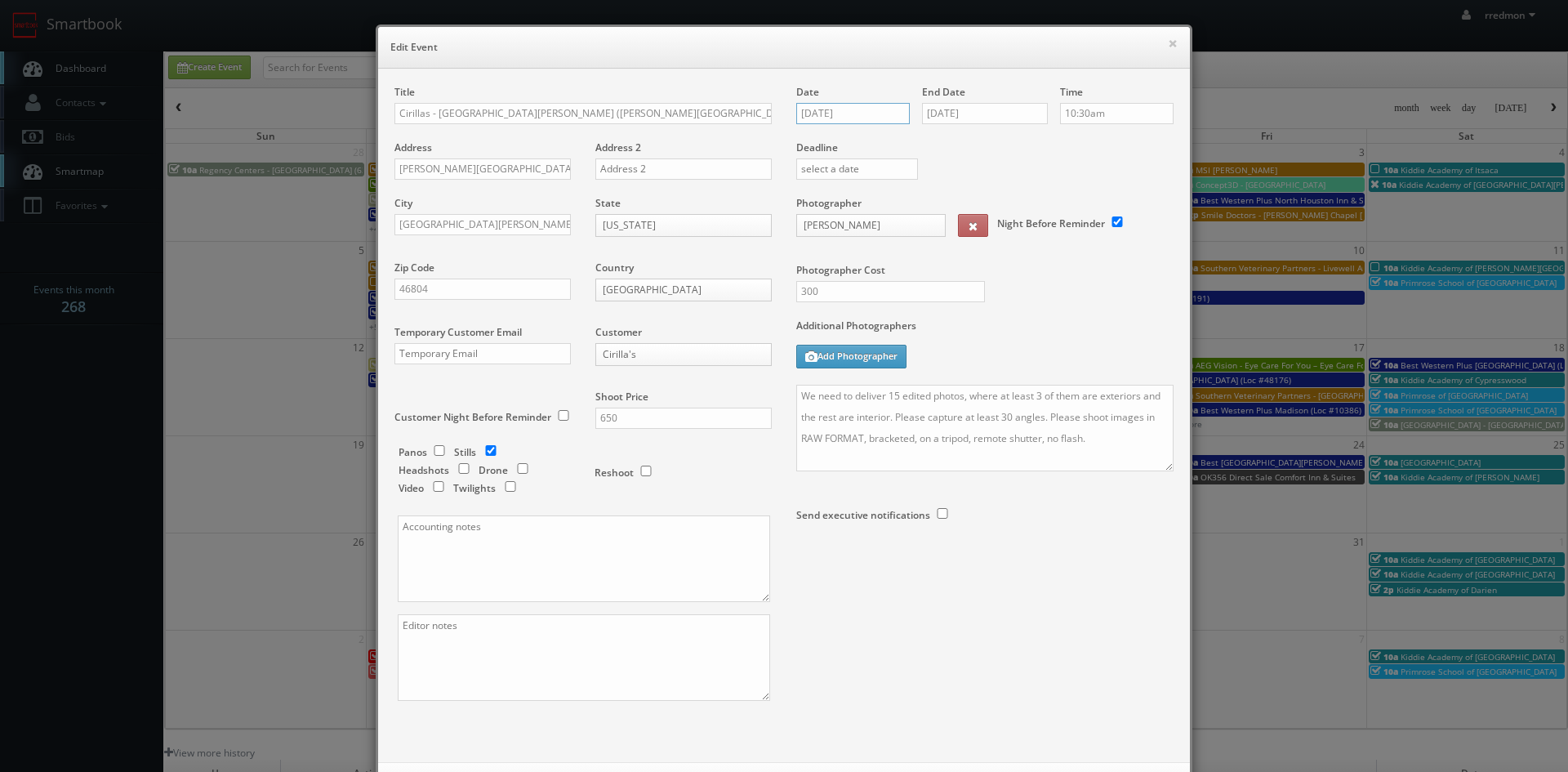
click at [837, 115] on input "10/17/2025" at bounding box center [853, 114] width 114 height 21
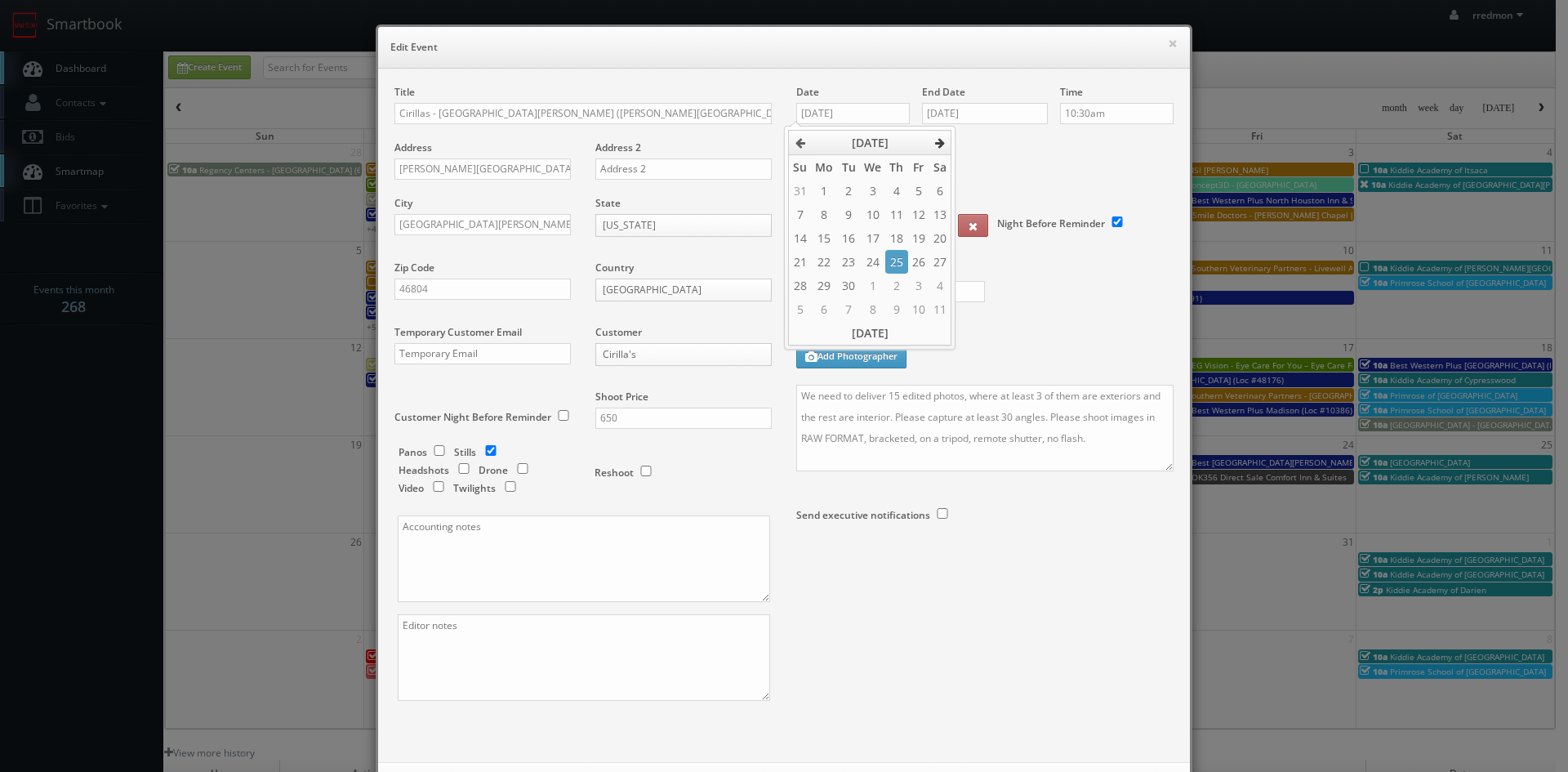
click at [939, 147] on icon at bounding box center [940, 143] width 10 height 12
click at [881, 241] on td "15" at bounding box center [872, 238] width 26 height 24
type input "10/15/2025"
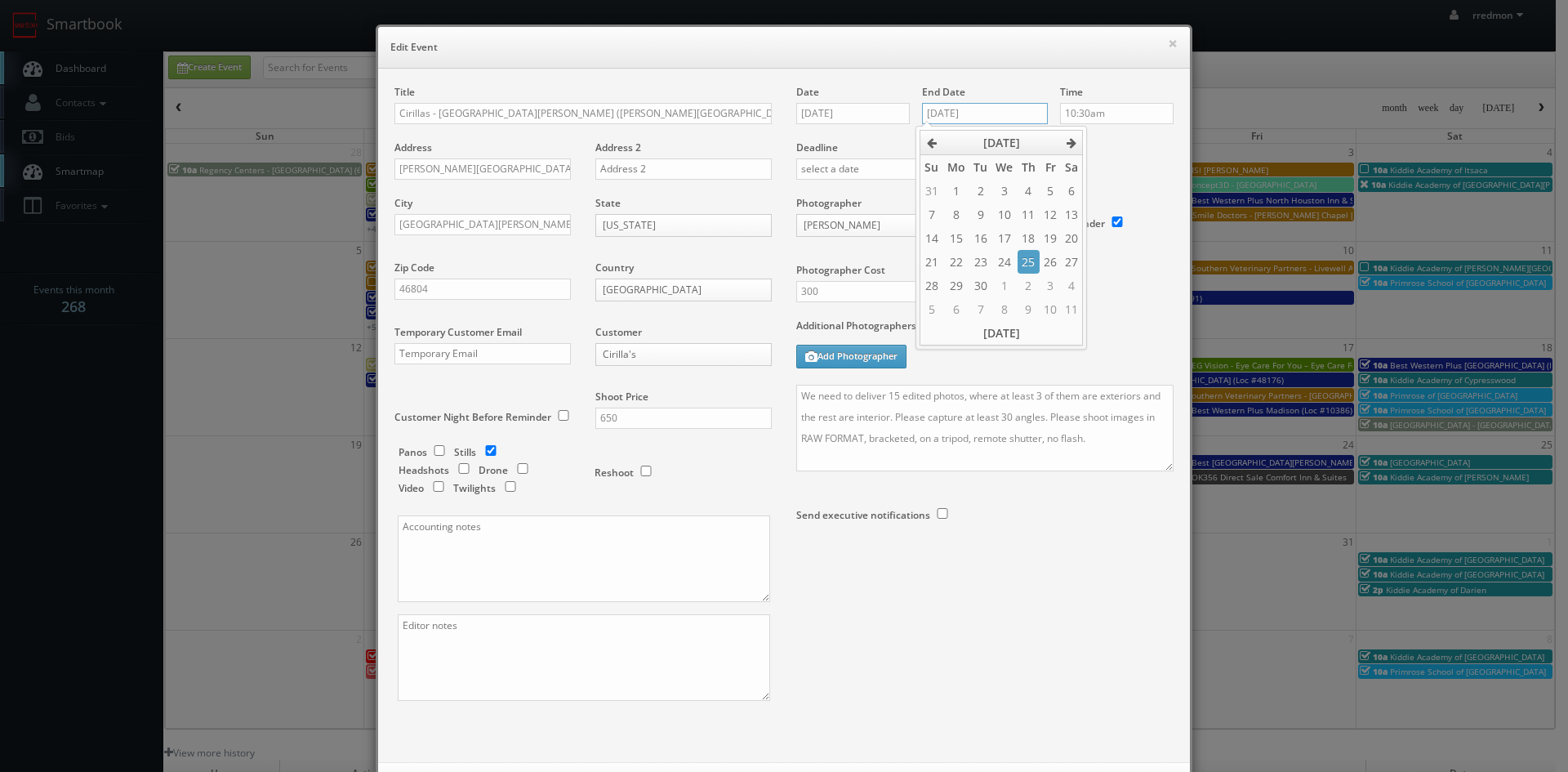
click at [947, 108] on input "10/17/2025" at bounding box center [984, 114] width 126 height 21
click at [1072, 137] on icon at bounding box center [1072, 143] width 10 height 12
click at [1007, 243] on td "15" at bounding box center [1003, 238] width 26 height 24
type input "10/15/2025"
click at [1113, 285] on div "Photographer Cost 300" at bounding box center [984, 257] width 401 height 123
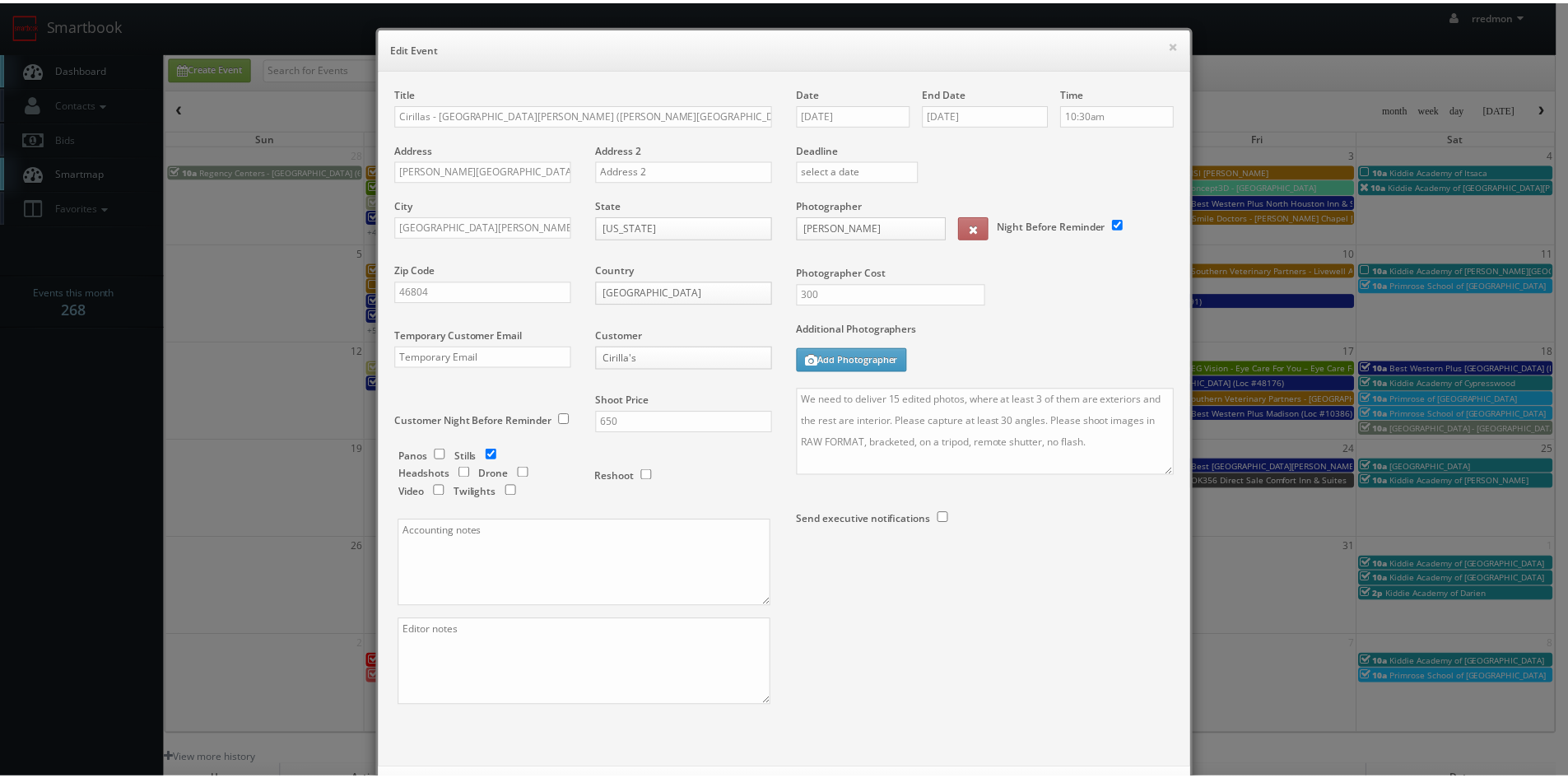
scroll to position [75, 0]
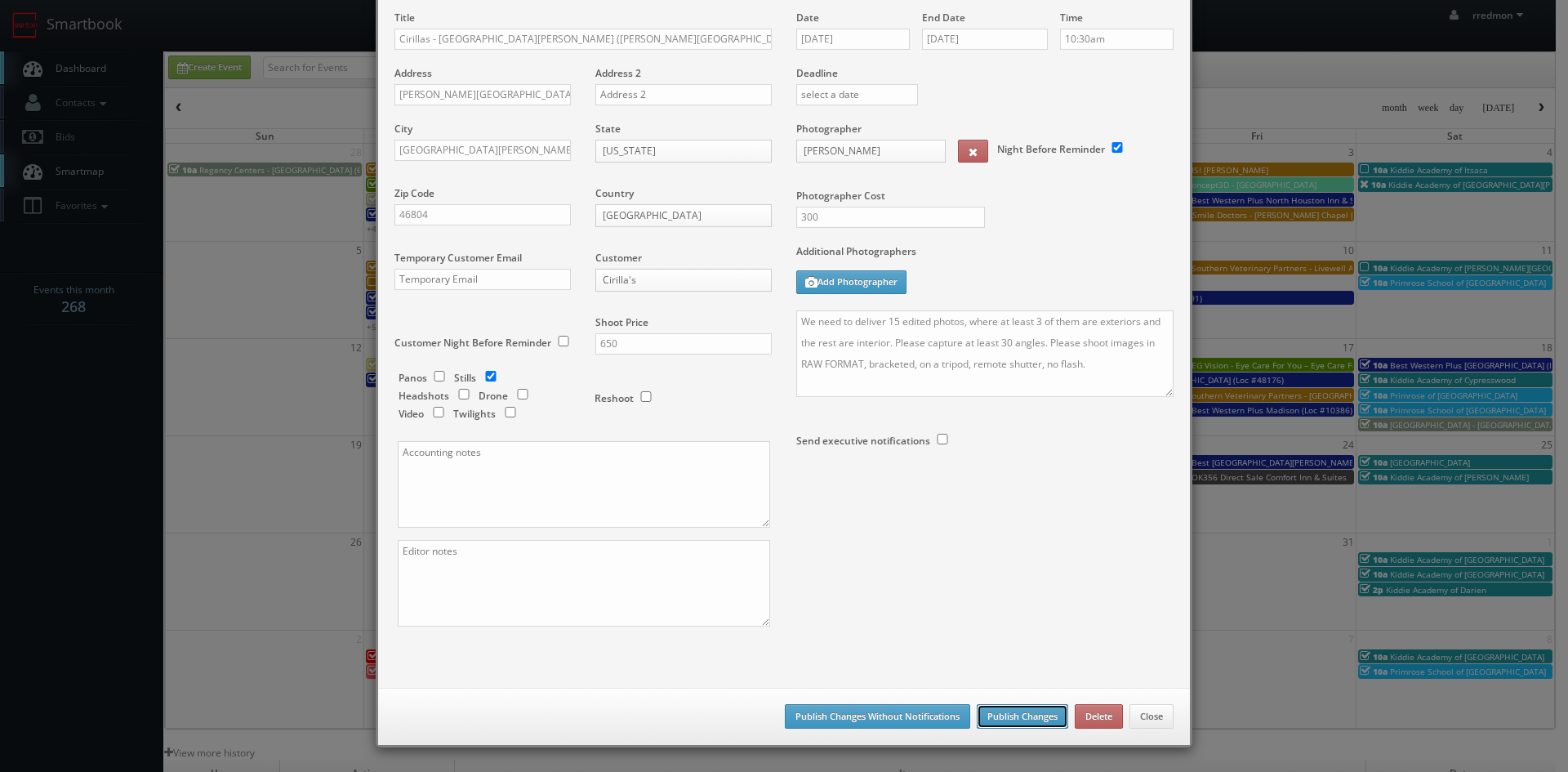
click at [1022, 714] on button "Publish Changes" at bounding box center [1022, 717] width 92 height 25
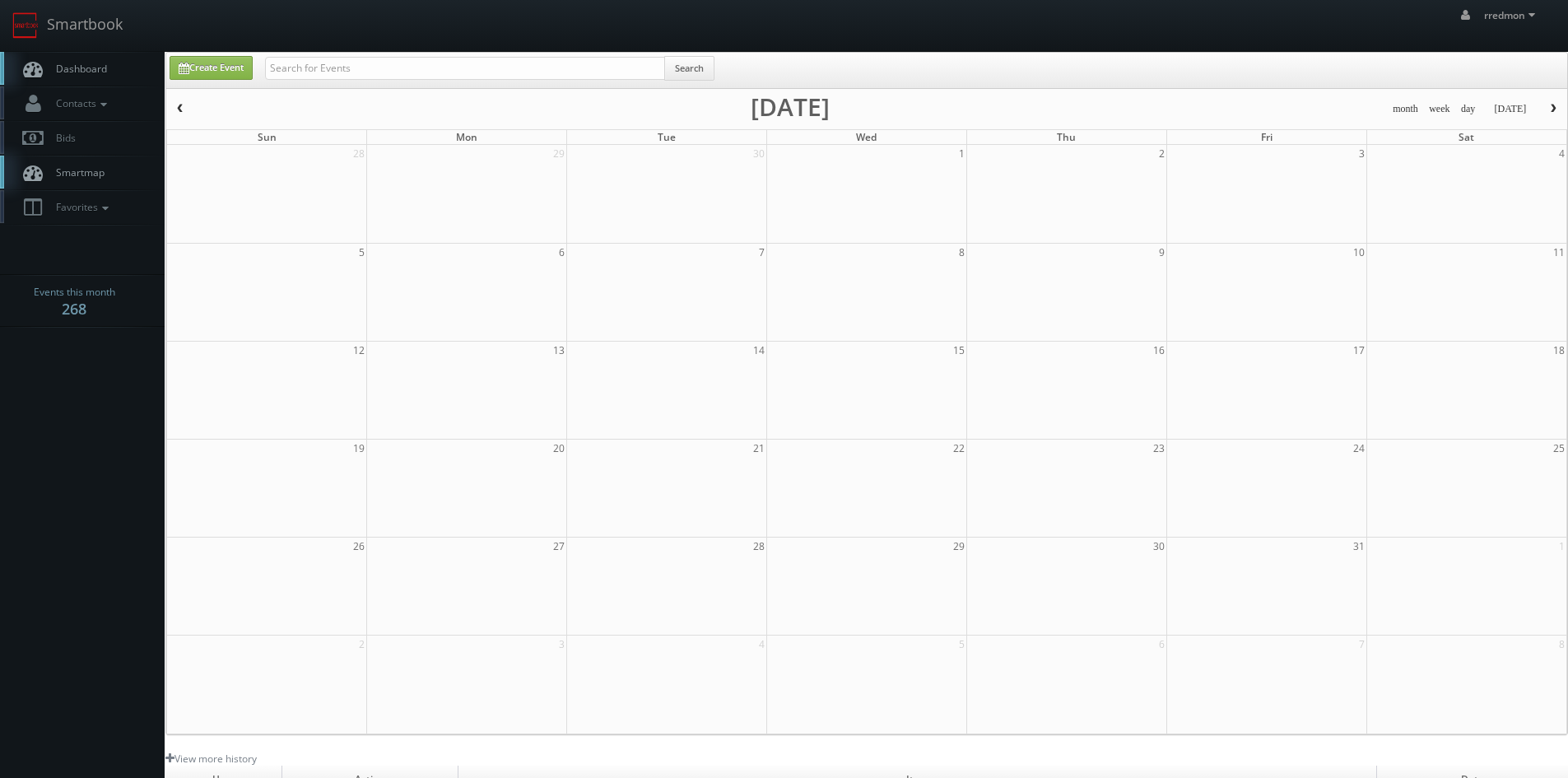
click at [67, 78] on link "Dashboard" at bounding box center [82, 68] width 165 height 34
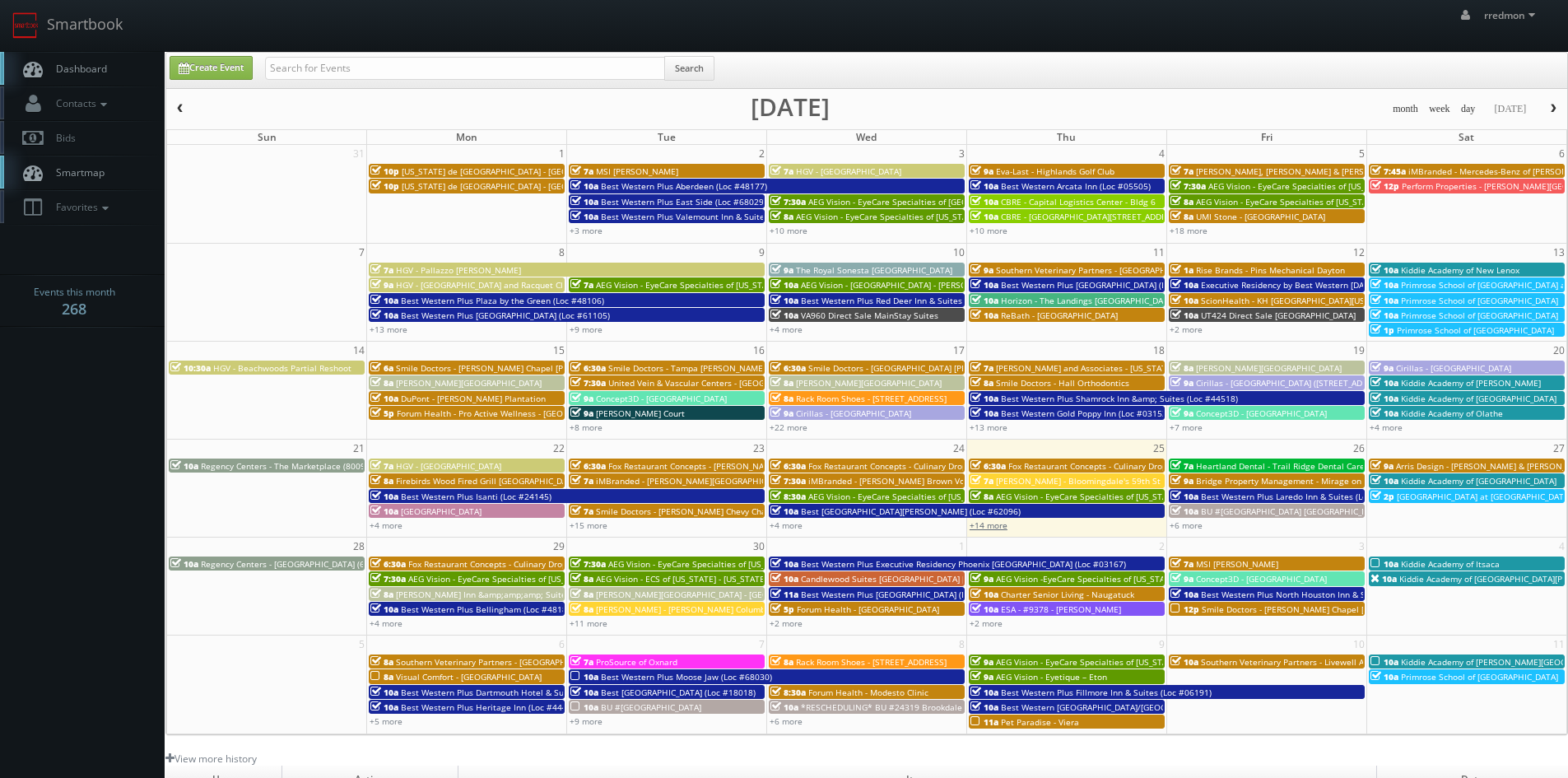
click at [1000, 528] on link "+14 more" at bounding box center [989, 525] width 38 height 12
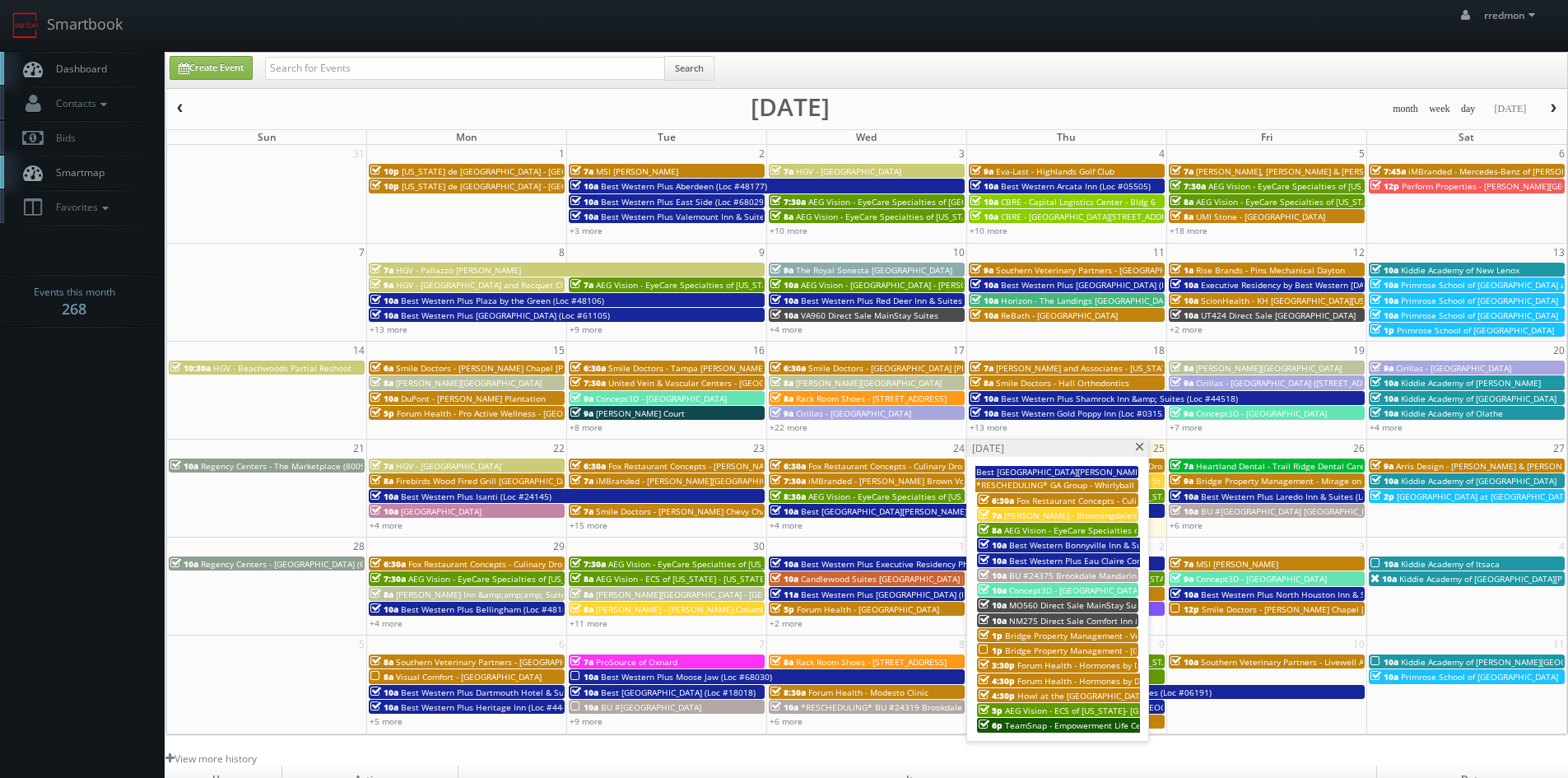
click at [1058, 573] on span "BU #24375 Brookdale Mandarin" at bounding box center [1073, 575] width 128 height 12
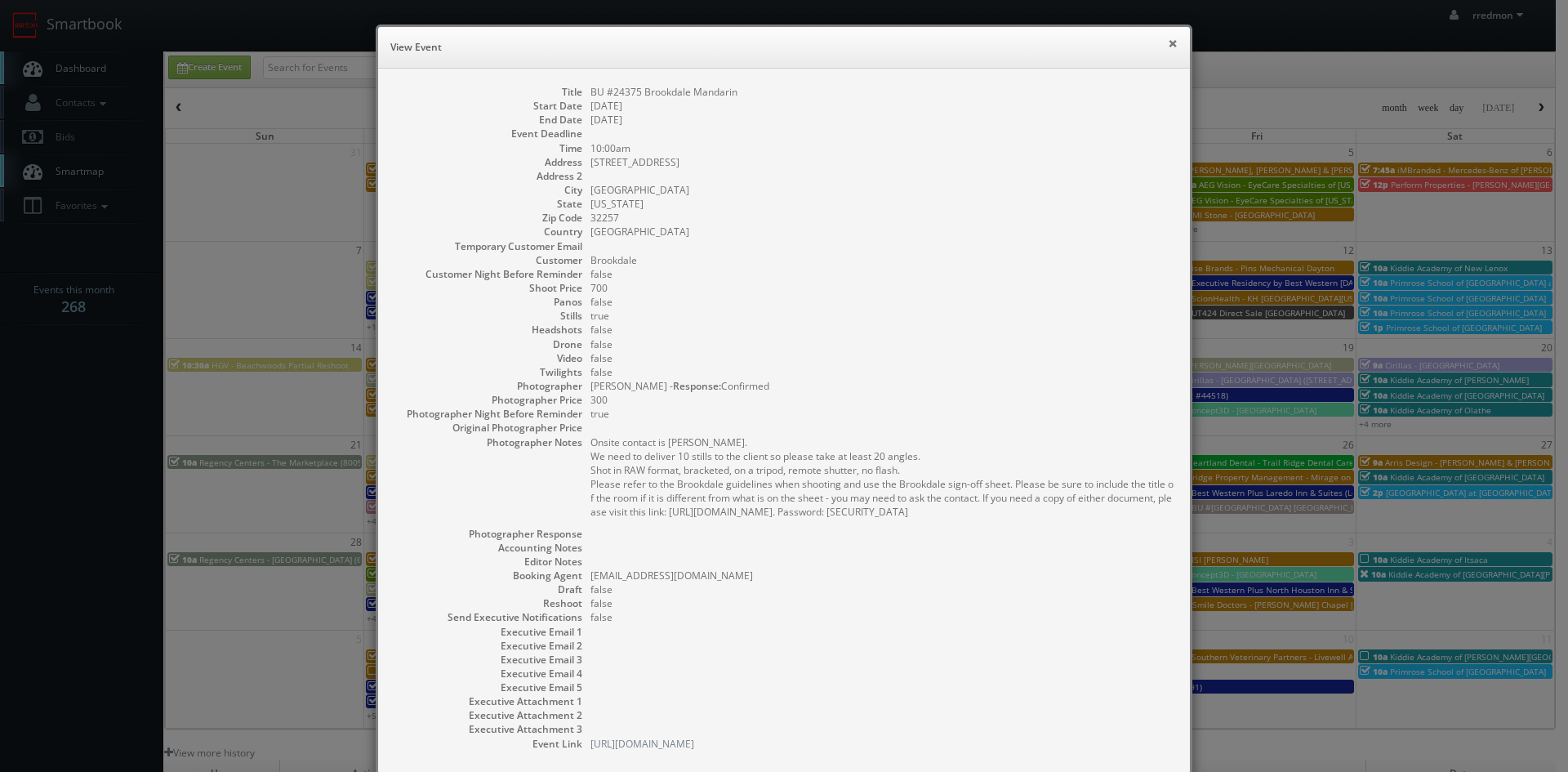
click at [1167, 47] on button "×" at bounding box center [1172, 44] width 10 height 12
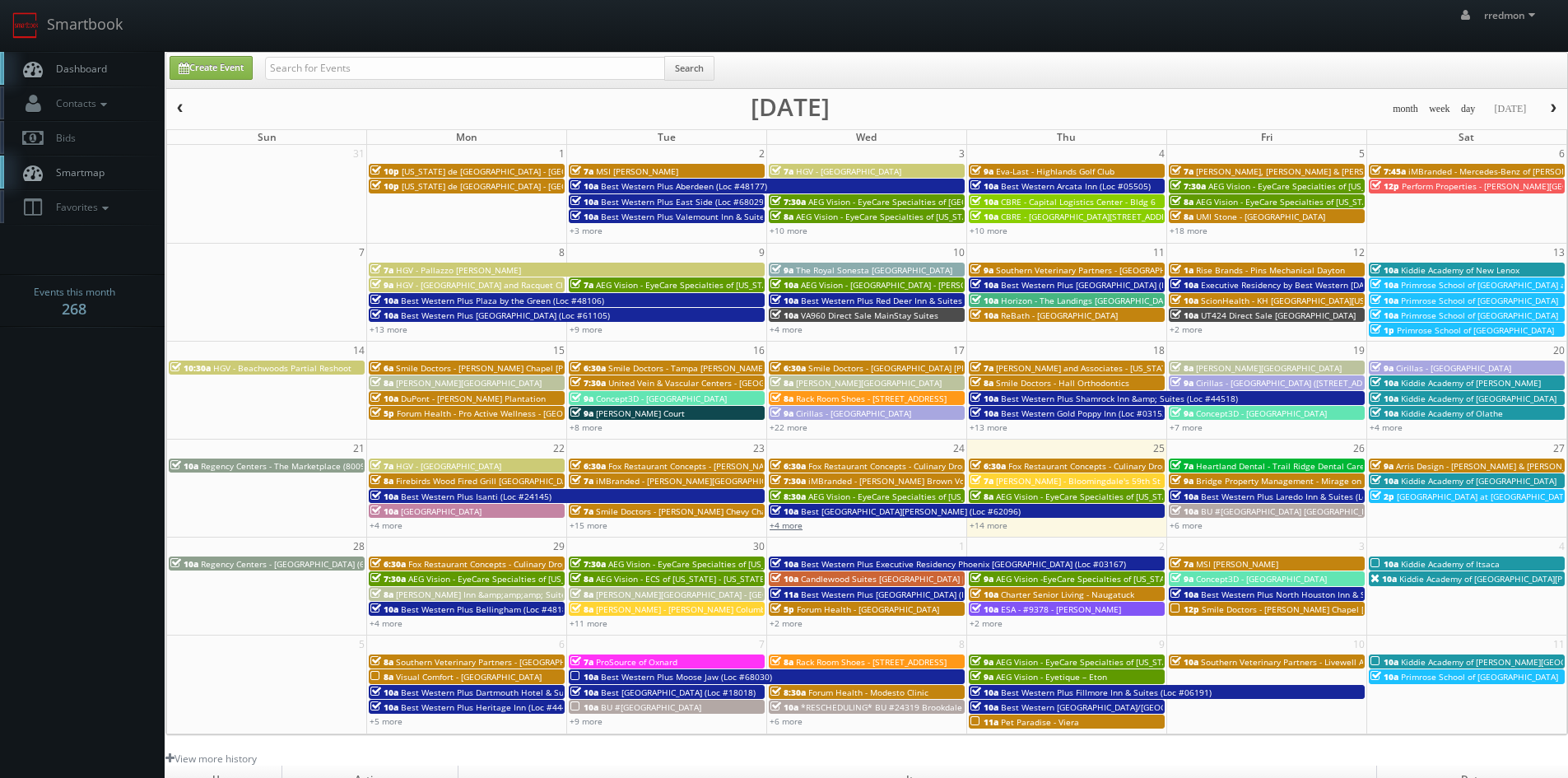
click at [793, 526] on link "+4 more" at bounding box center [786, 525] width 33 height 12
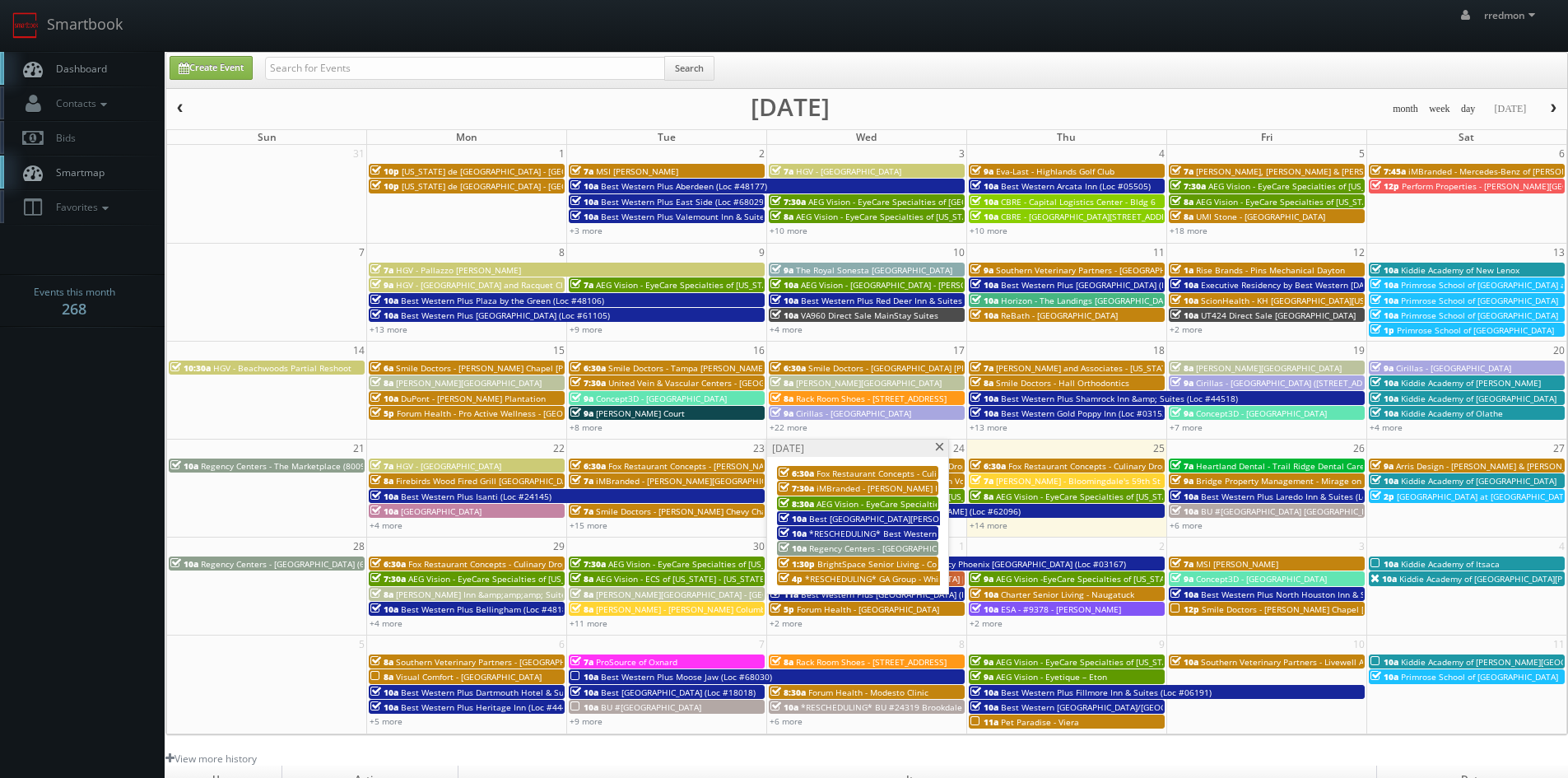
click at [877, 563] on span "BrightSpace Senior Living - College Walk" at bounding box center [897, 564] width 160 height 12
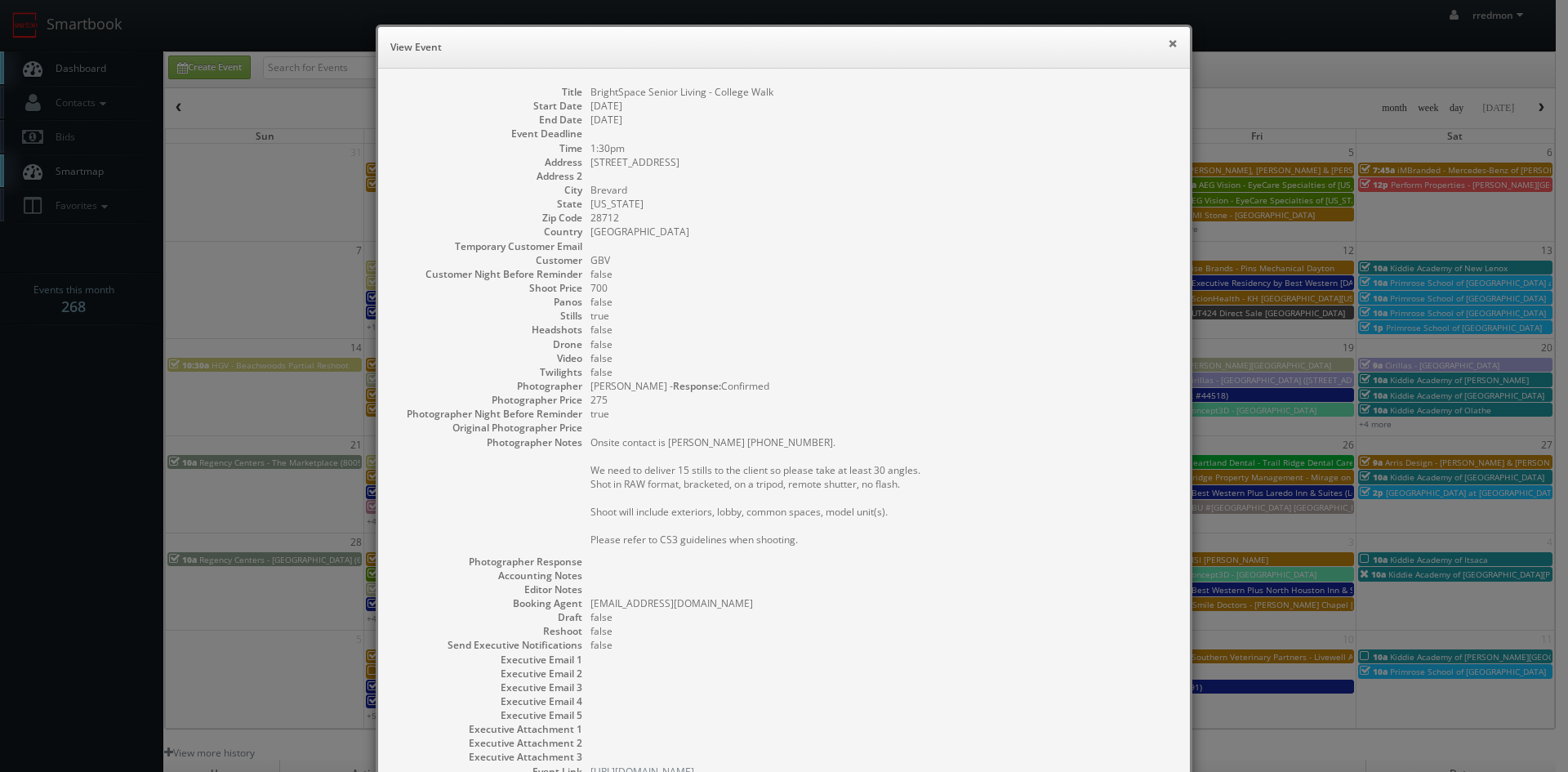
click at [1167, 48] on button "×" at bounding box center [1172, 44] width 10 height 12
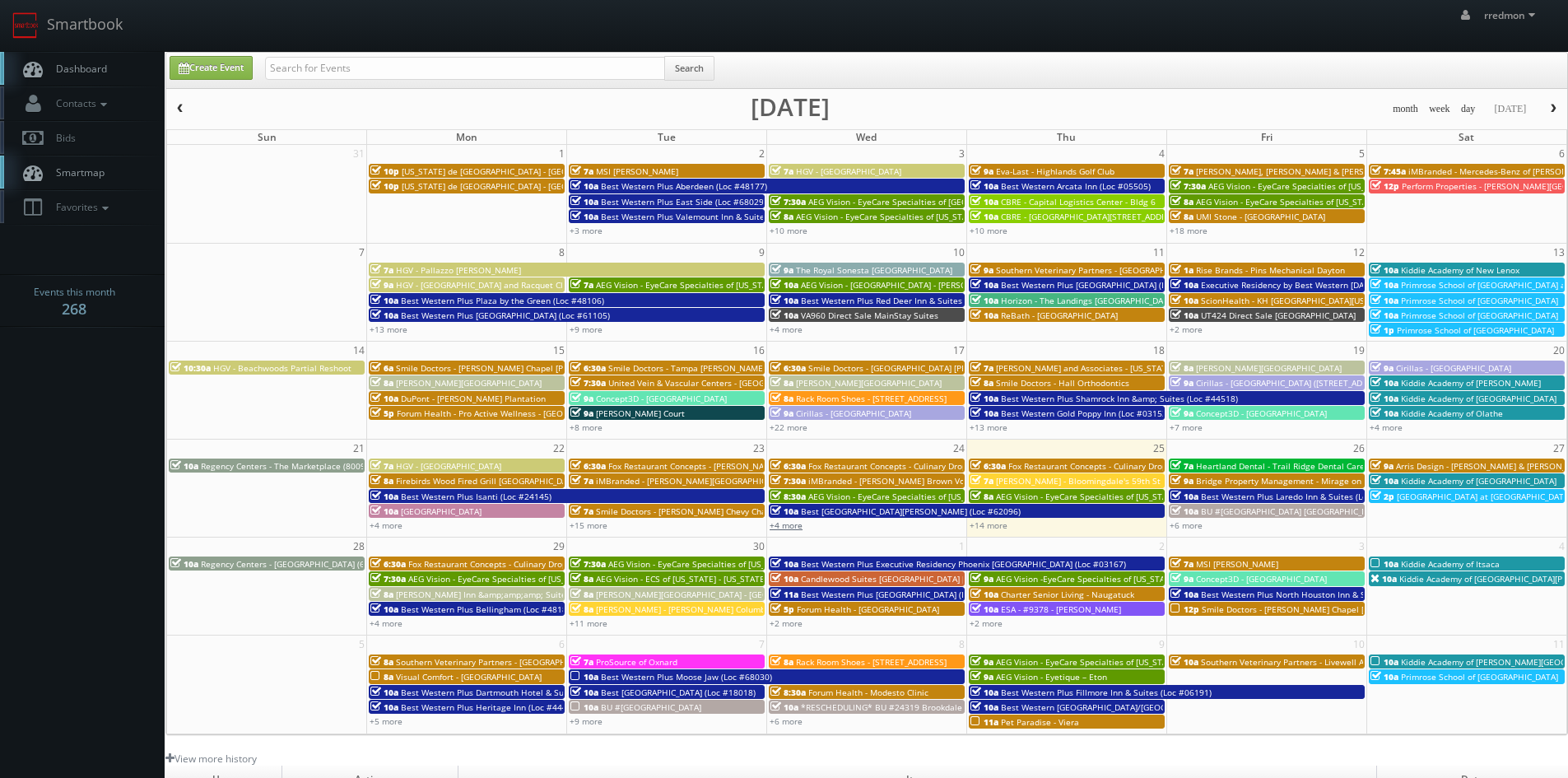
click at [797, 524] on link "+4 more" at bounding box center [786, 525] width 33 height 12
click at [598, 524] on link "+15 more" at bounding box center [588, 525] width 38 height 12
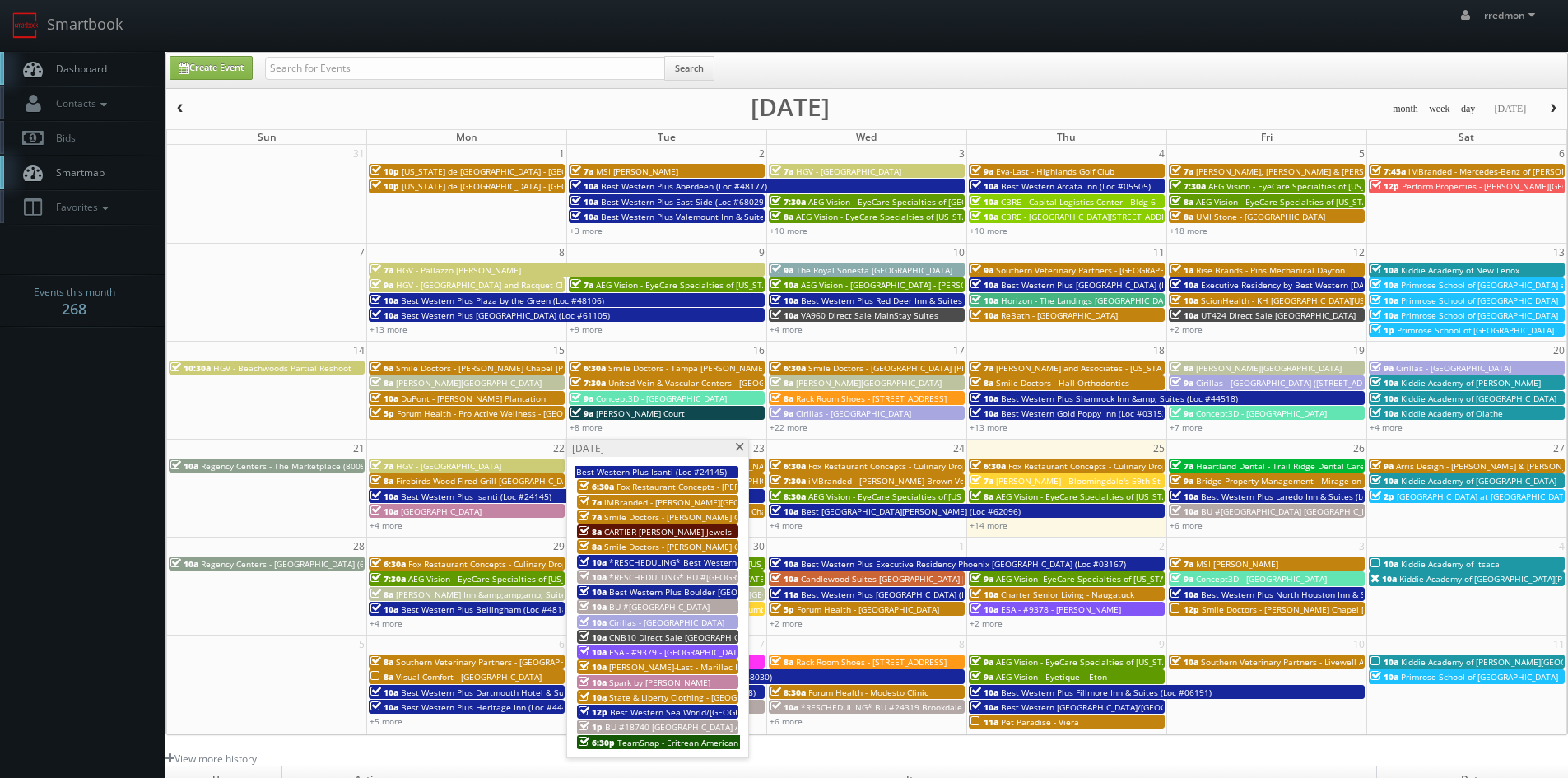
click at [738, 445] on span at bounding box center [739, 447] width 11 height 9
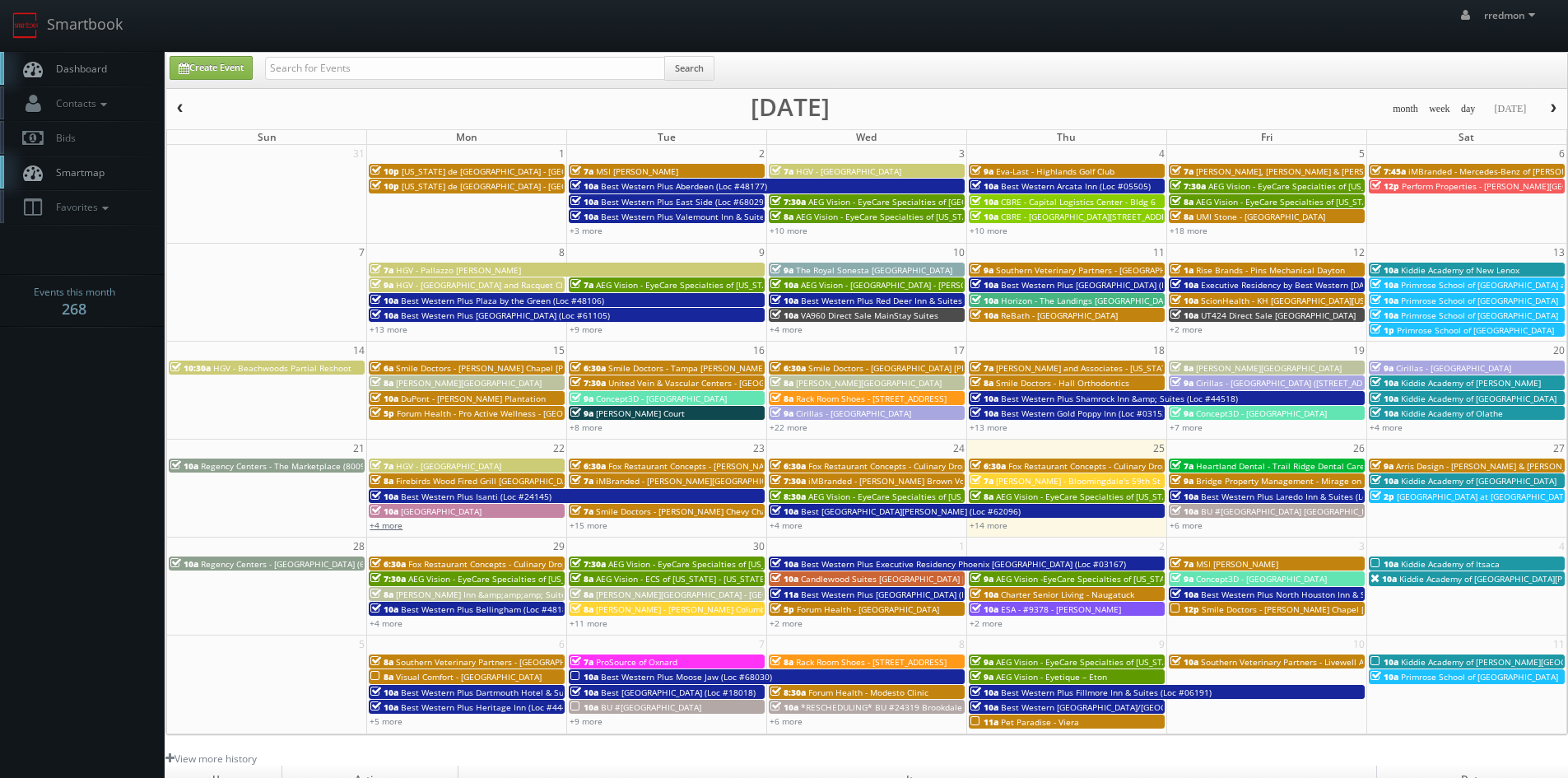
click at [381, 527] on link "+4 more" at bounding box center [386, 525] width 33 height 12
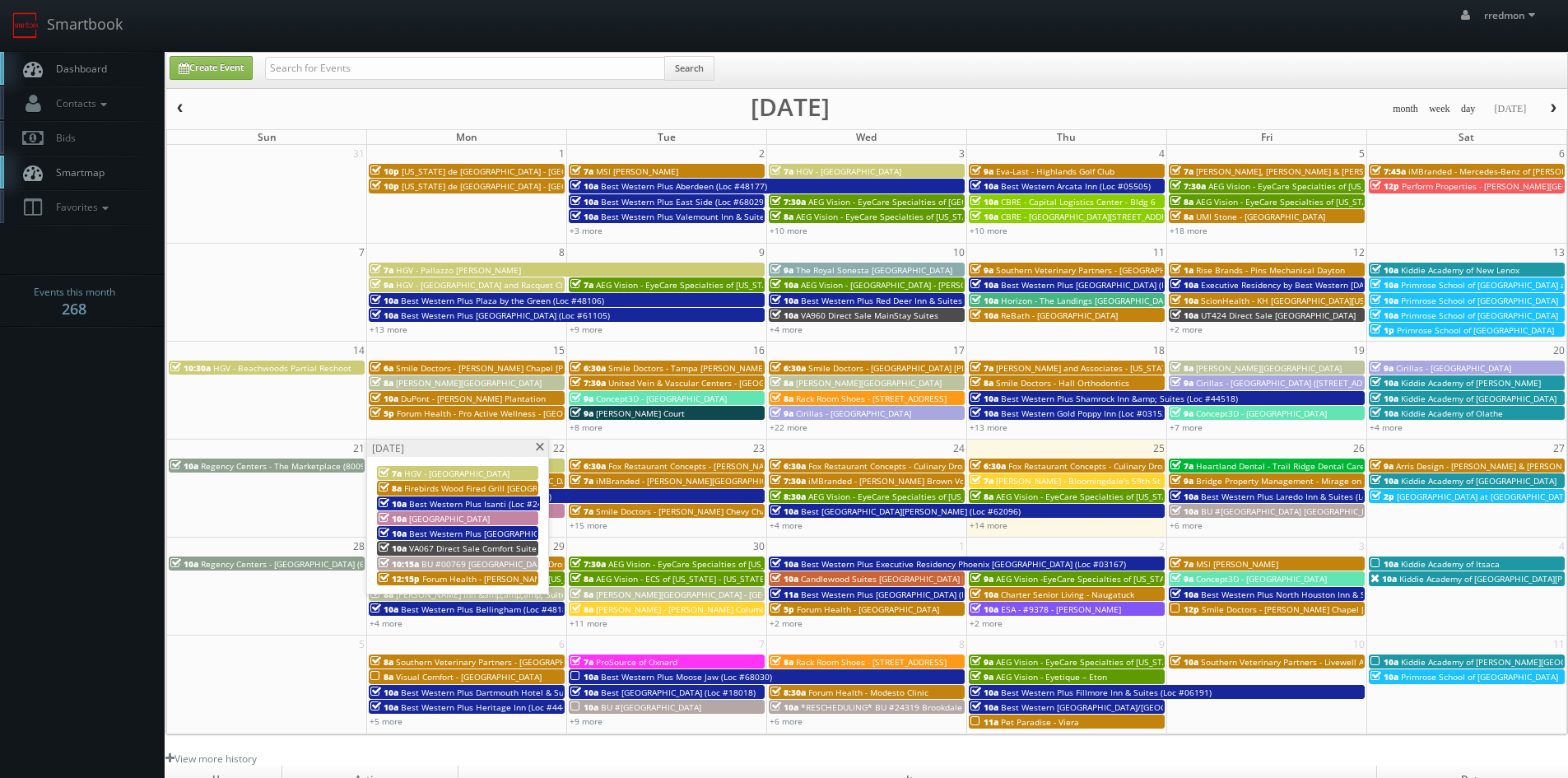
click at [542, 451] on span at bounding box center [539, 447] width 11 height 9
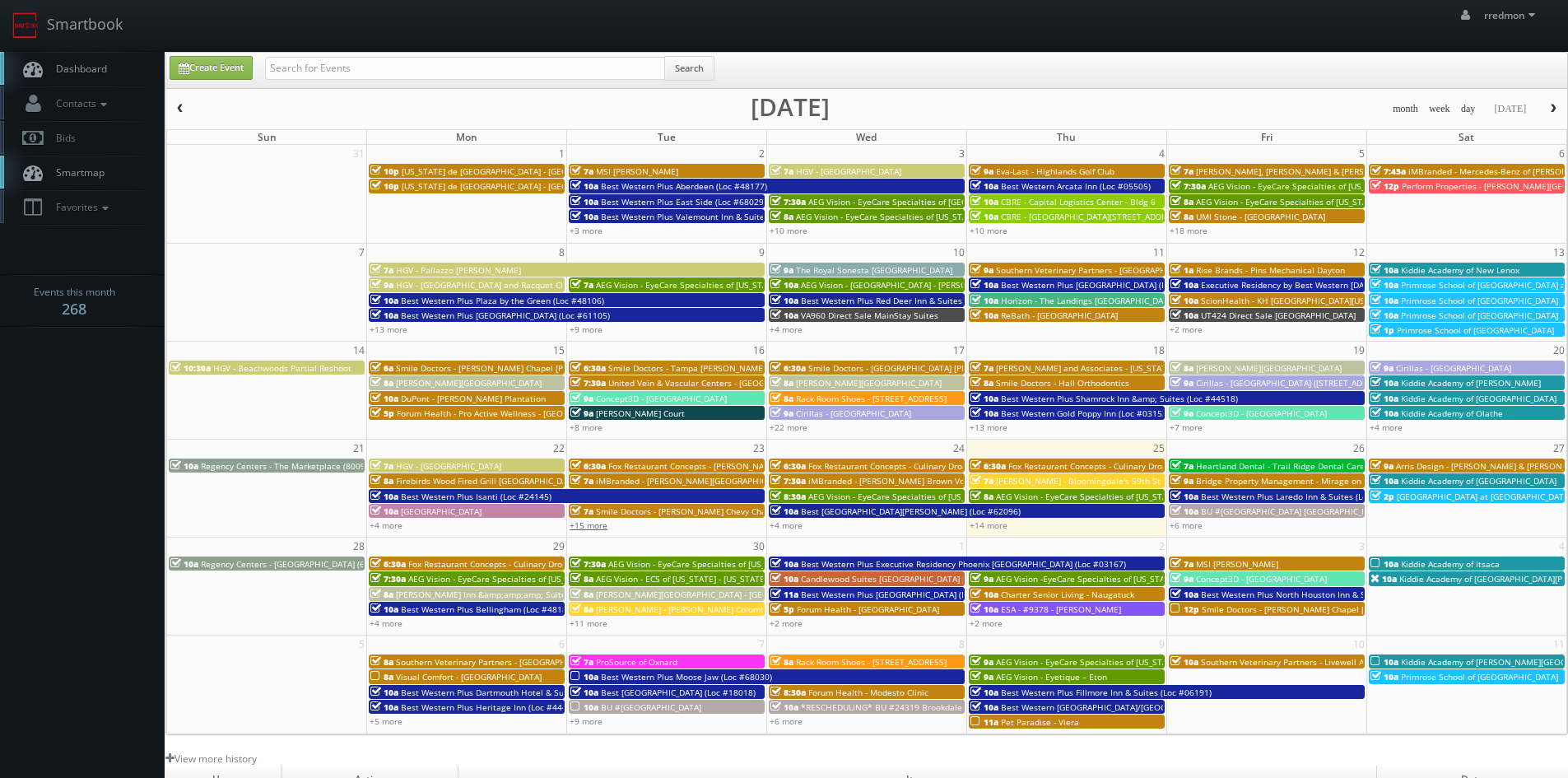
click at [596, 530] on link "+15 more" at bounding box center [588, 525] width 38 height 12
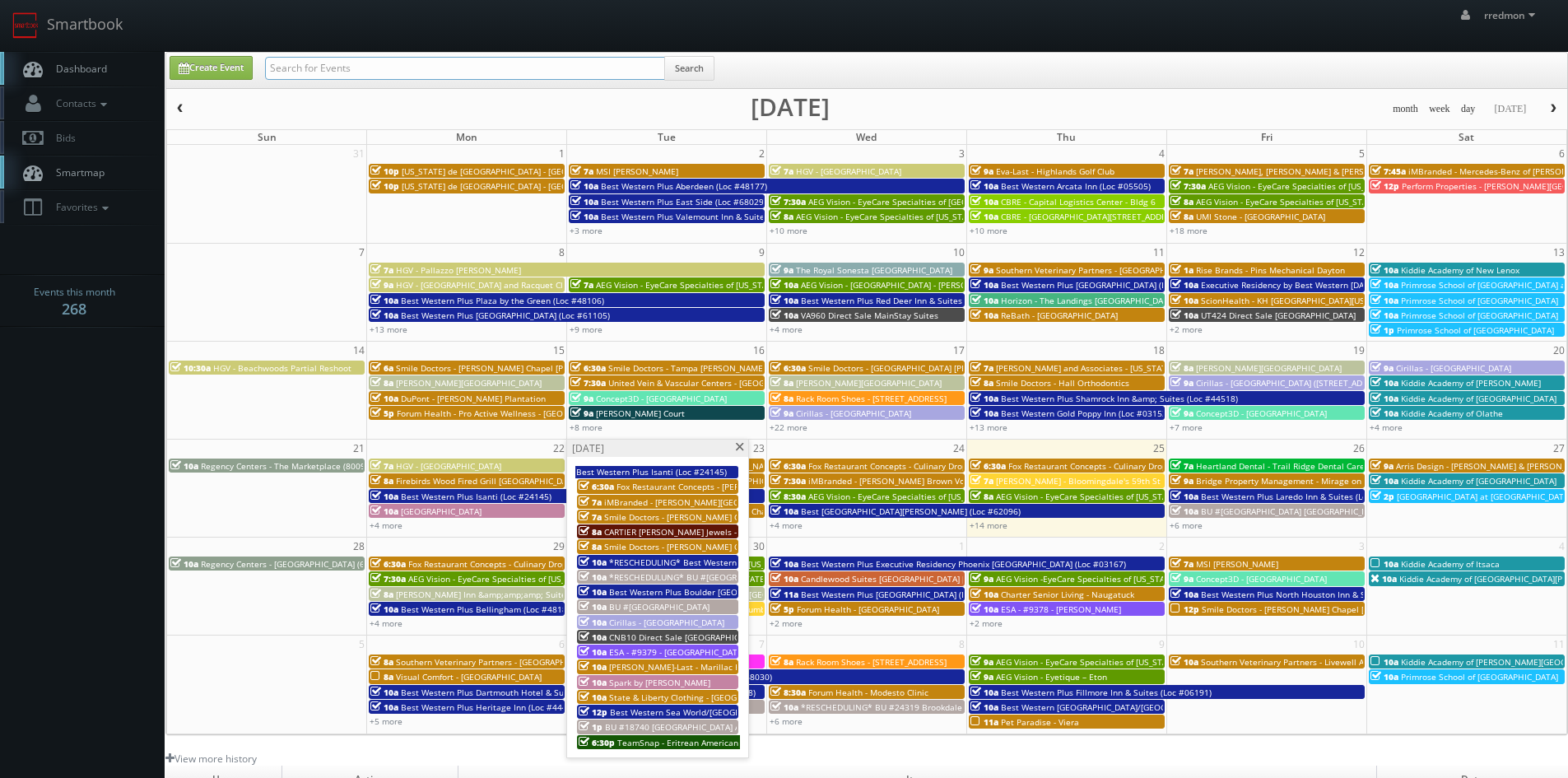
click at [480, 61] on input "text" at bounding box center [465, 68] width 400 height 23
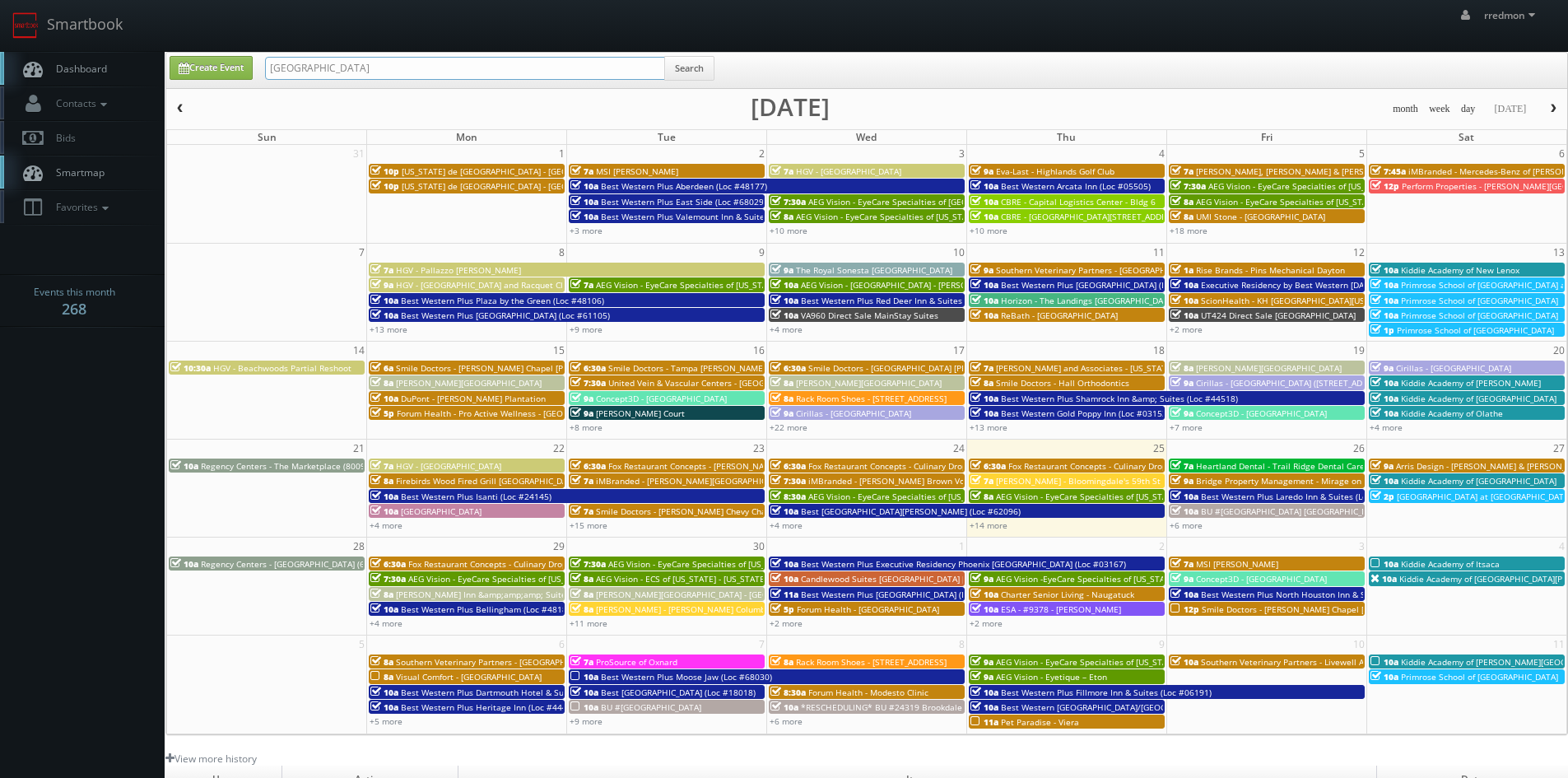
type input "brookdale"
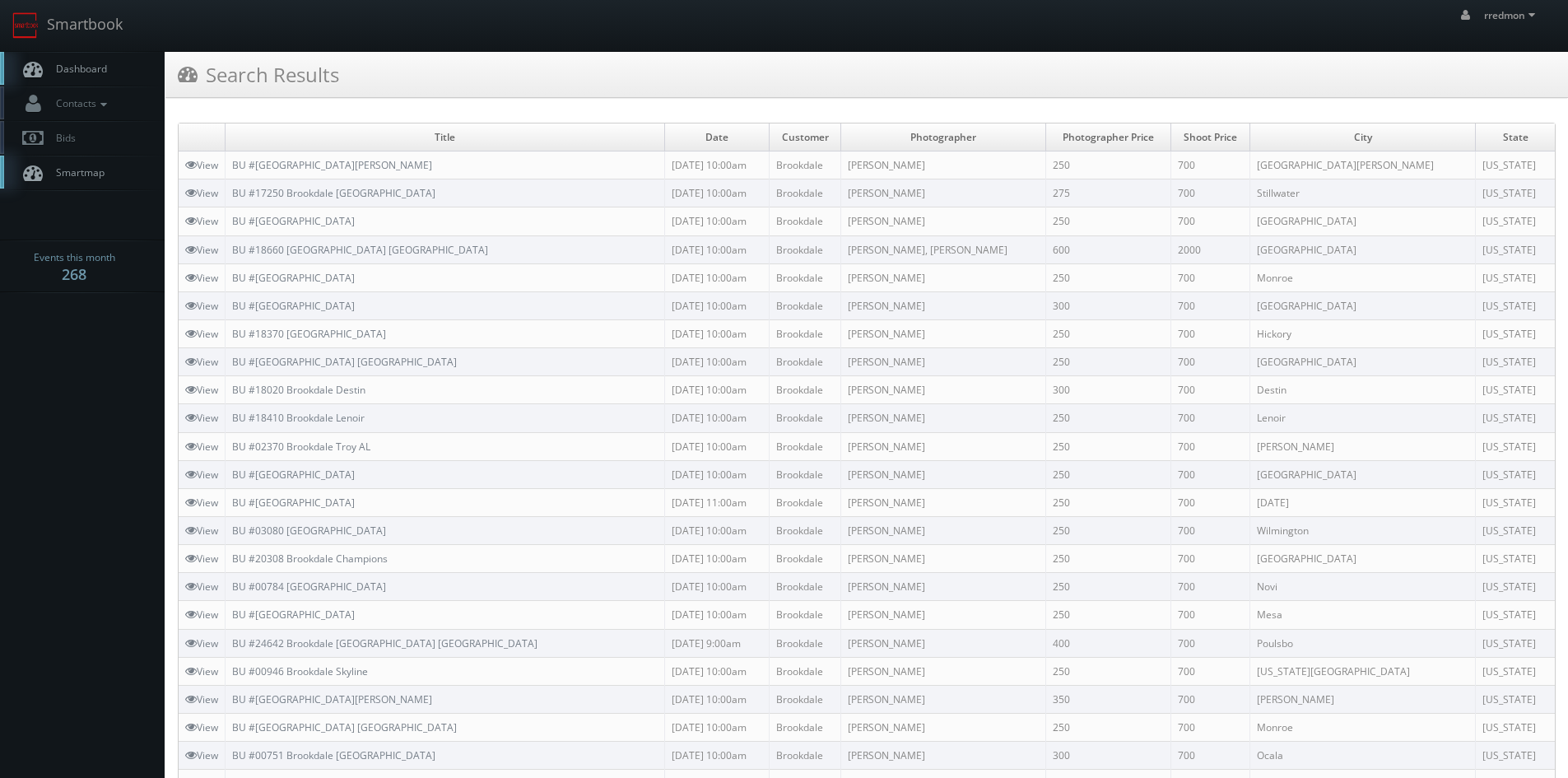
click at [104, 64] on span "Dashboard" at bounding box center [76, 68] width 59 height 14
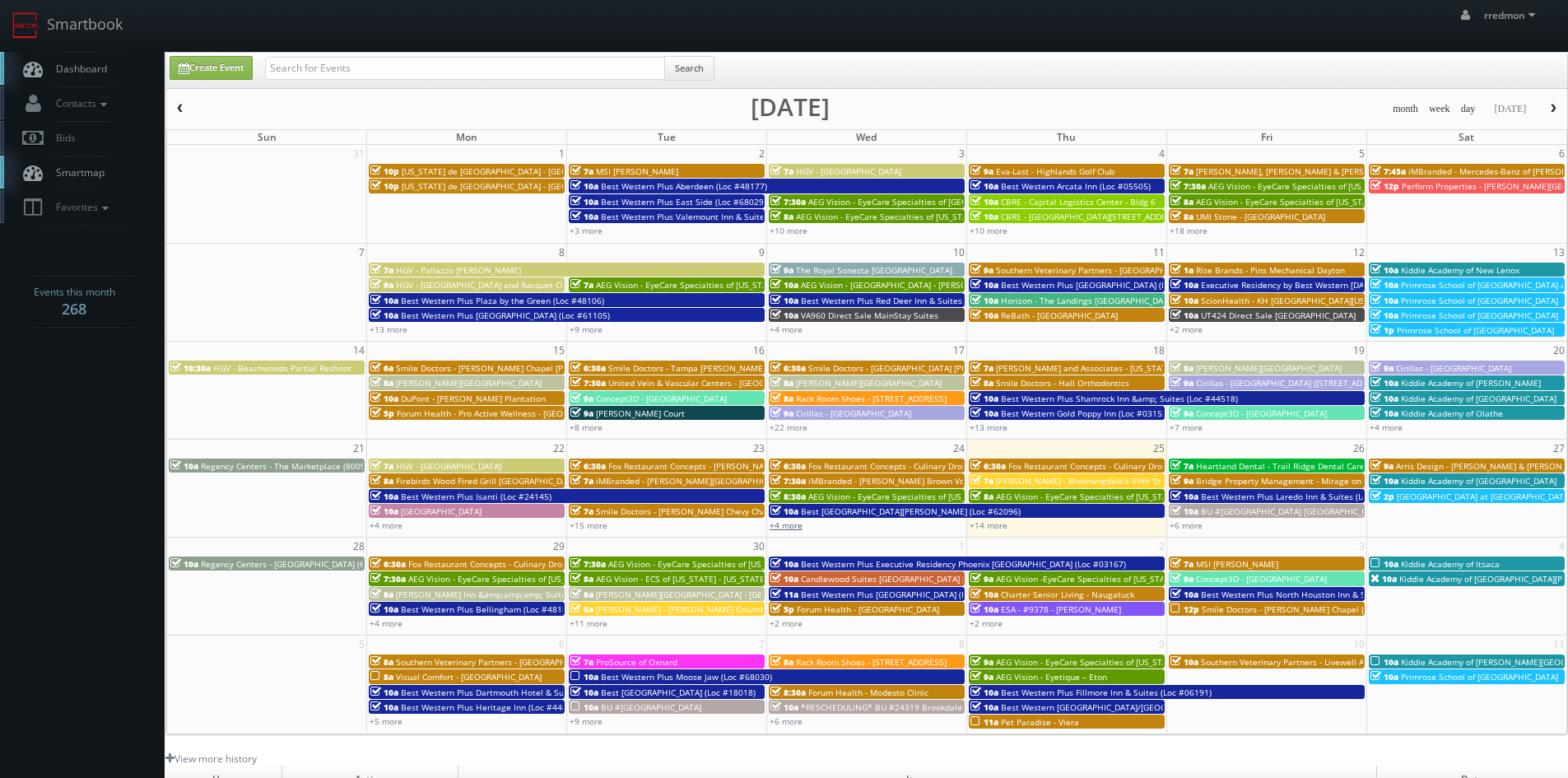
click at [779, 526] on link "+4 more" at bounding box center [786, 525] width 33 height 12
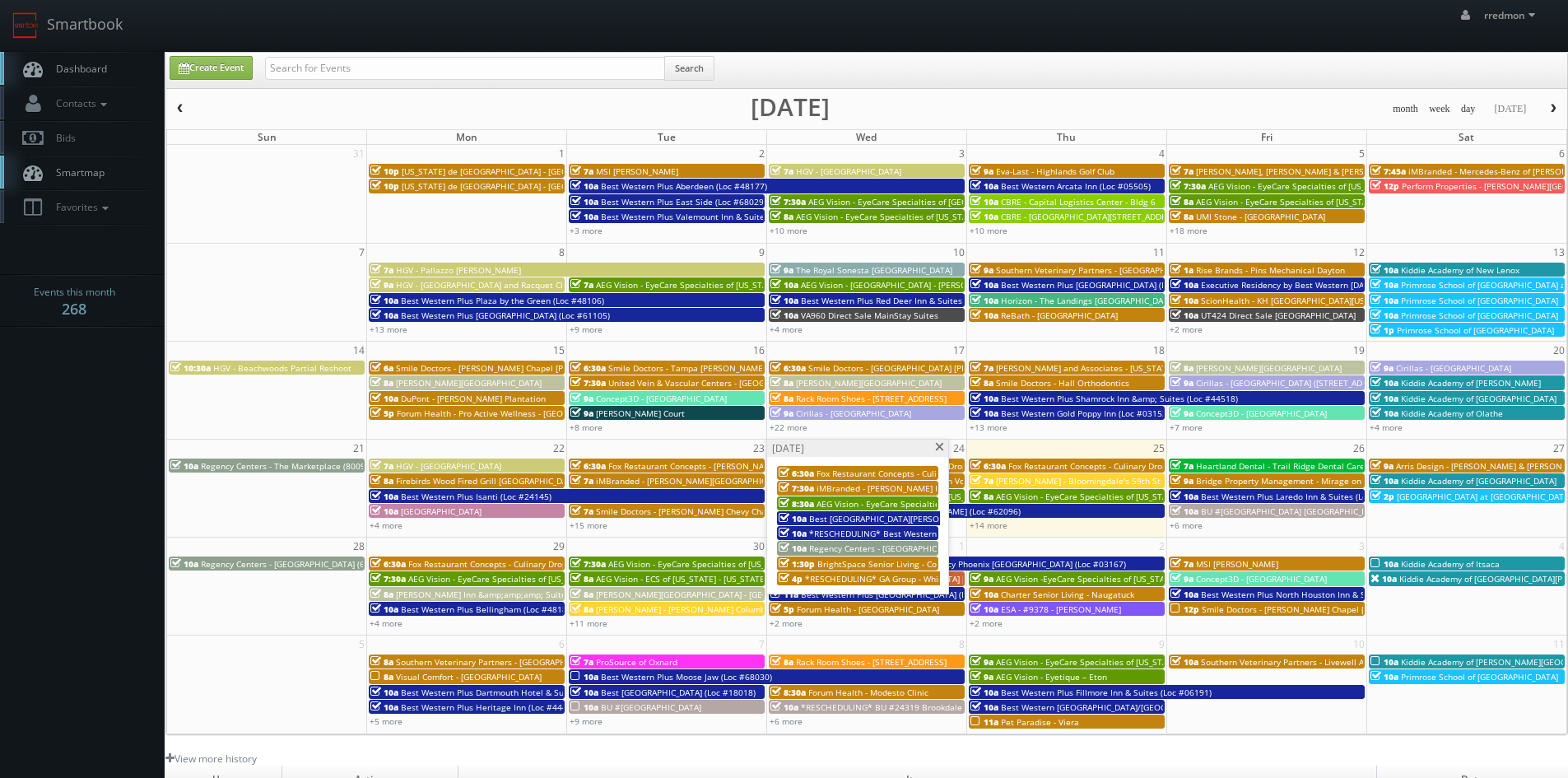
click at [897, 561] on span "BrightSpace Senior Living - College Walk" at bounding box center [897, 564] width 160 height 12
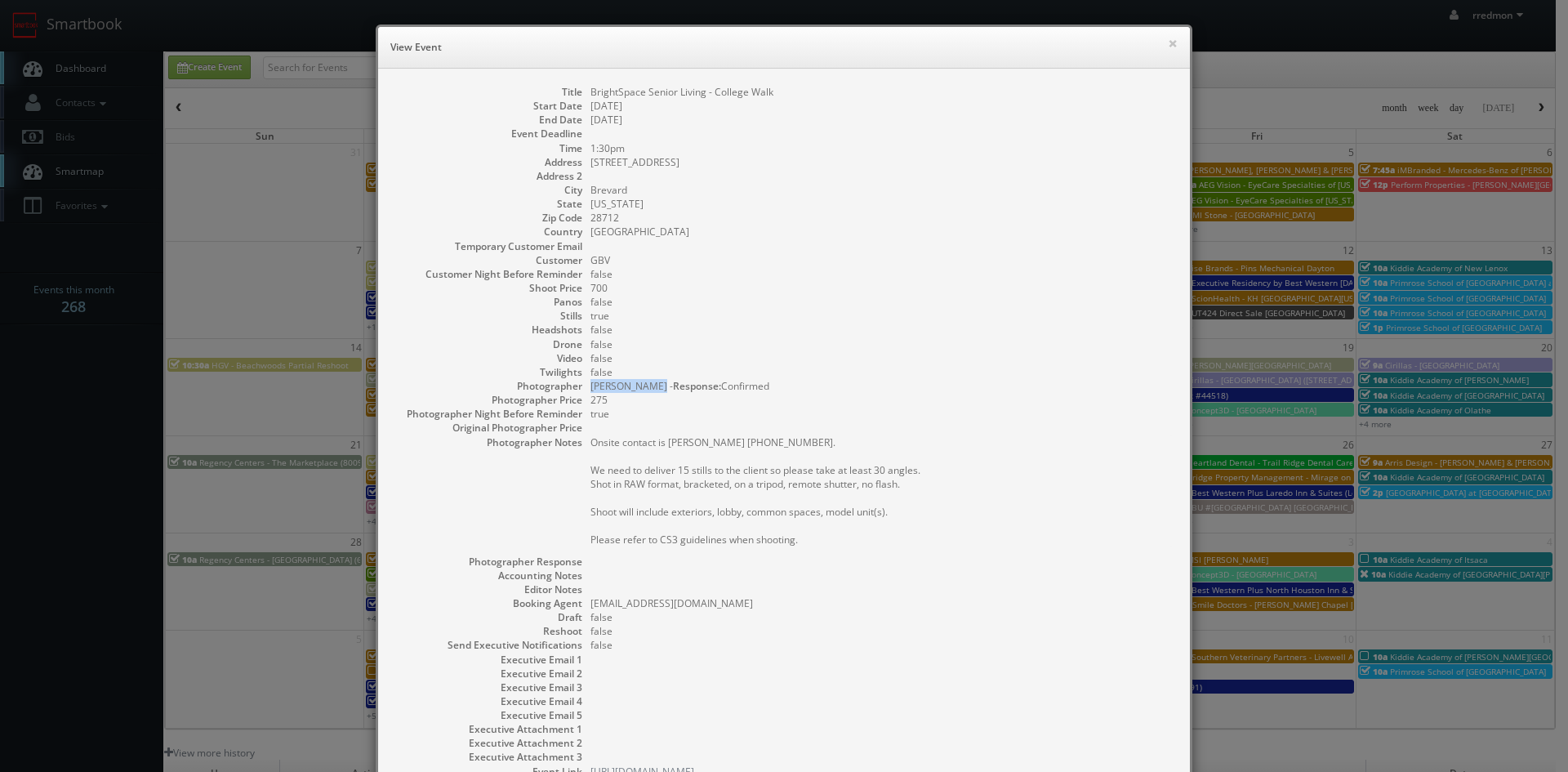
drag, startPoint x: 584, startPoint y: 385, endPoint x: 637, endPoint y: 388, distance: 53.1
click at [637, 388] on dd "Stan Sutrich - Response: Confirmed" at bounding box center [881, 386] width 583 height 14
copy dd "[PERSON_NAME]"
click at [1167, 46] on button "×" at bounding box center [1172, 44] width 10 height 12
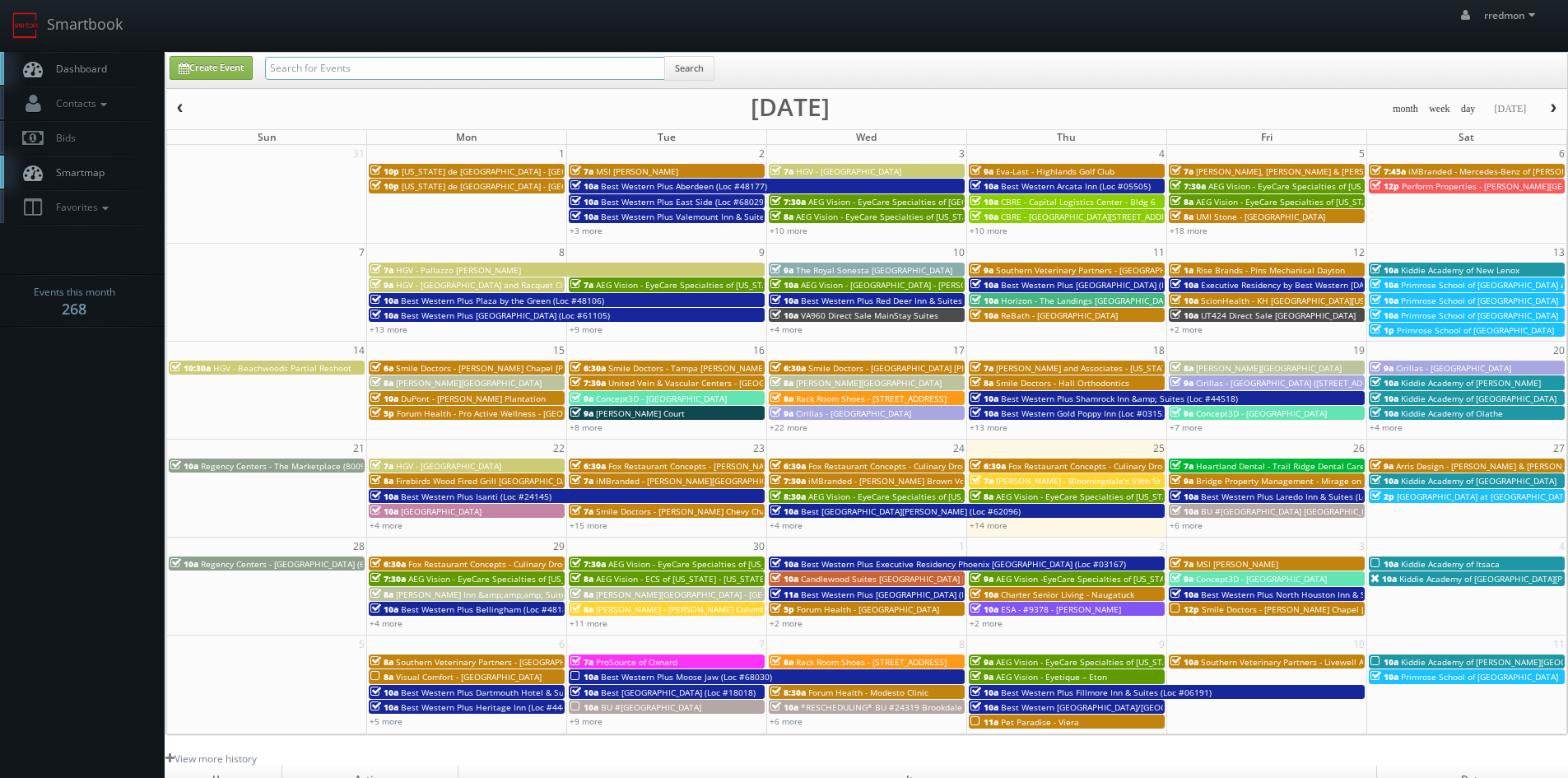
paste input "Stan Sutrich"
type input "Stan Sutrich"
click at [704, 72] on button "Search" at bounding box center [689, 68] width 50 height 25
